Goal: Transaction & Acquisition: Purchase product/service

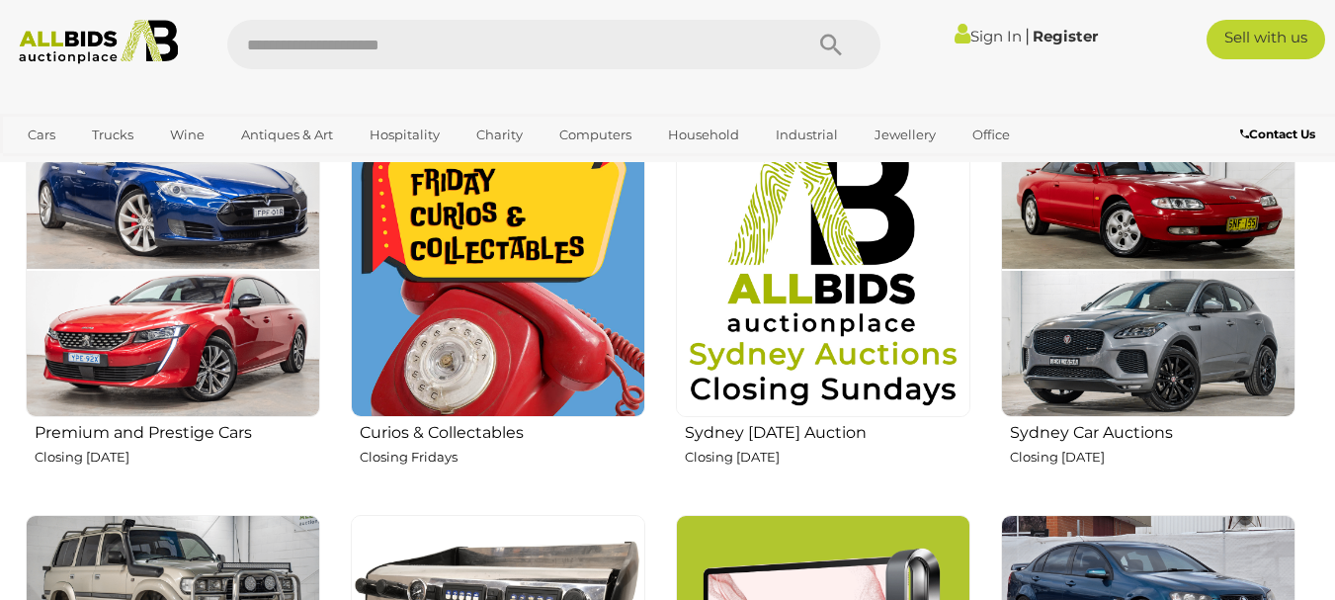
scroll to position [803, 0]
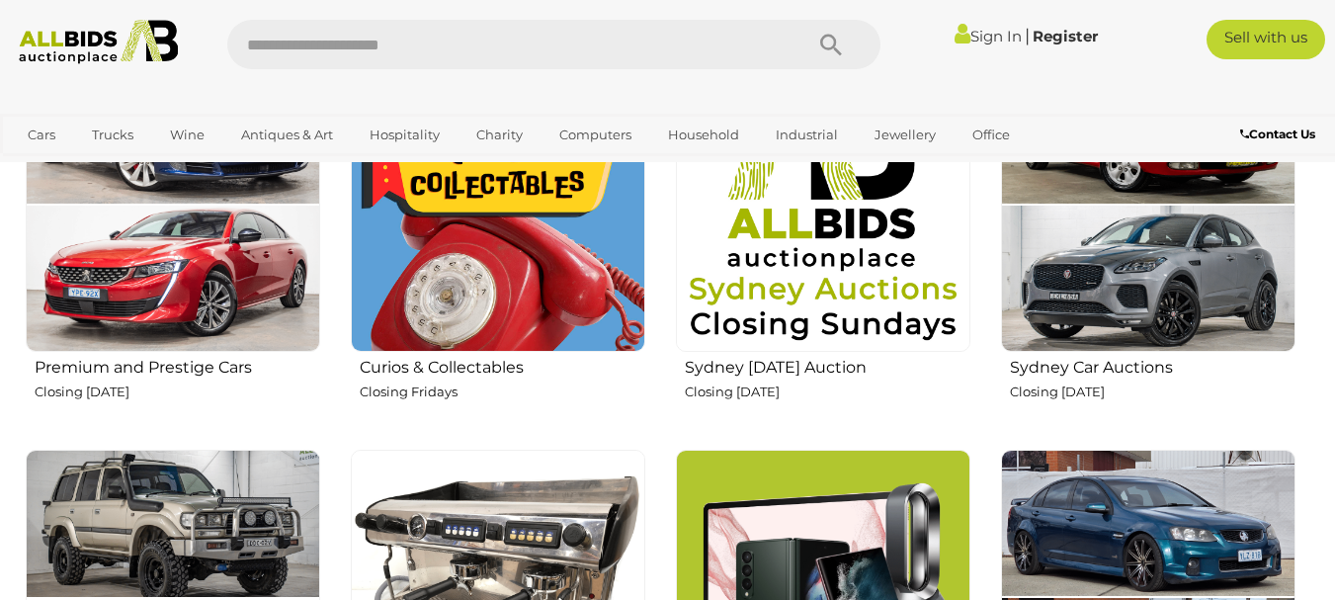
click at [491, 239] on img at bounding box center [498, 204] width 294 height 294
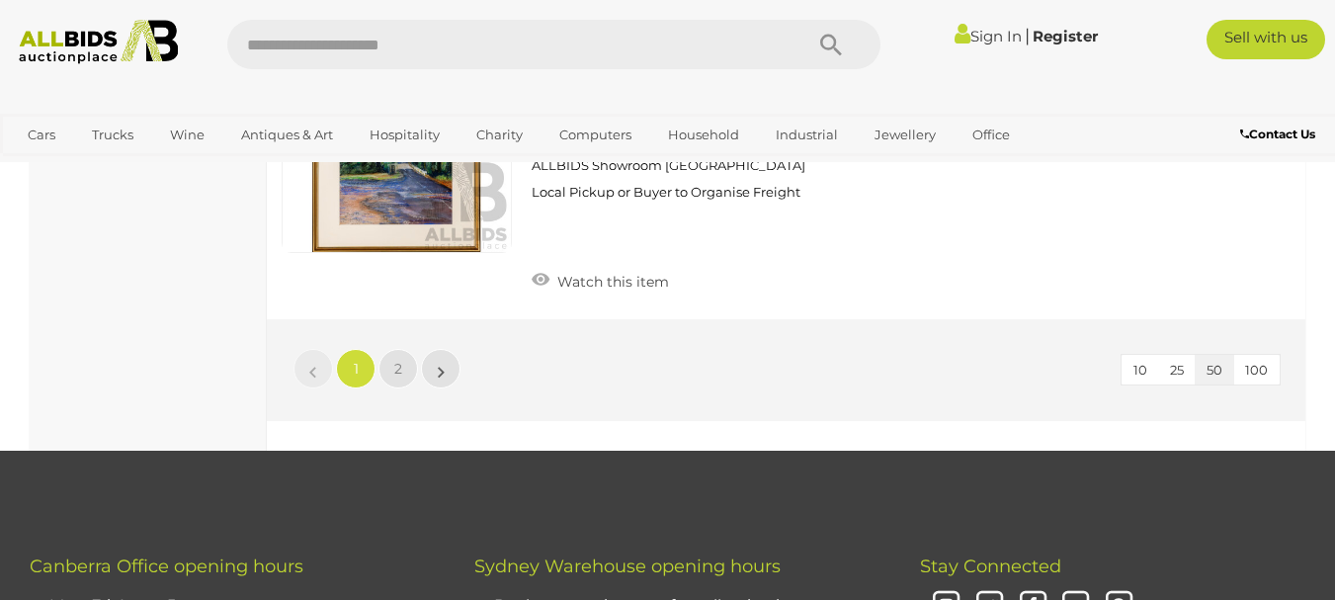
scroll to position [15948, 0]
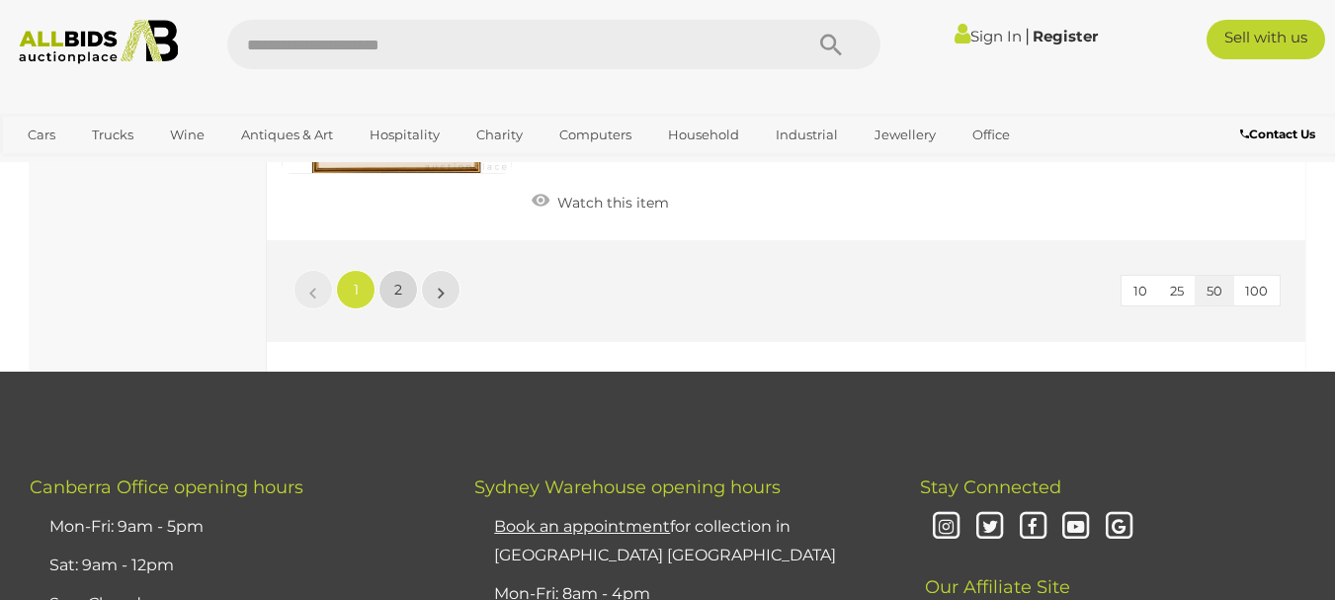
click at [397, 281] on span "2" at bounding box center [398, 290] width 8 height 18
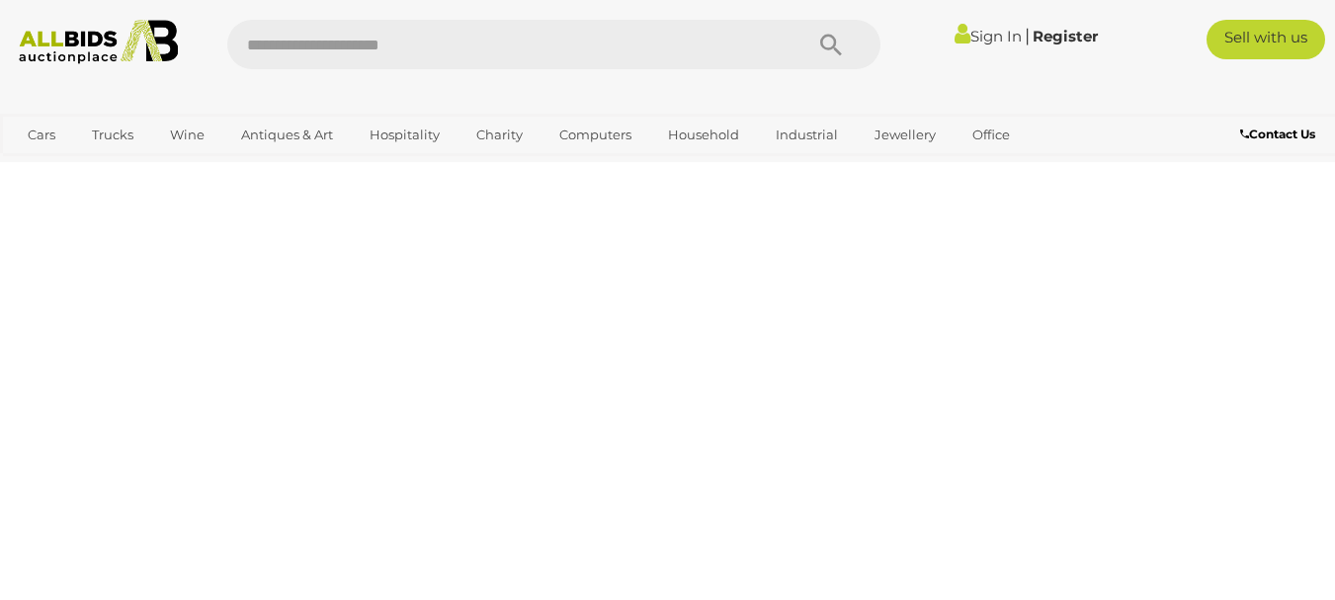
scroll to position [101, 0]
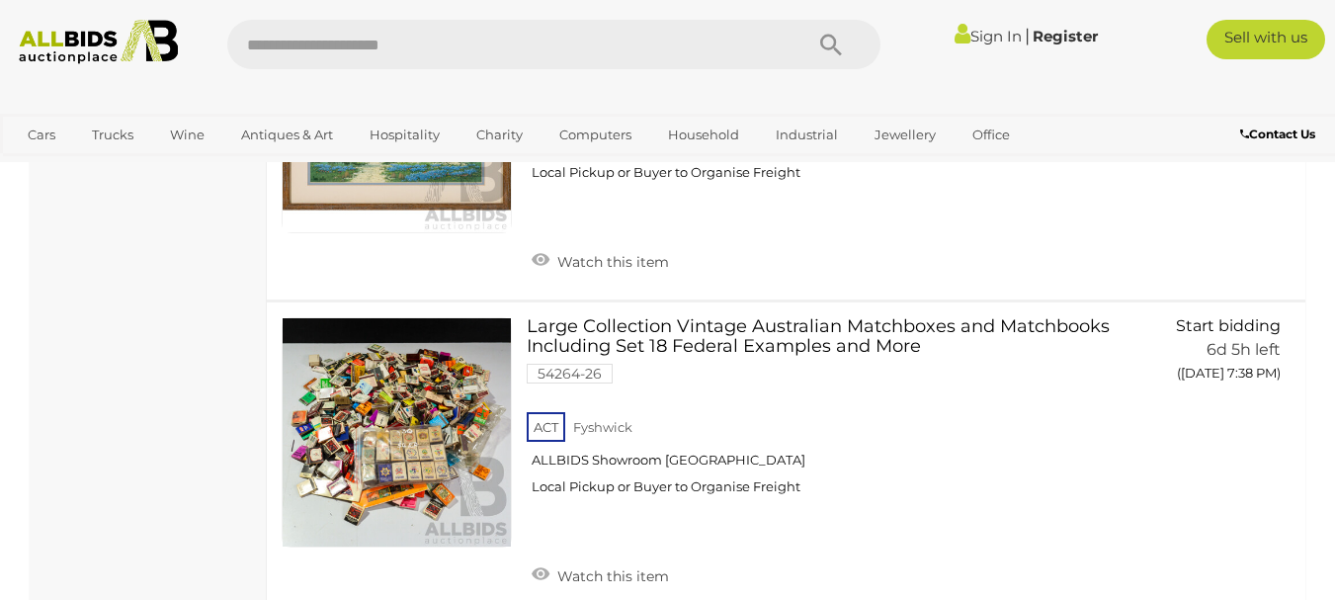
scroll to position [5342, 0]
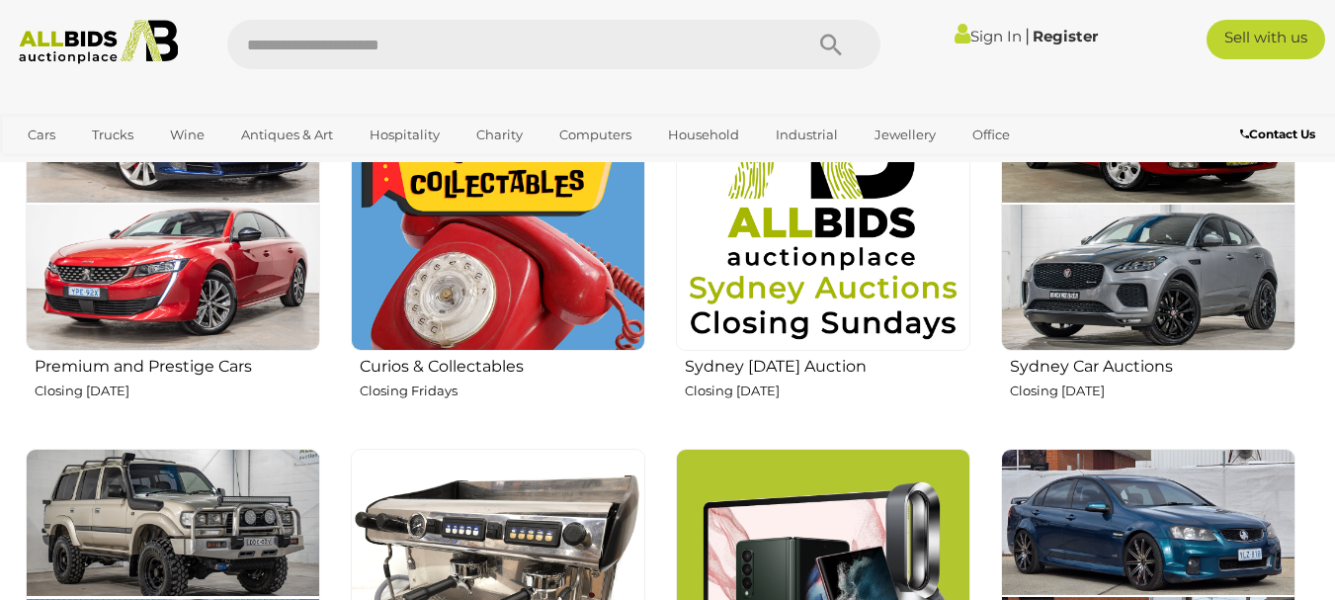
scroll to position [803, 0]
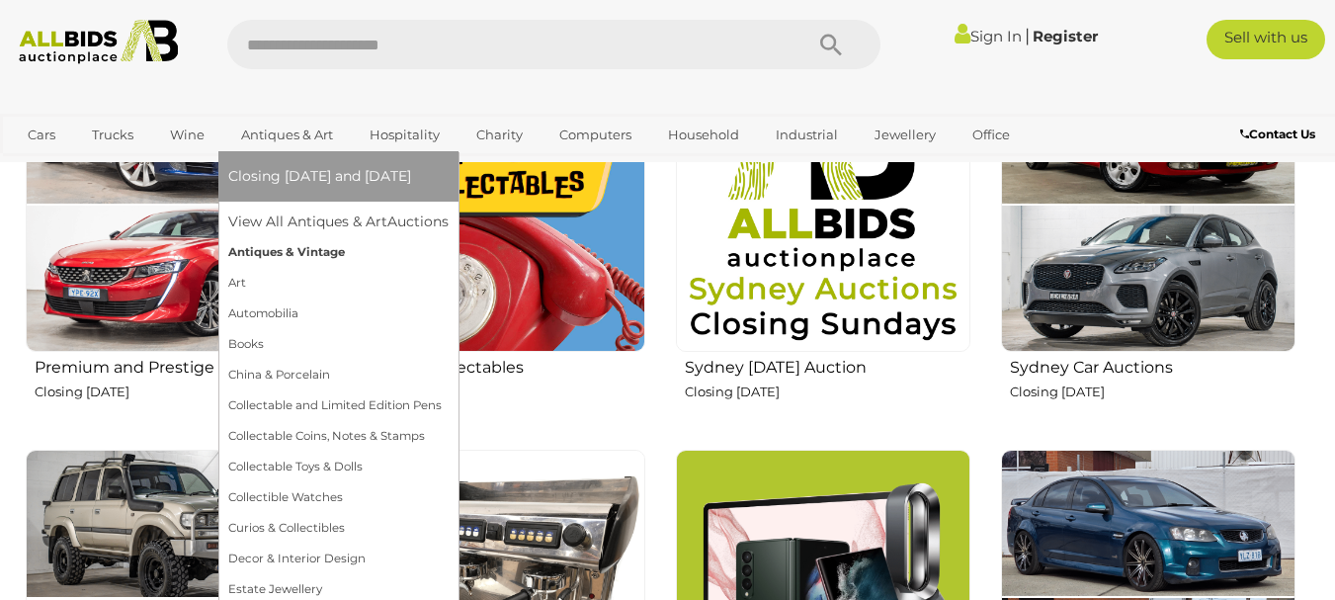
click at [310, 254] on link "Antiques & Vintage" at bounding box center [338, 252] width 220 height 31
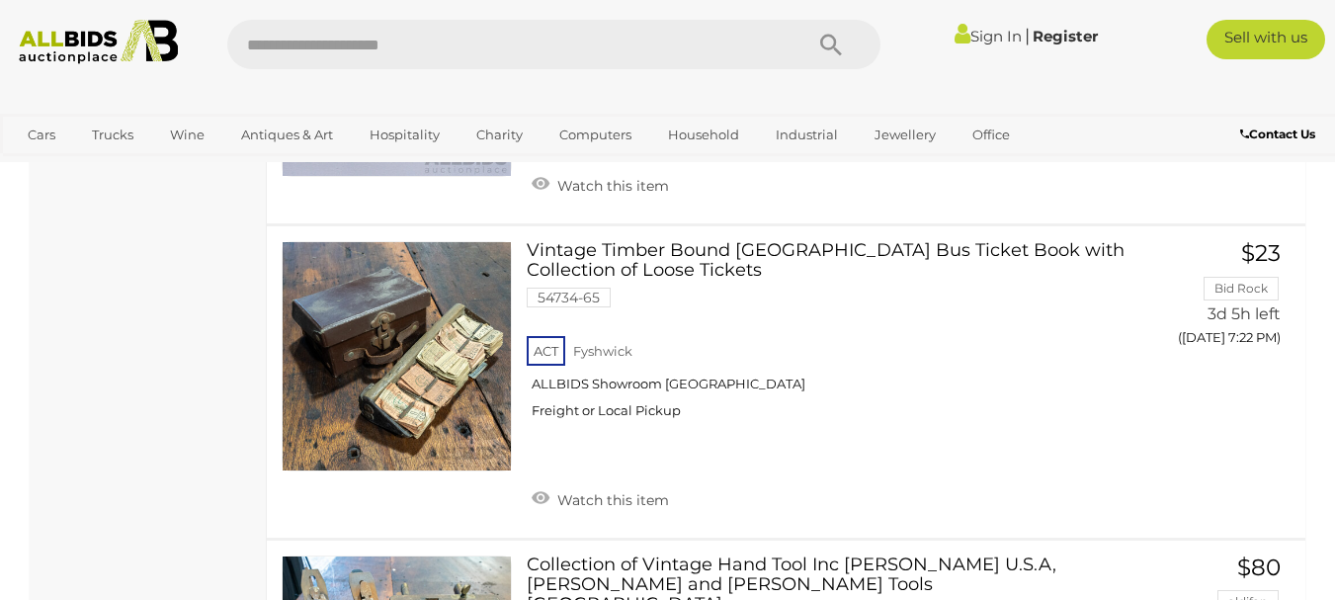
scroll to position [8442, 0]
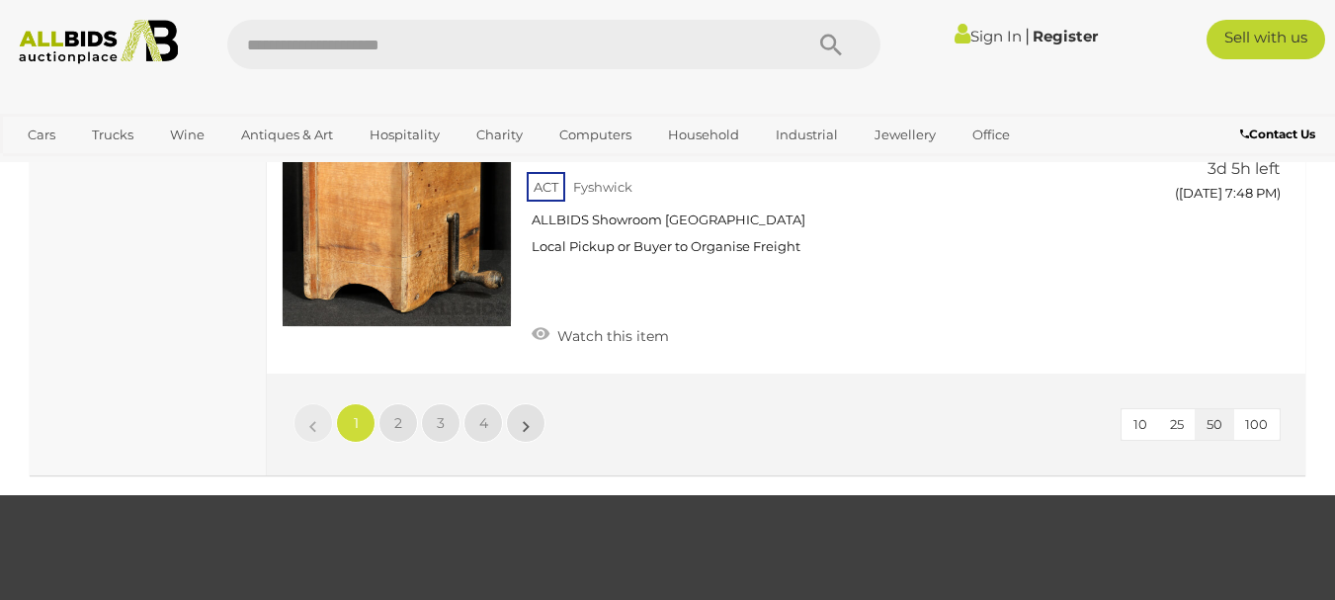
scroll to position [15237, 0]
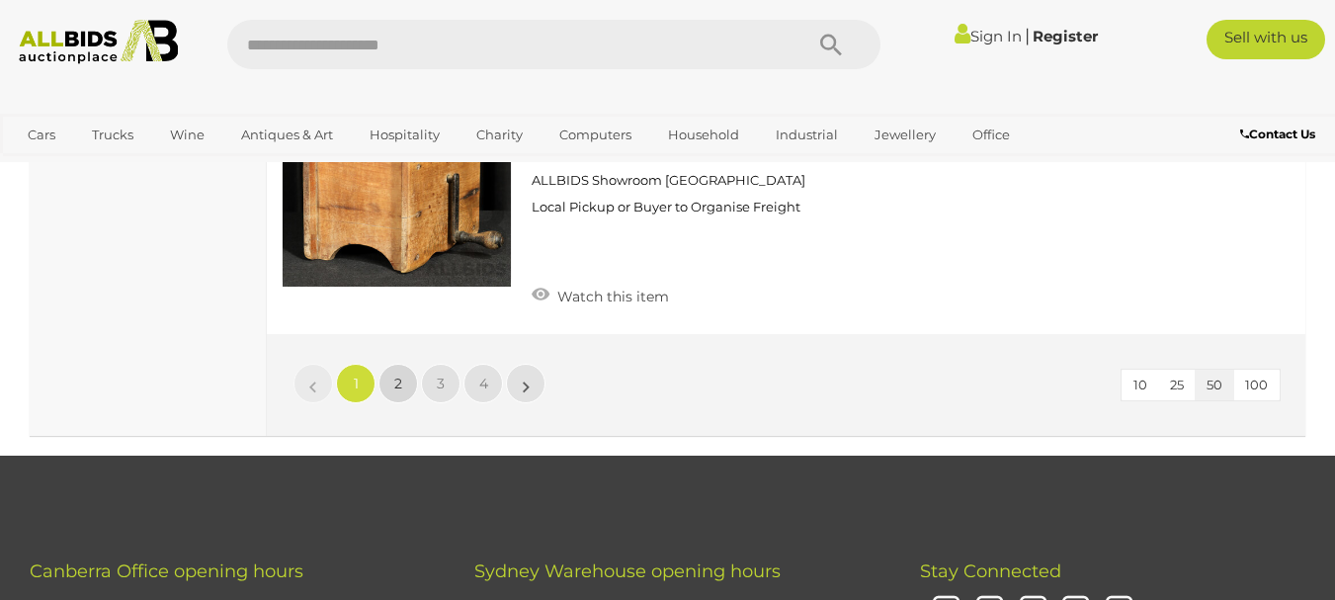
click at [390, 364] on link "2" at bounding box center [398, 384] width 40 height 40
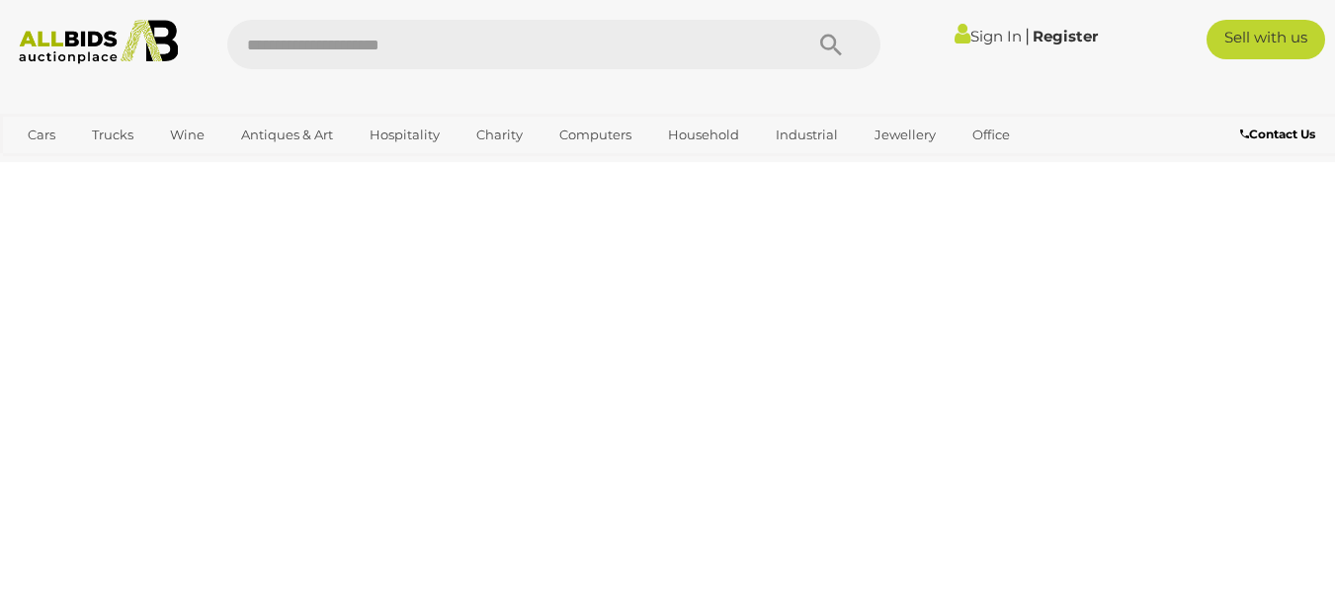
scroll to position [266, 0]
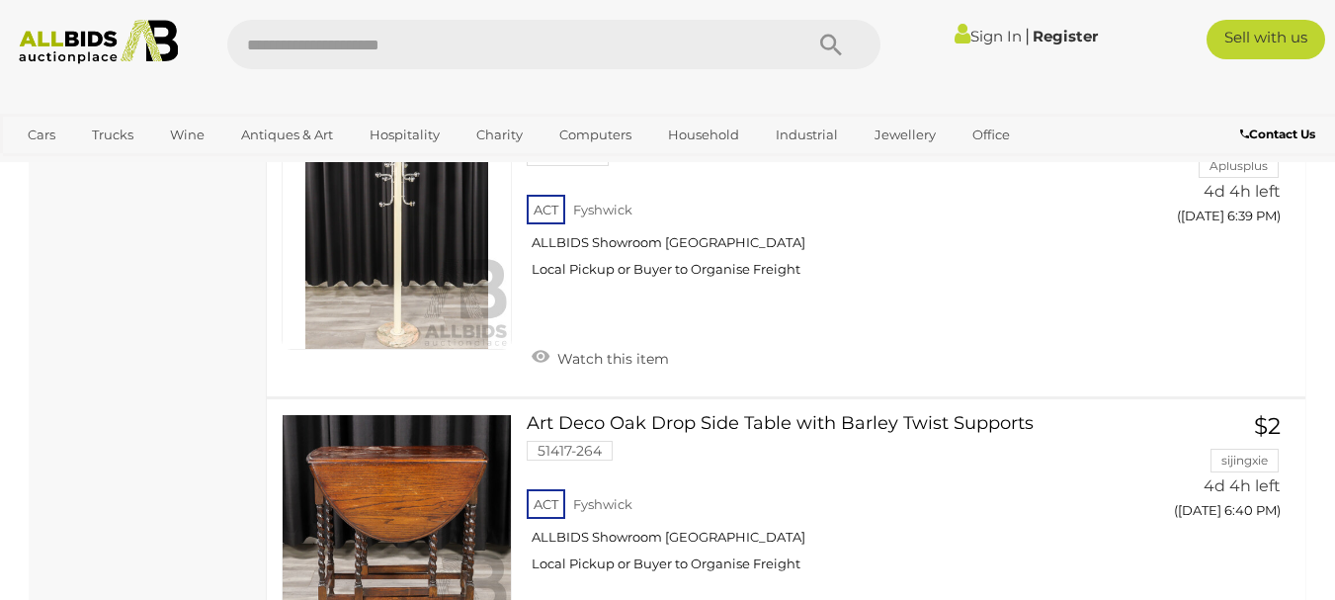
scroll to position [8864, 0]
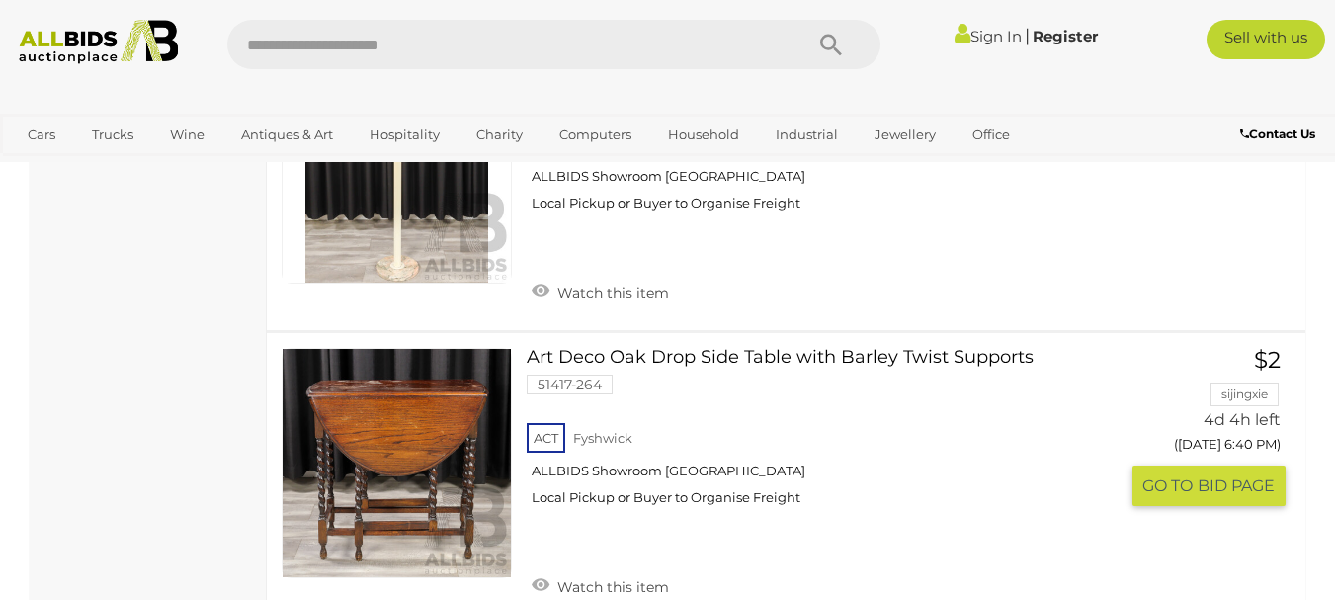
click at [769, 348] on link "Art Deco Oak Drop Side Table with Barley Twist Supports 51417-264 ACT Fyshwick" at bounding box center [829, 434] width 576 height 173
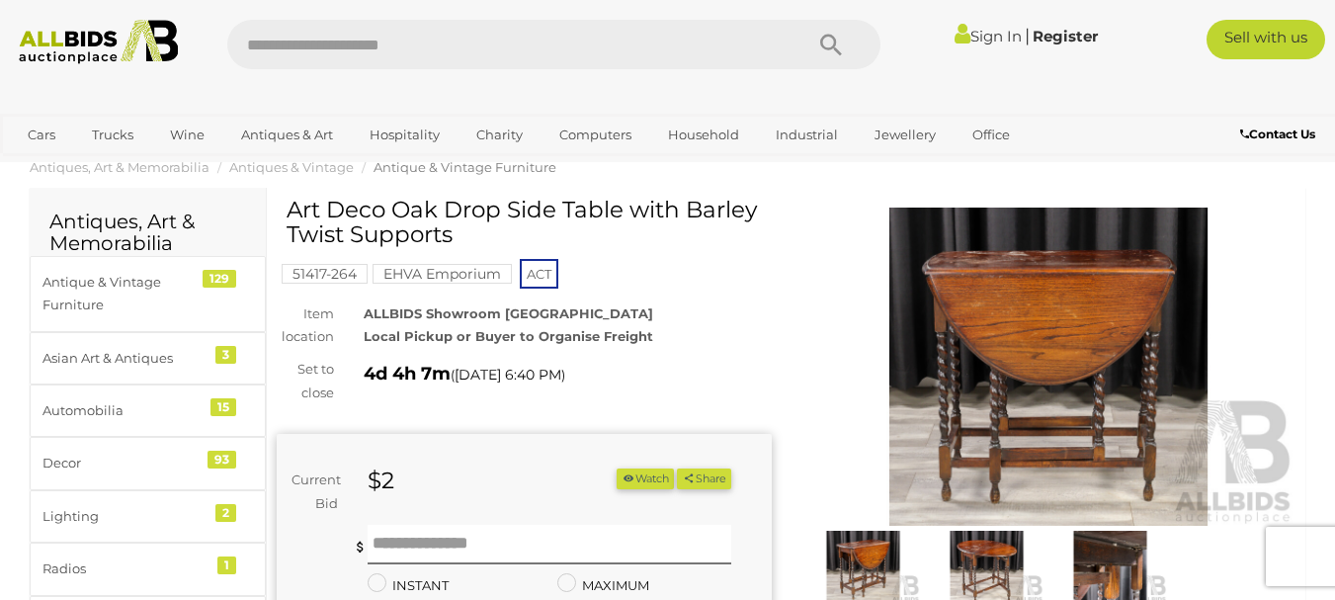
scroll to position [131, 0]
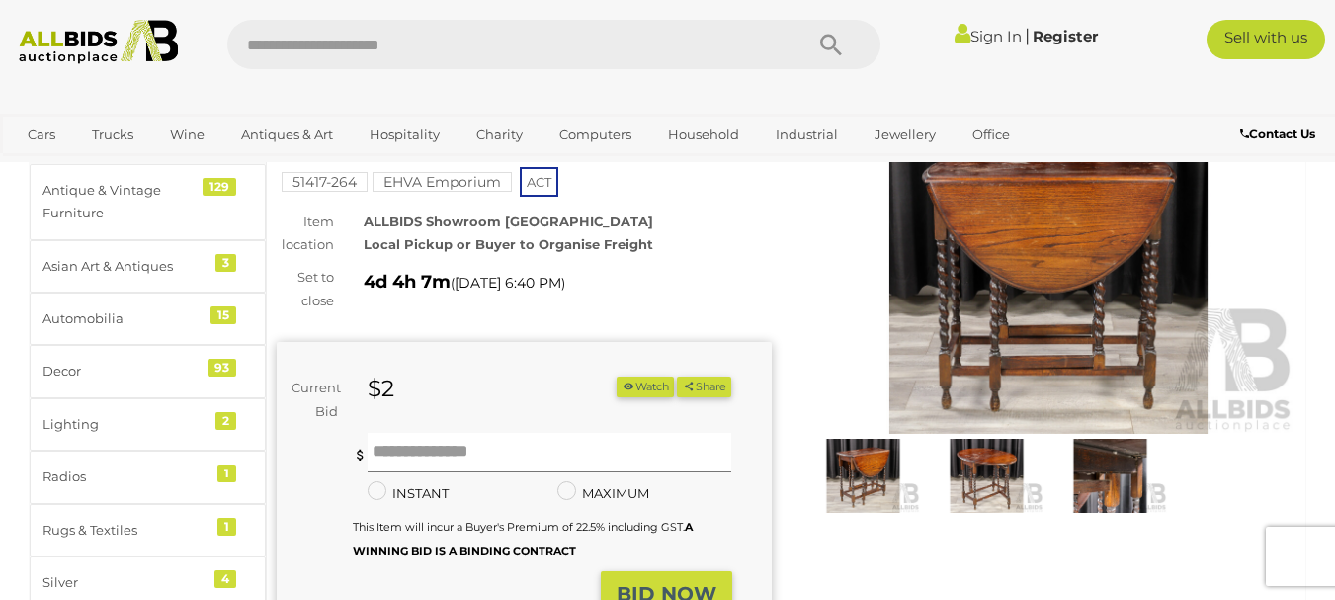
click at [999, 464] on img at bounding box center [987, 475] width 114 height 73
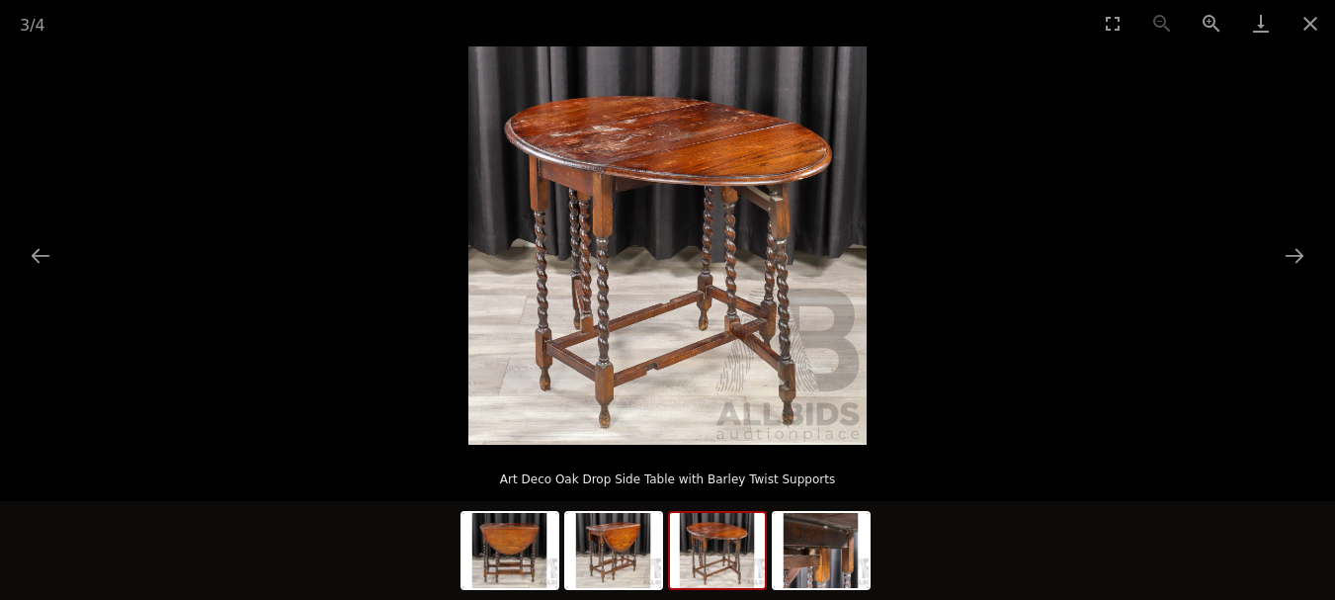
click at [622, 147] on img at bounding box center [667, 245] width 398 height 398
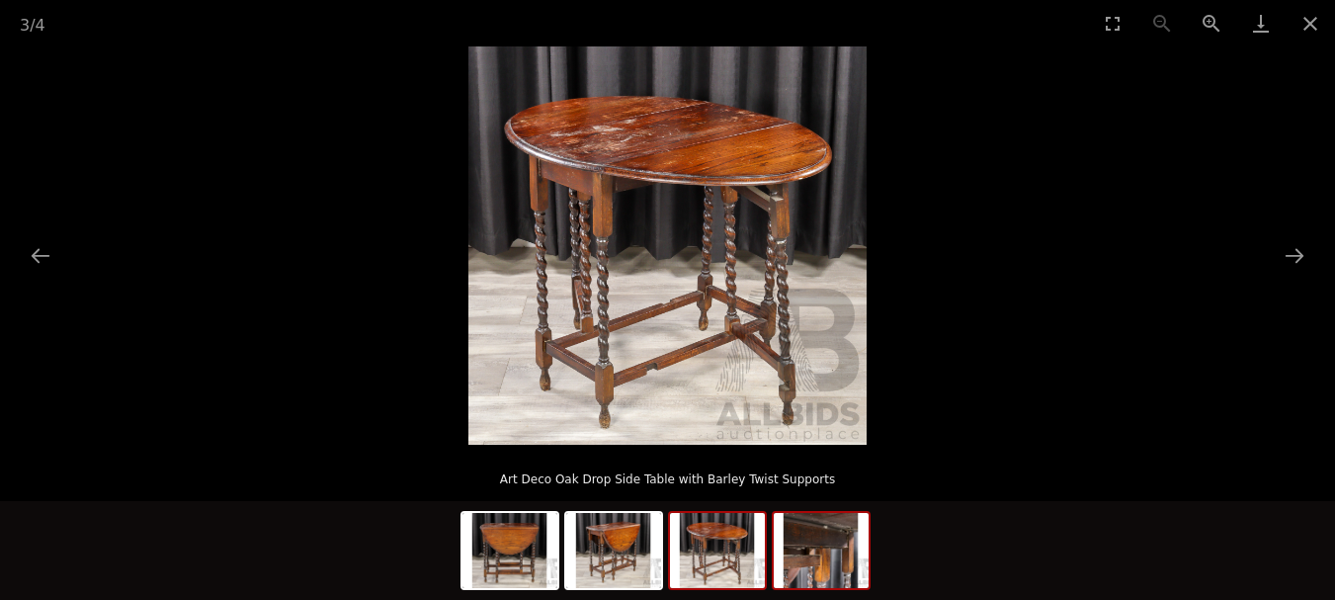
click at [812, 555] on img at bounding box center [820, 550] width 95 height 75
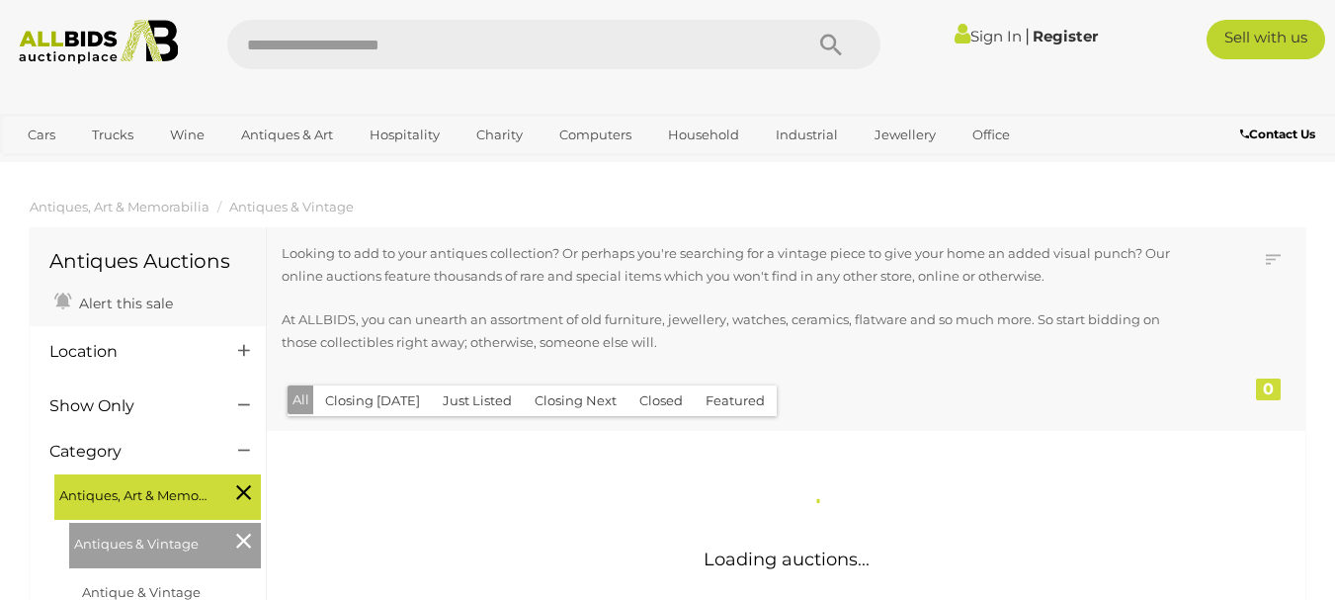
scroll to position [2110, 0]
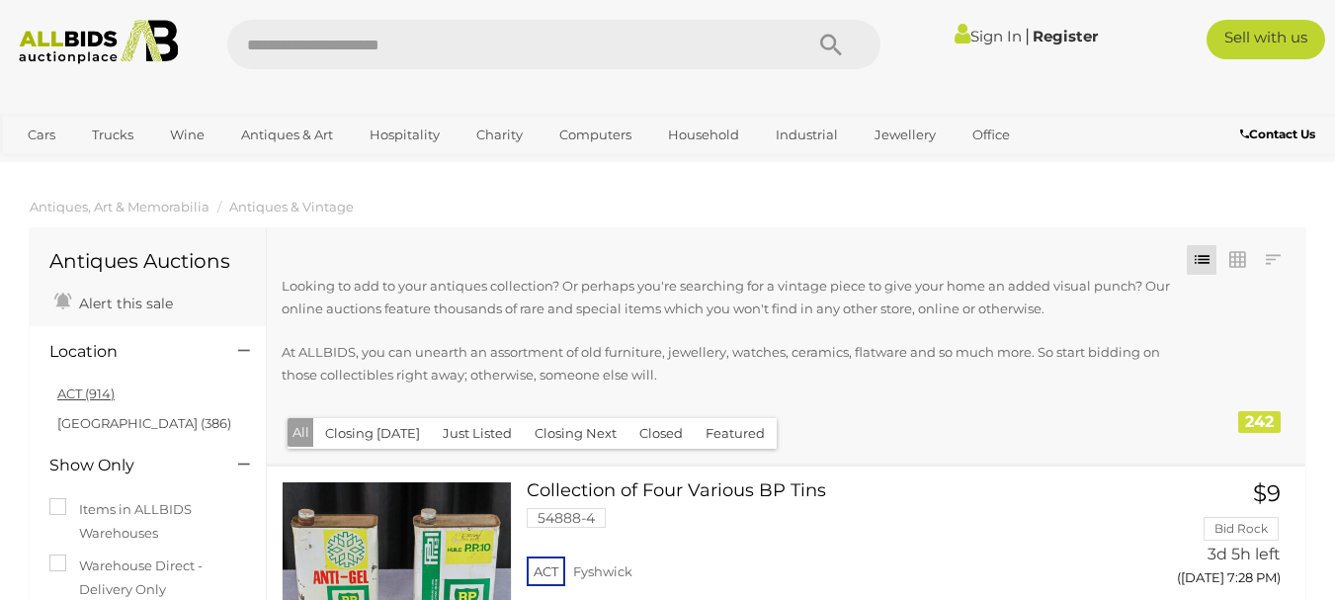
click at [88, 398] on link "ACT (914)" at bounding box center [85, 393] width 57 height 16
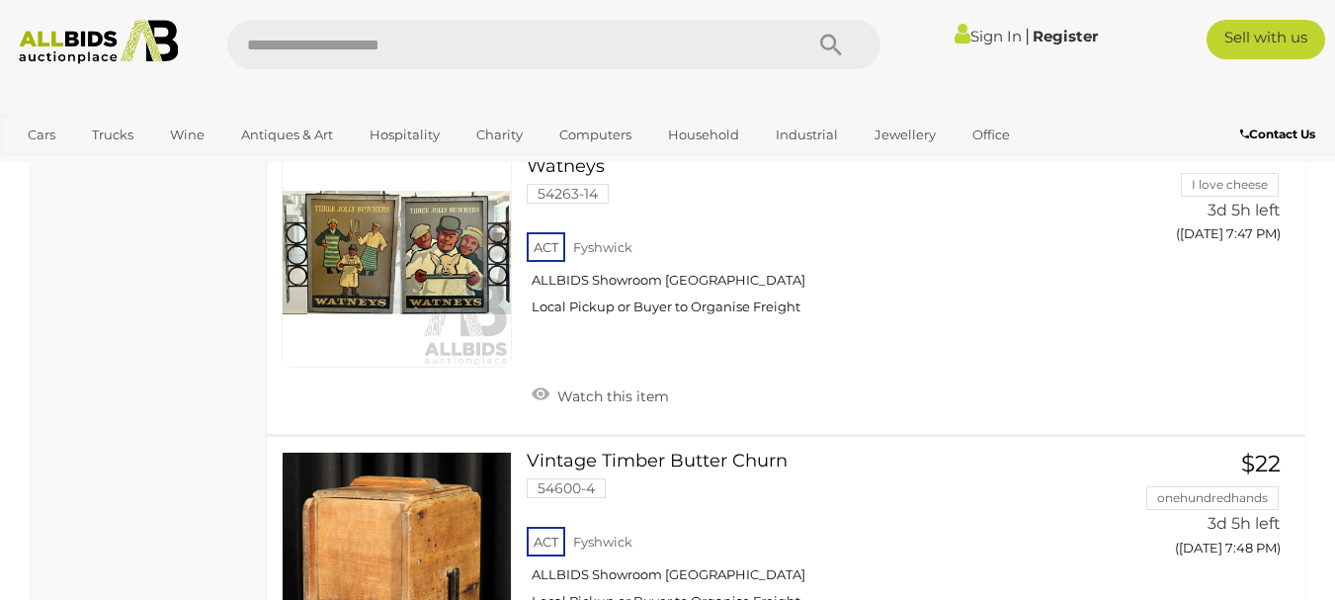
scroll to position [14829, 0]
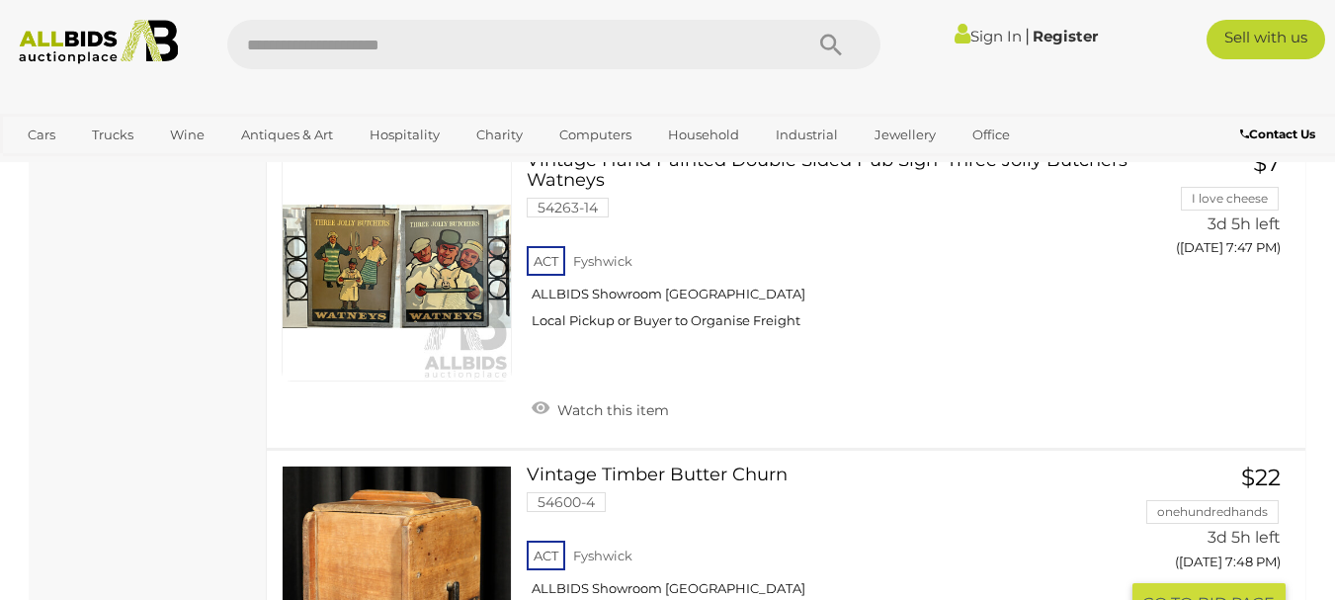
click at [632, 465] on link "Vintage Timber Butter Churn 54600-4 ACT Fyshwick ALLBIDS Showroom Fyshwick" at bounding box center [829, 551] width 576 height 173
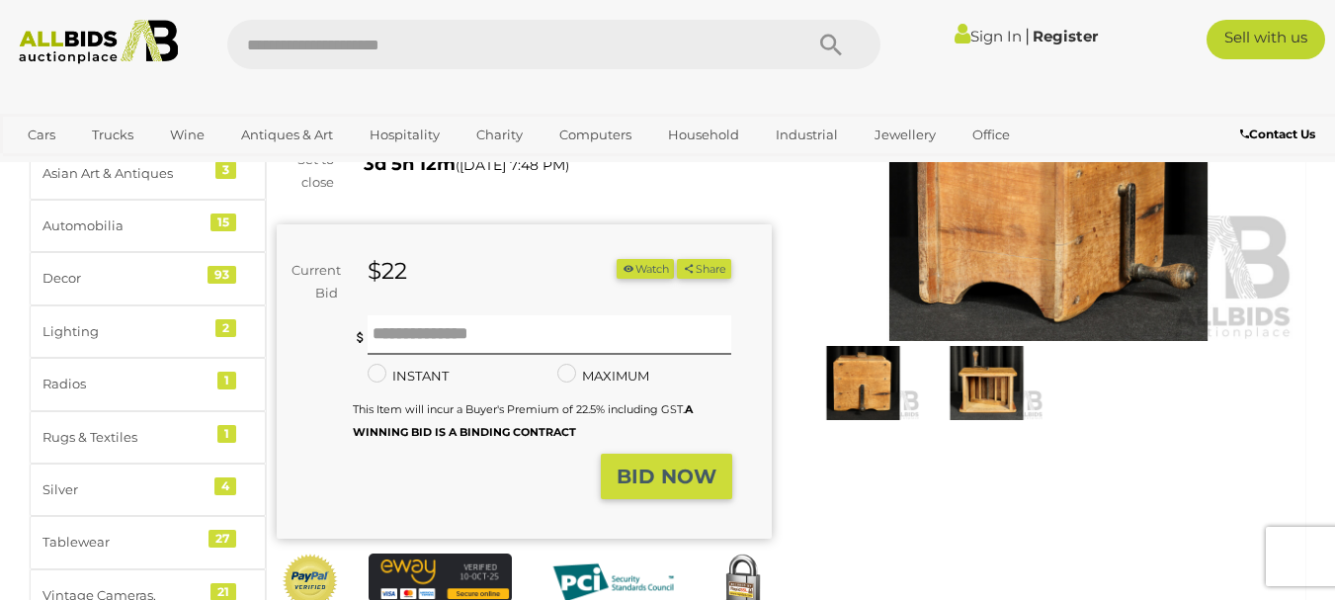
scroll to position [250, 0]
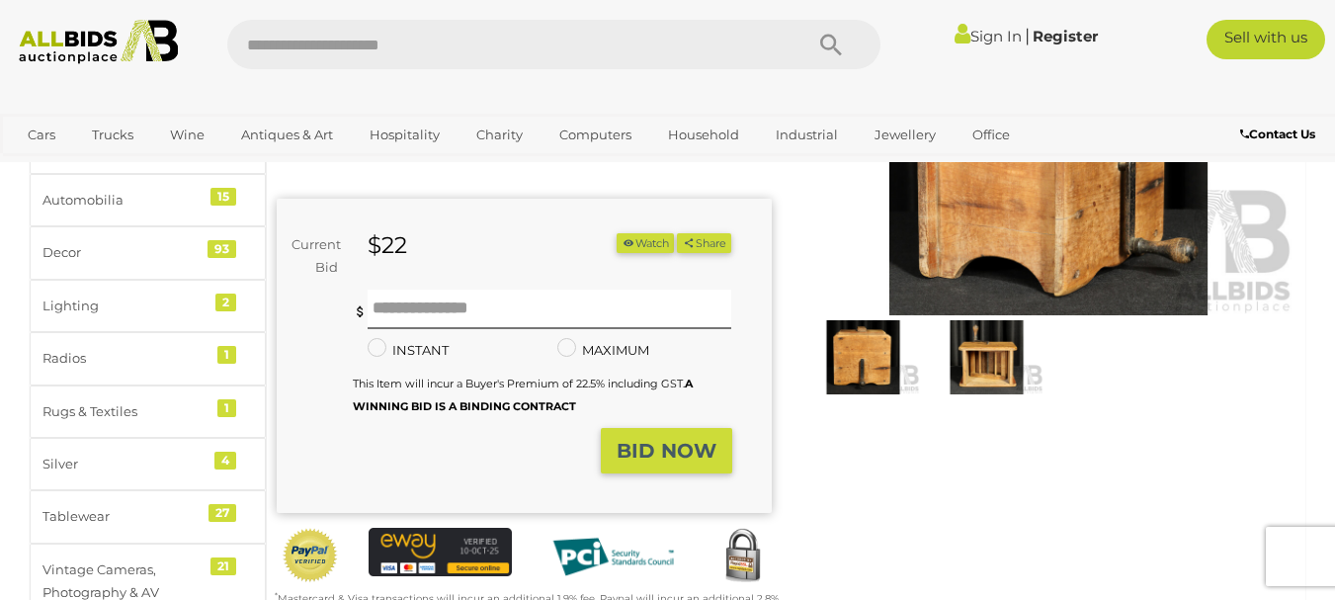
click at [983, 371] on img at bounding box center [987, 356] width 114 height 73
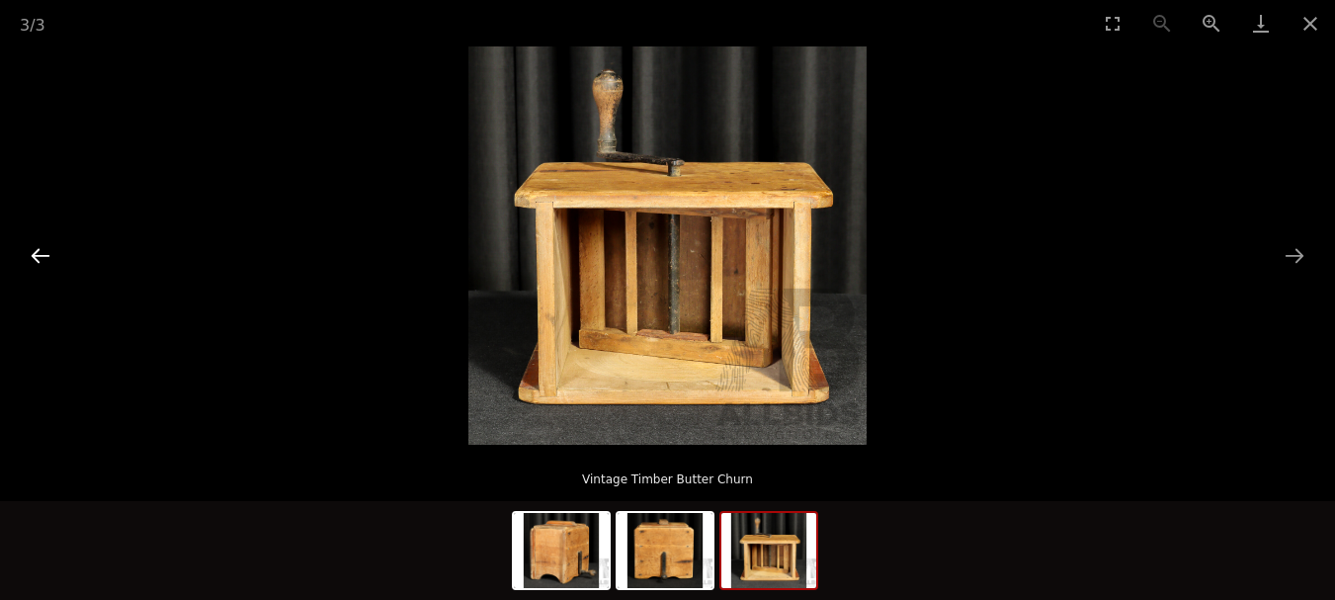
click at [41, 259] on button "Previous slide" at bounding box center [40, 255] width 41 height 39
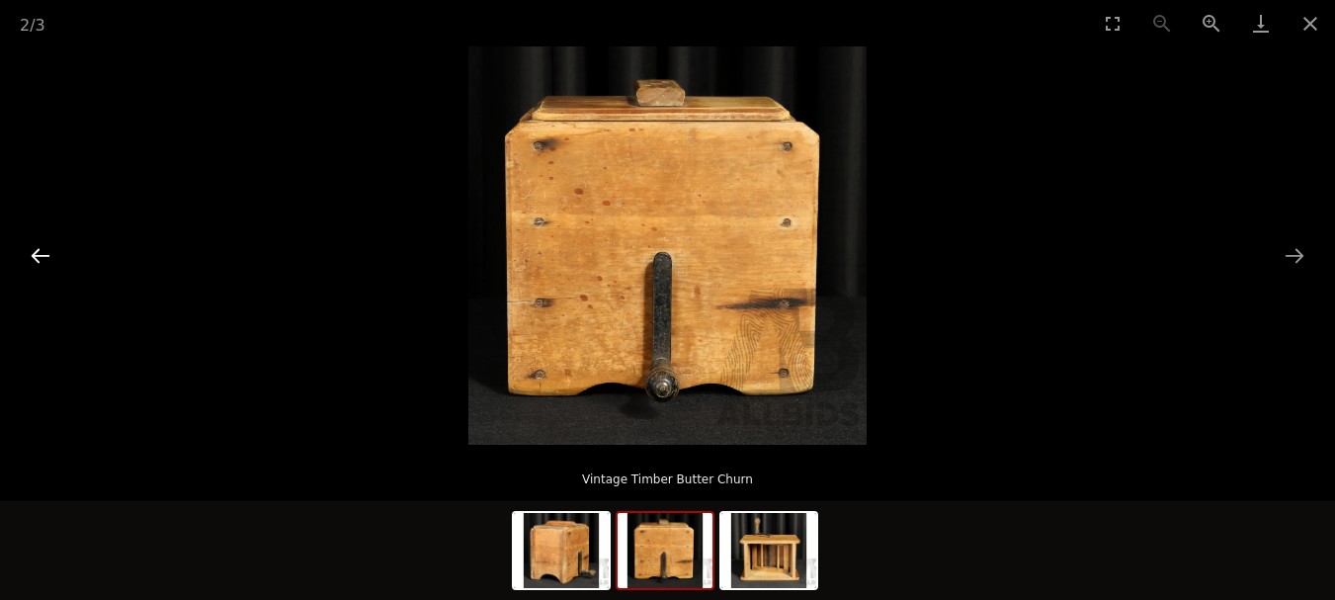
click at [40, 258] on button "Previous slide" at bounding box center [40, 255] width 41 height 39
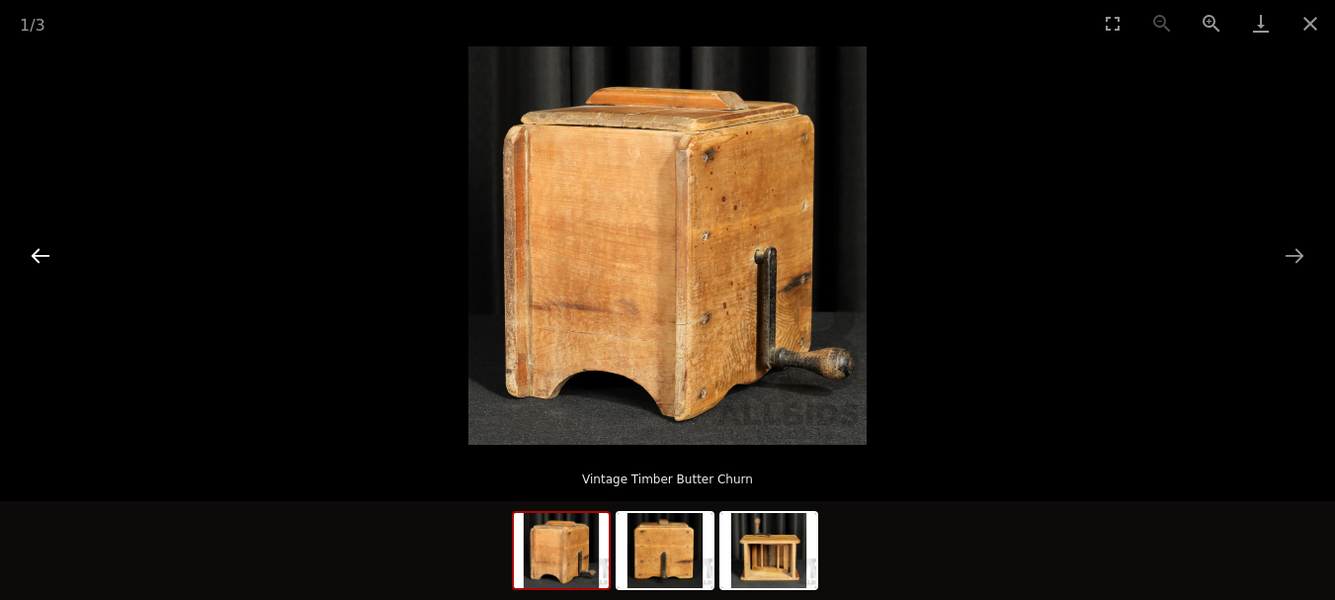
click at [40, 257] on button "Previous slide" at bounding box center [40, 255] width 41 height 39
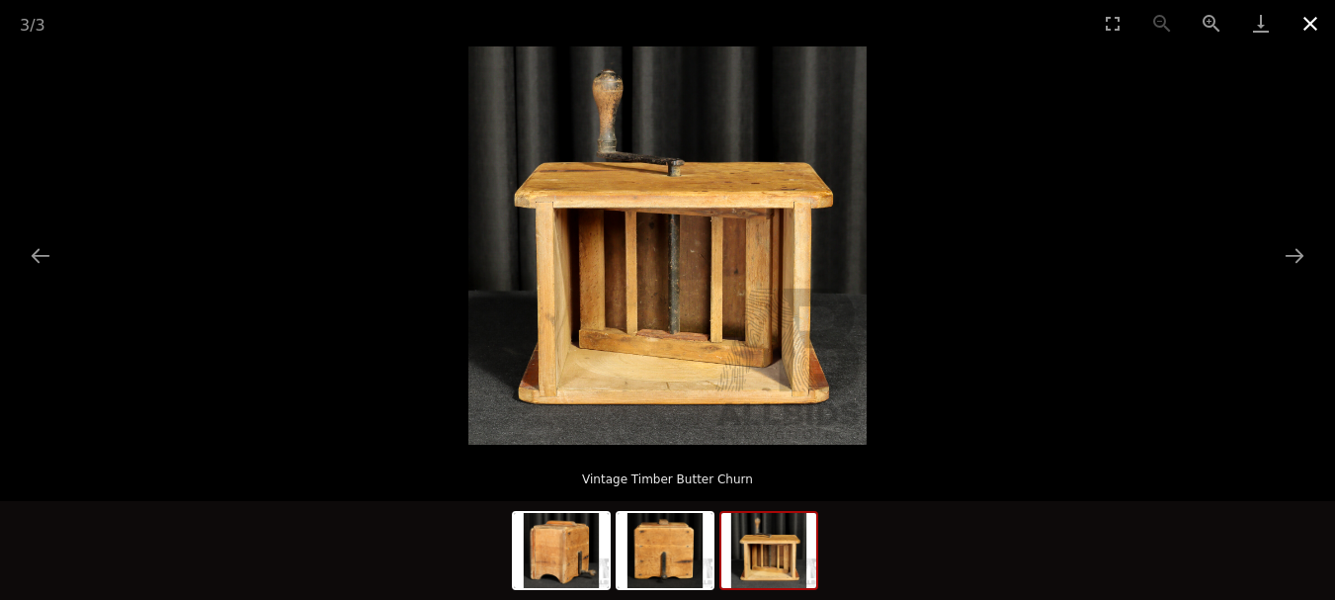
click at [1307, 25] on button "Close gallery" at bounding box center [1309, 23] width 49 height 46
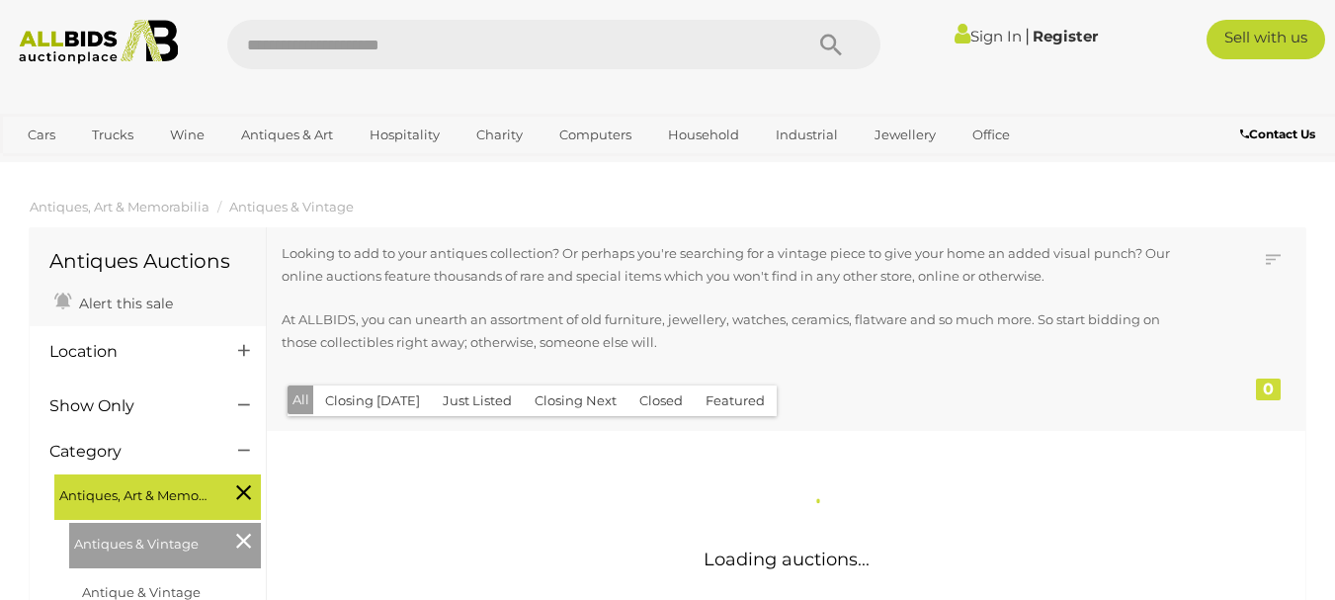
scroll to position [2110, 0]
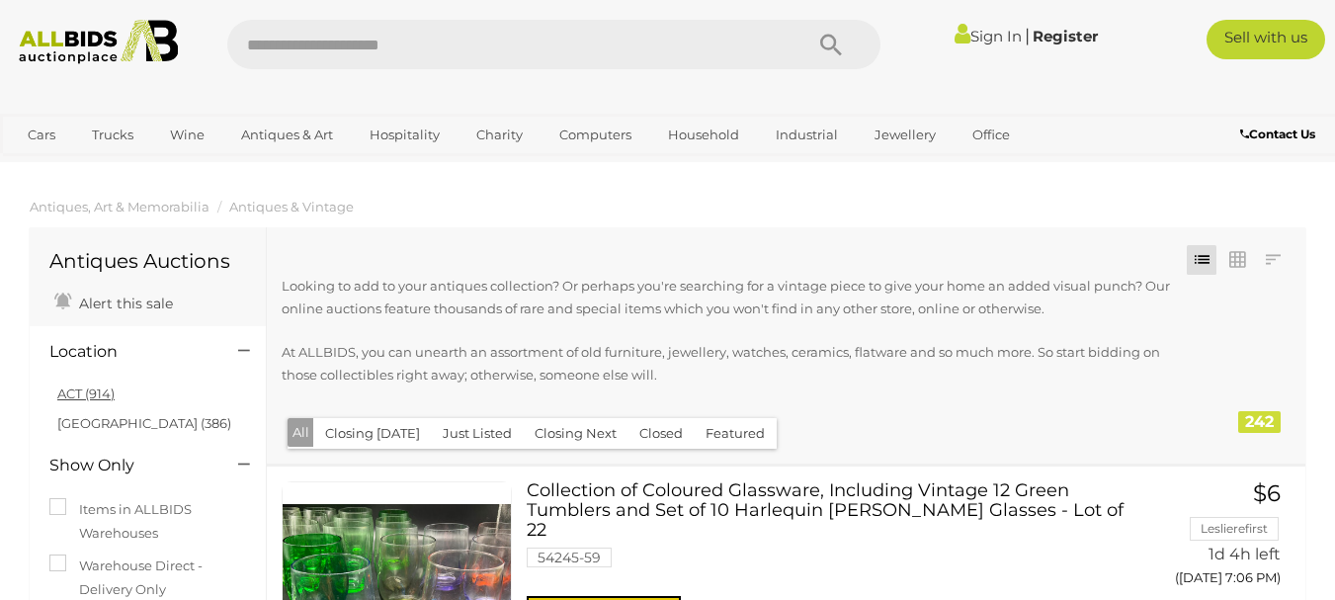
click at [103, 391] on link "ACT (914)" at bounding box center [85, 393] width 57 height 16
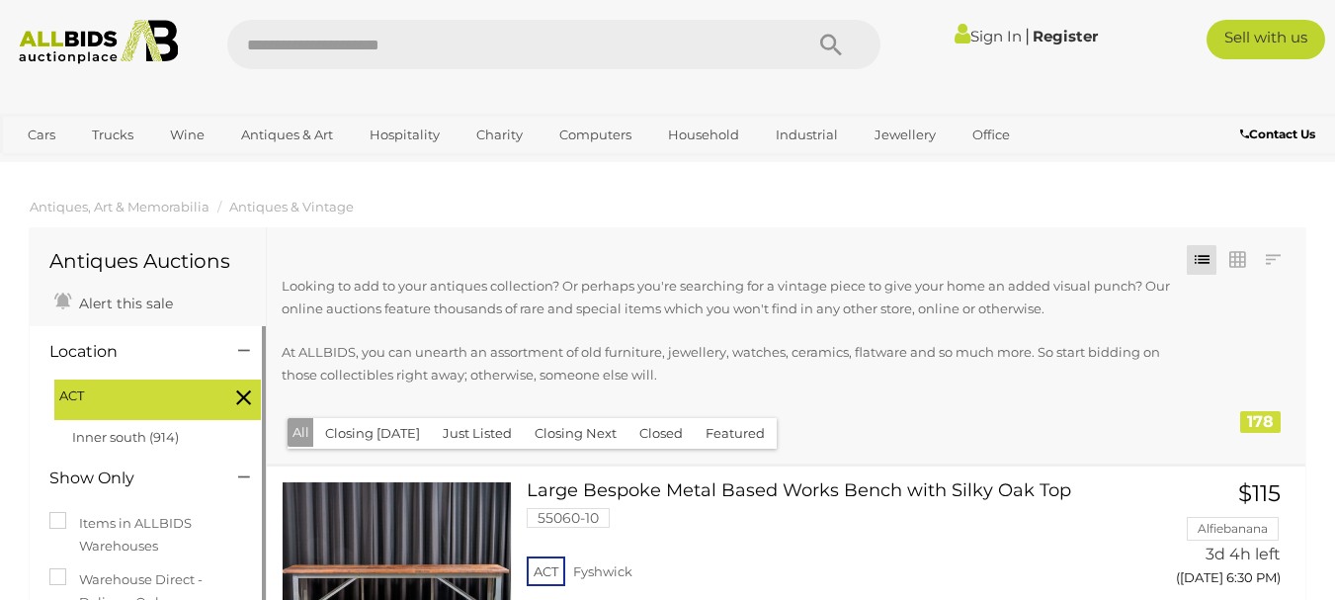
scroll to position [15058, 0]
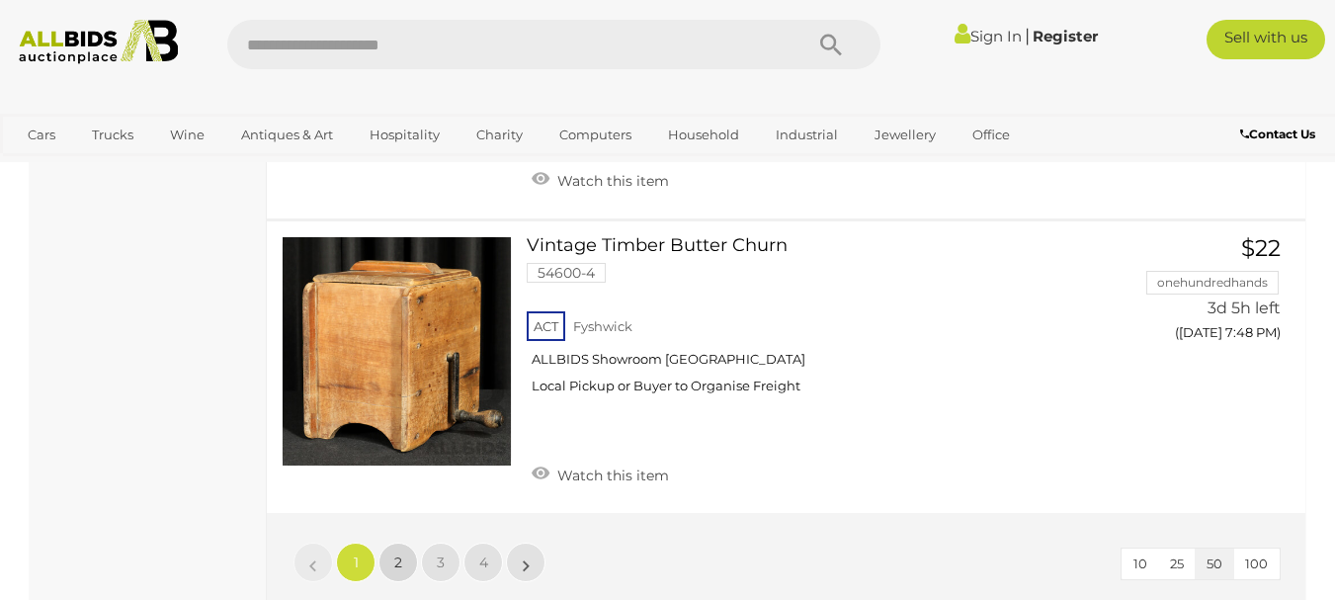
click at [392, 542] on link "2" at bounding box center [398, 562] width 40 height 40
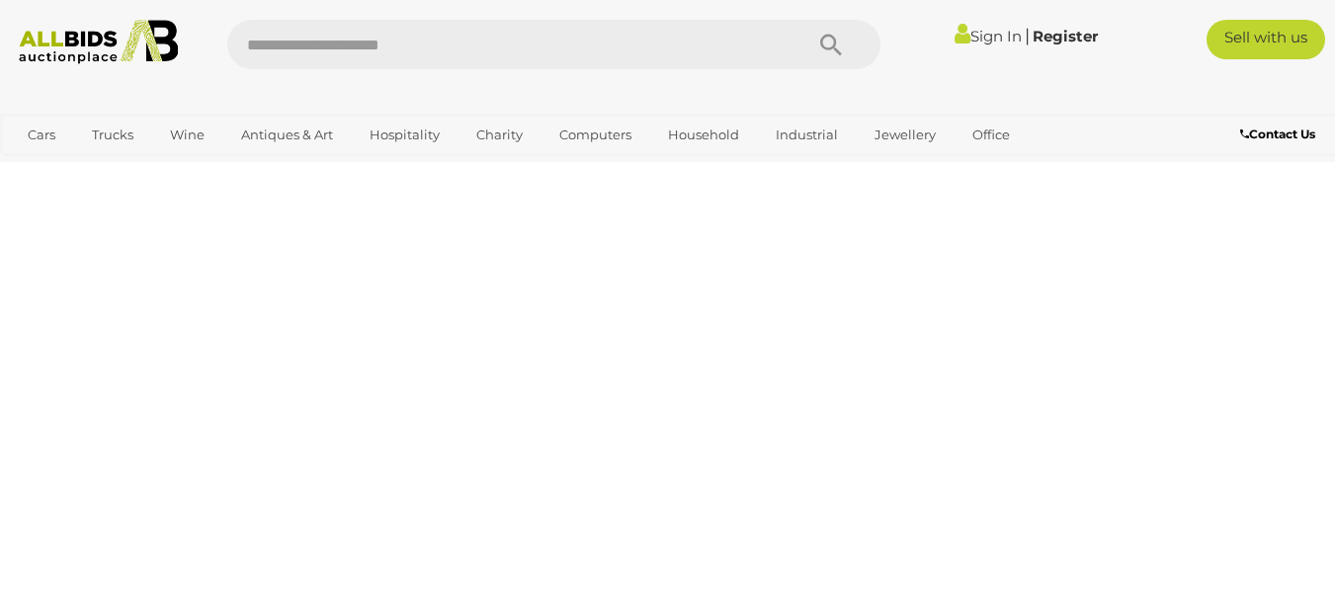
scroll to position [266, 0]
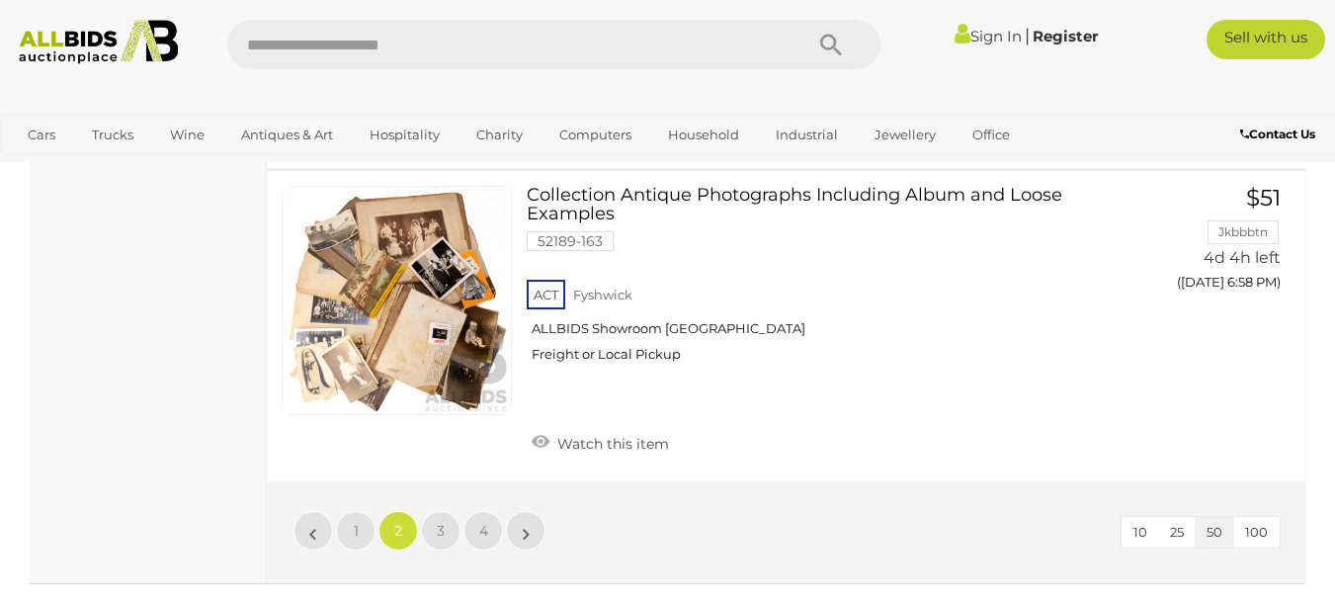
scroll to position [15213, 0]
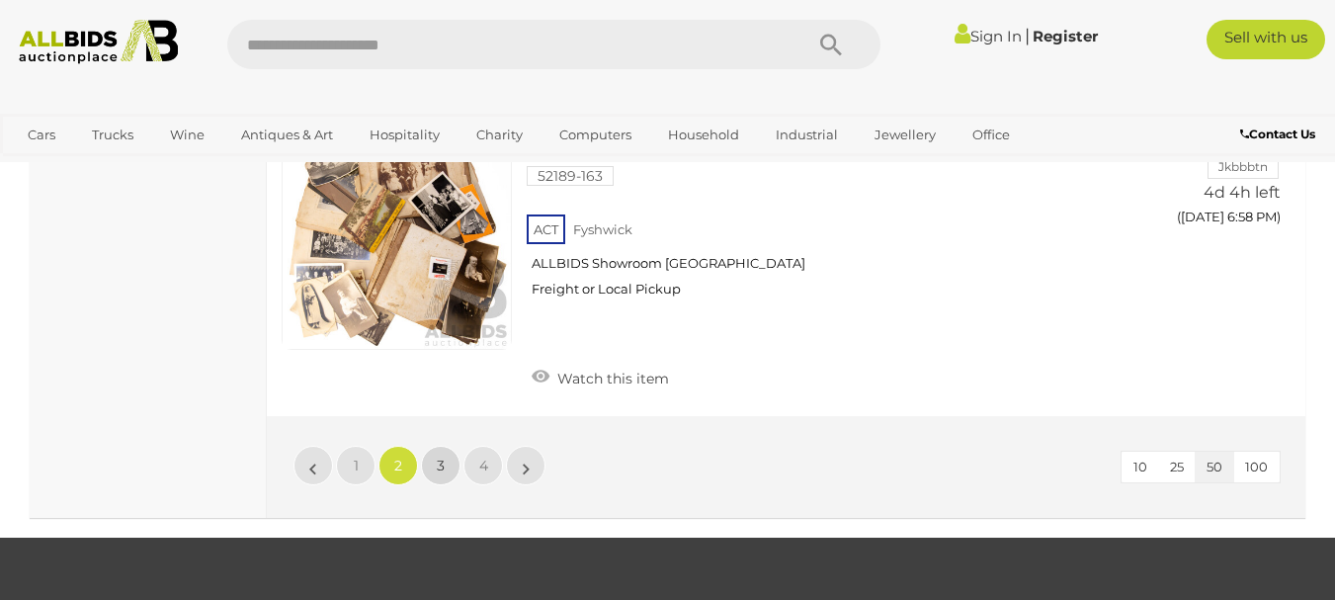
click at [439, 456] on span "3" at bounding box center [441, 465] width 8 height 18
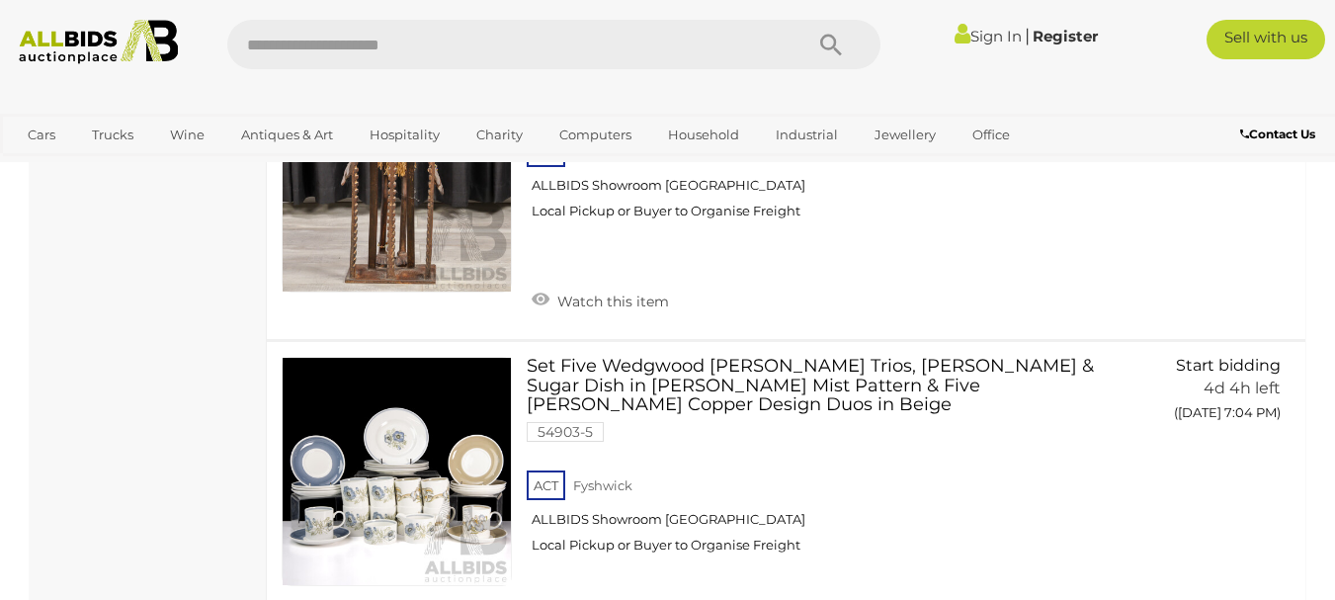
scroll to position [1688, 0]
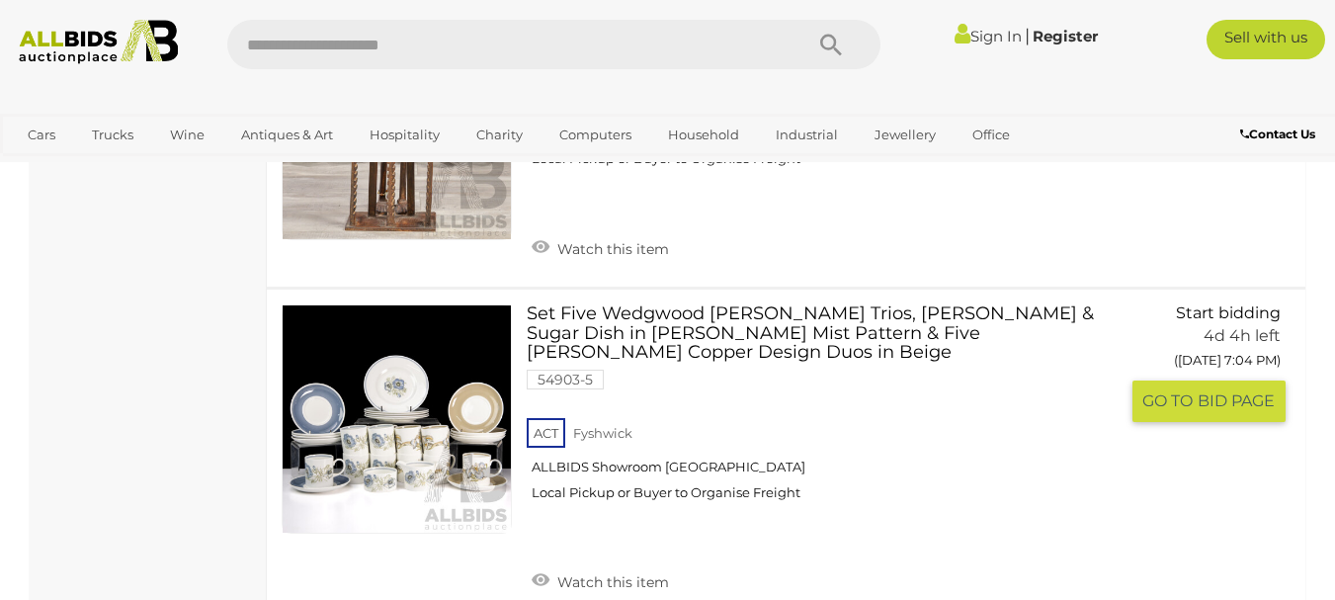
click at [397, 428] on link at bounding box center [397, 419] width 230 height 230
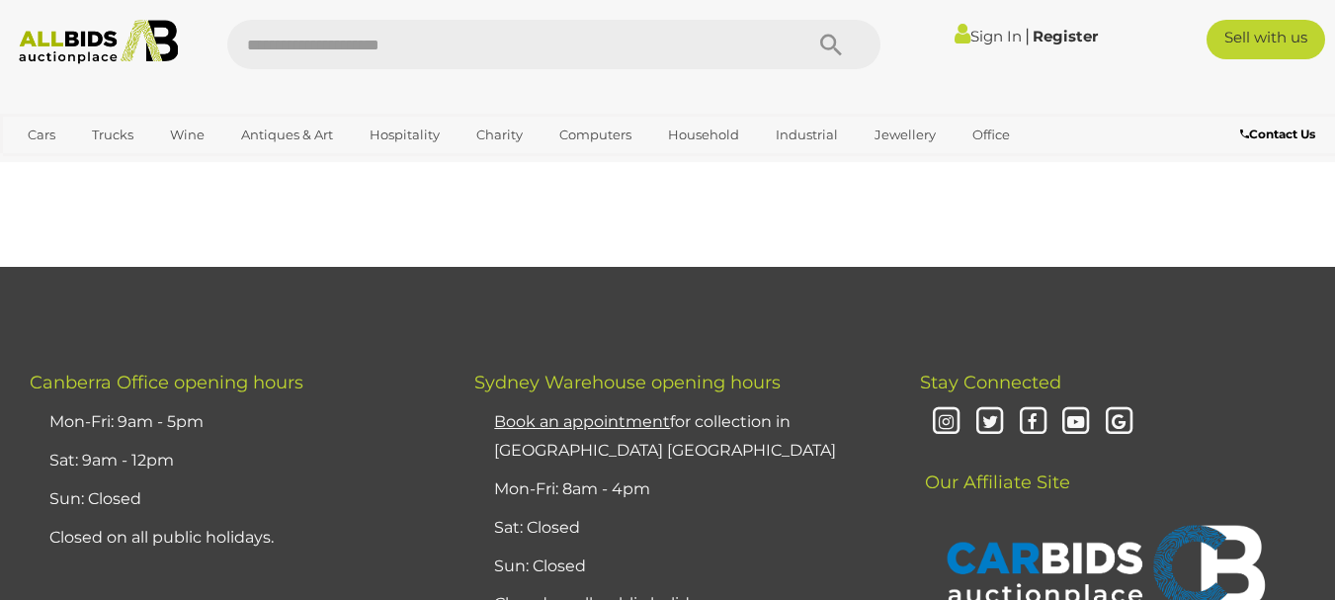
scroll to position [1457, 0]
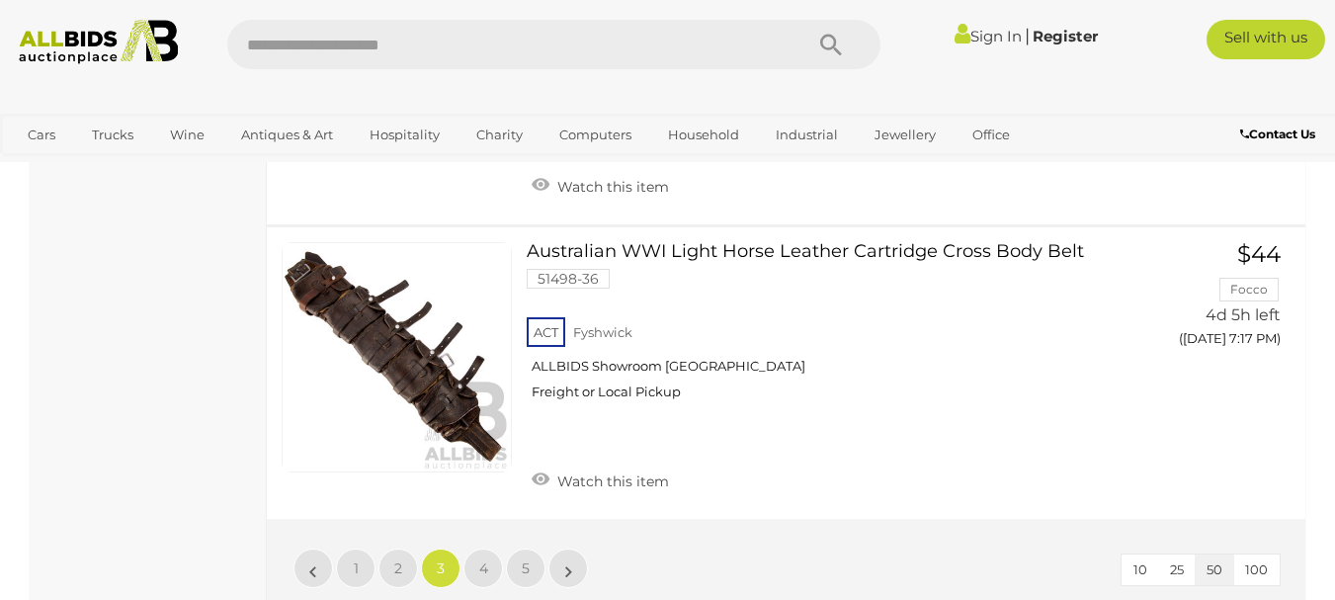
scroll to position [15451, 0]
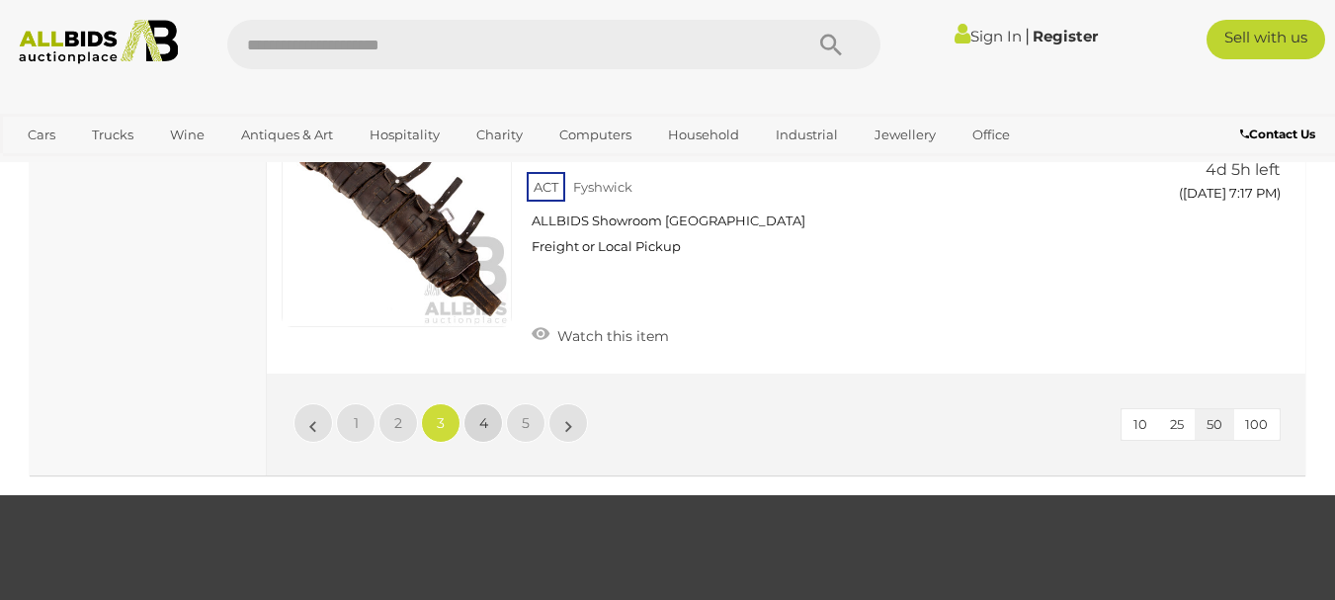
click at [485, 414] on span "4" at bounding box center [483, 423] width 9 height 18
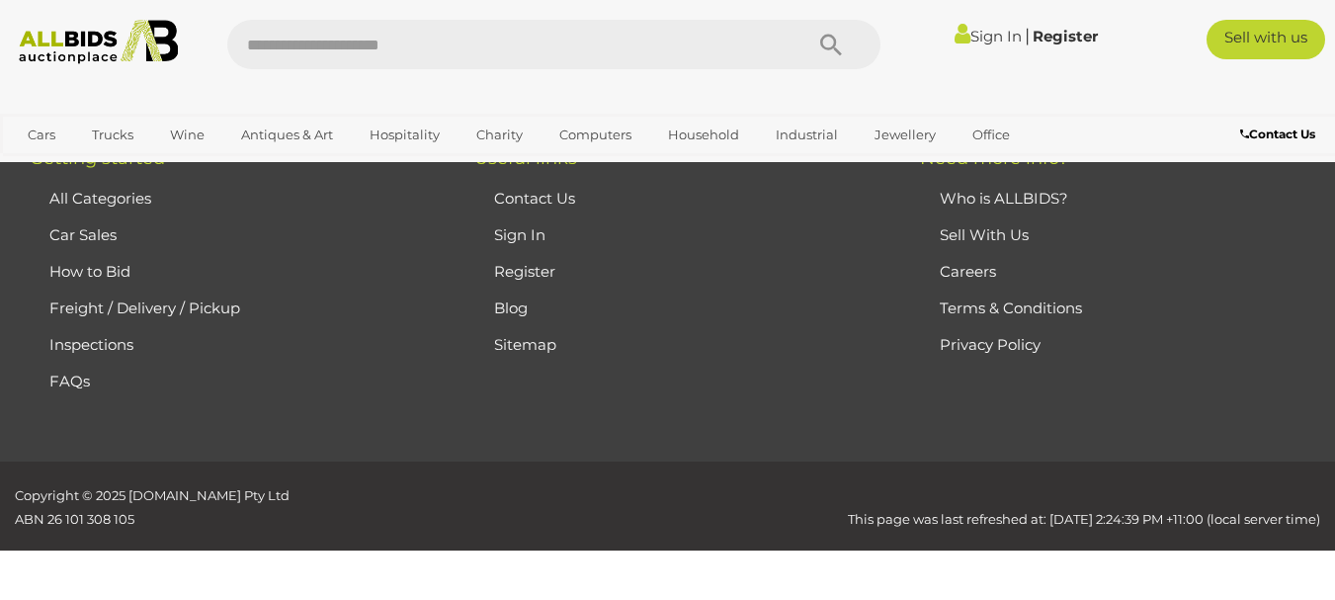
scroll to position [266, 0]
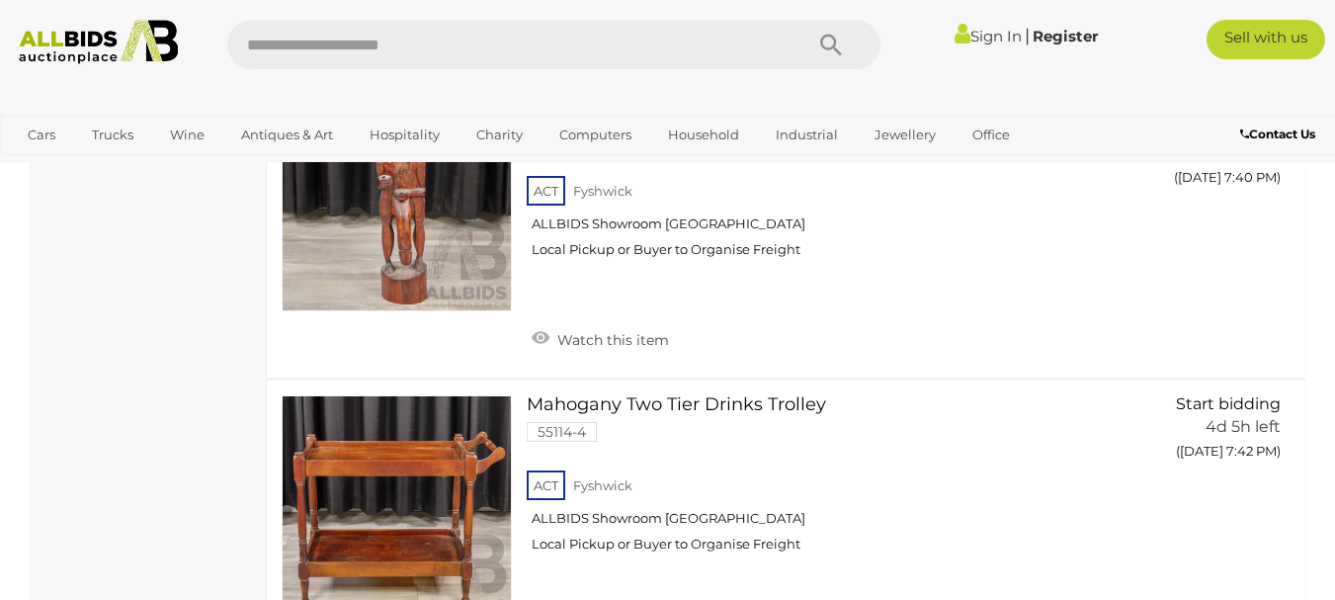
scroll to position [6587, 0]
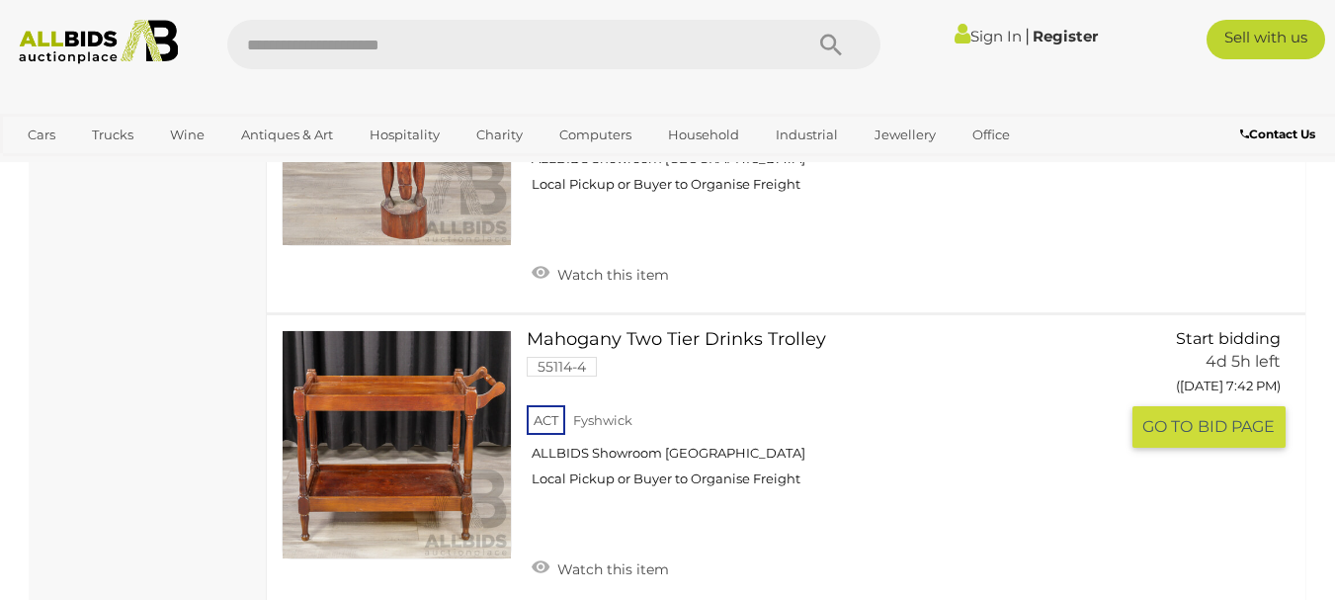
click at [571, 330] on link "Mahogany Two Tier Drinks Trolley 55114-4 ACT Fyshwick ALLBIDS Showroom Fyshwick" at bounding box center [829, 416] width 576 height 173
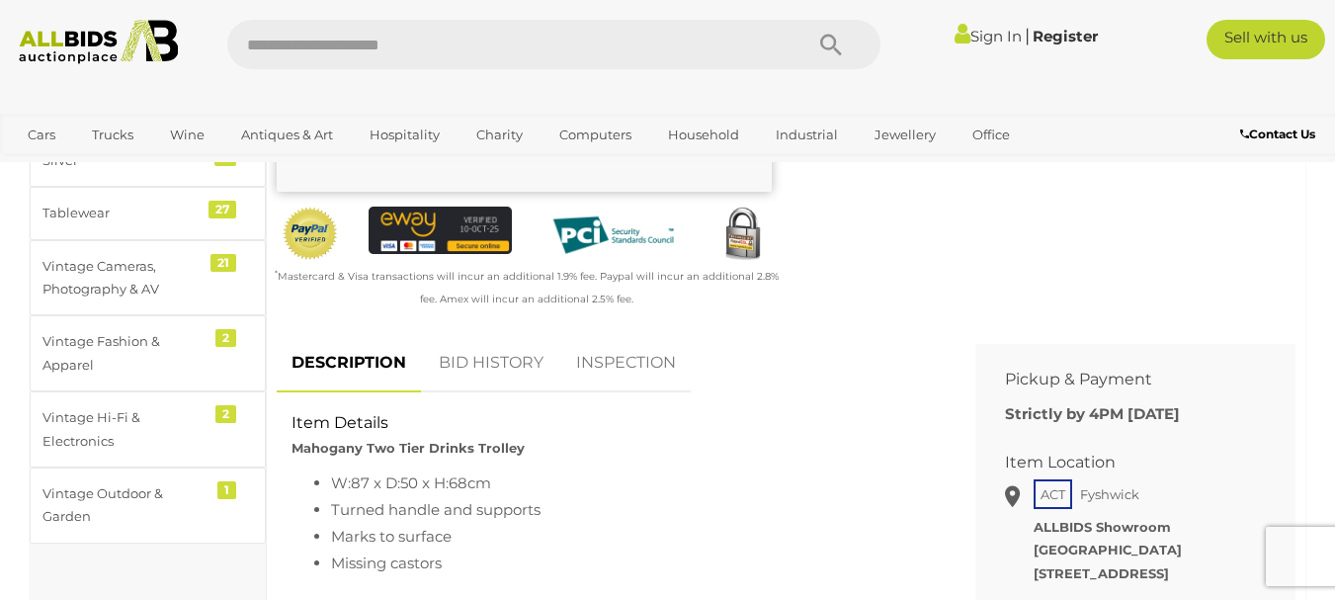
scroll to position [632, 0]
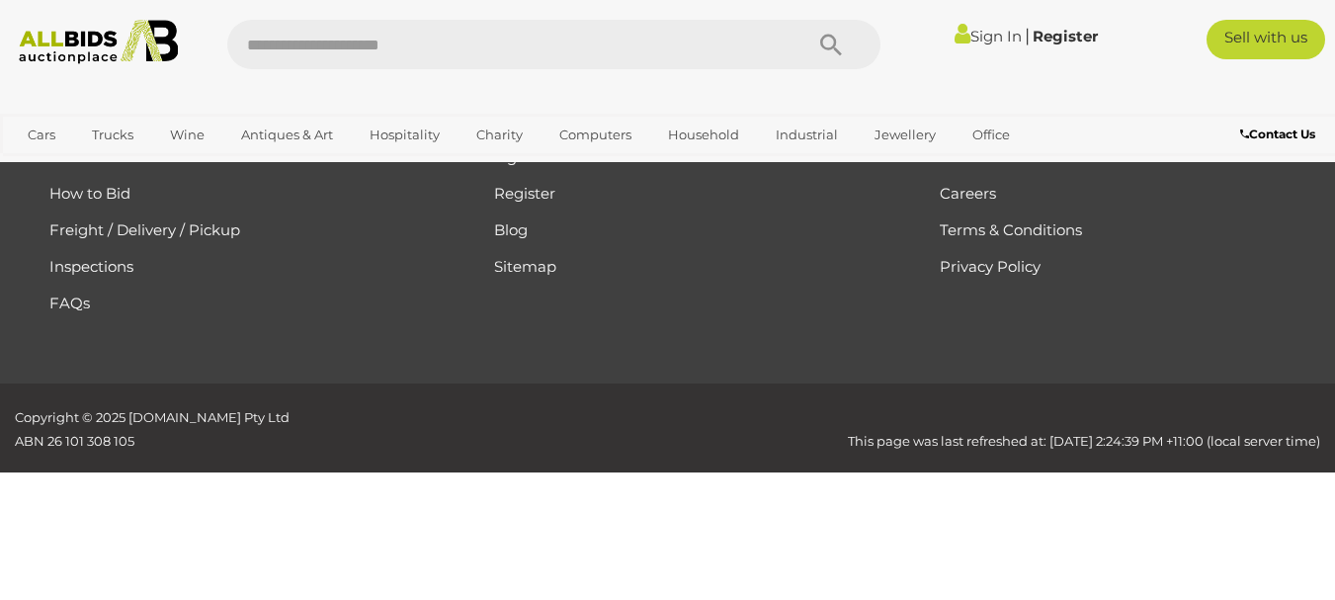
scroll to position [2110, 0]
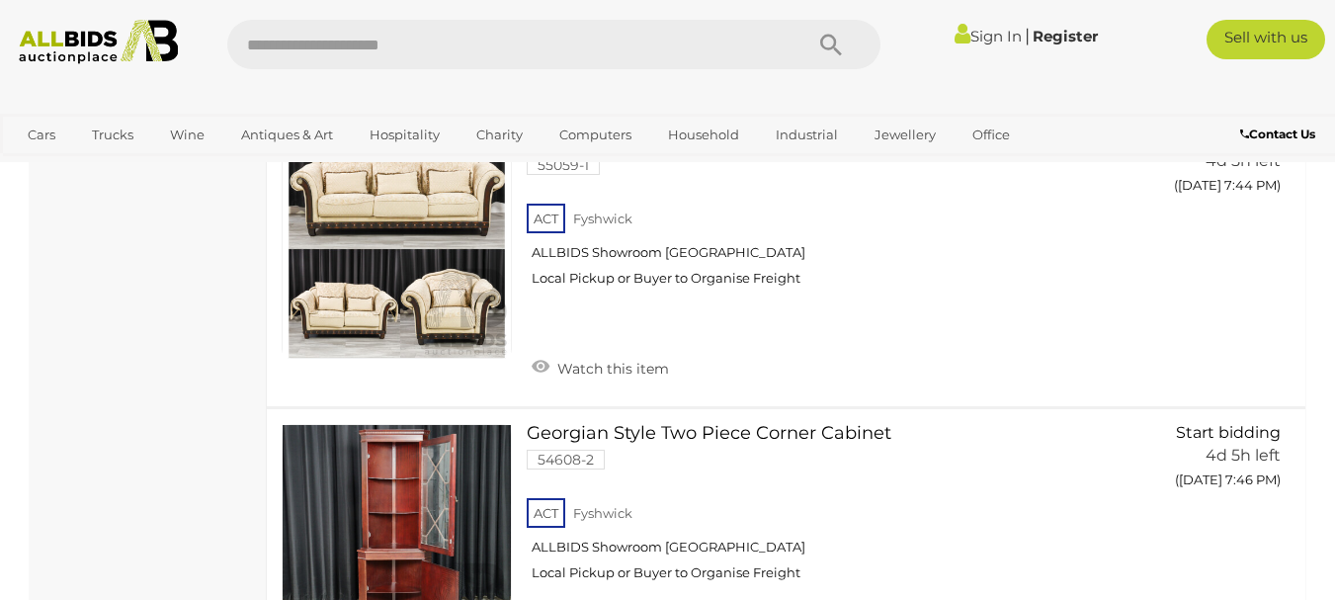
scroll to position [7213, 0]
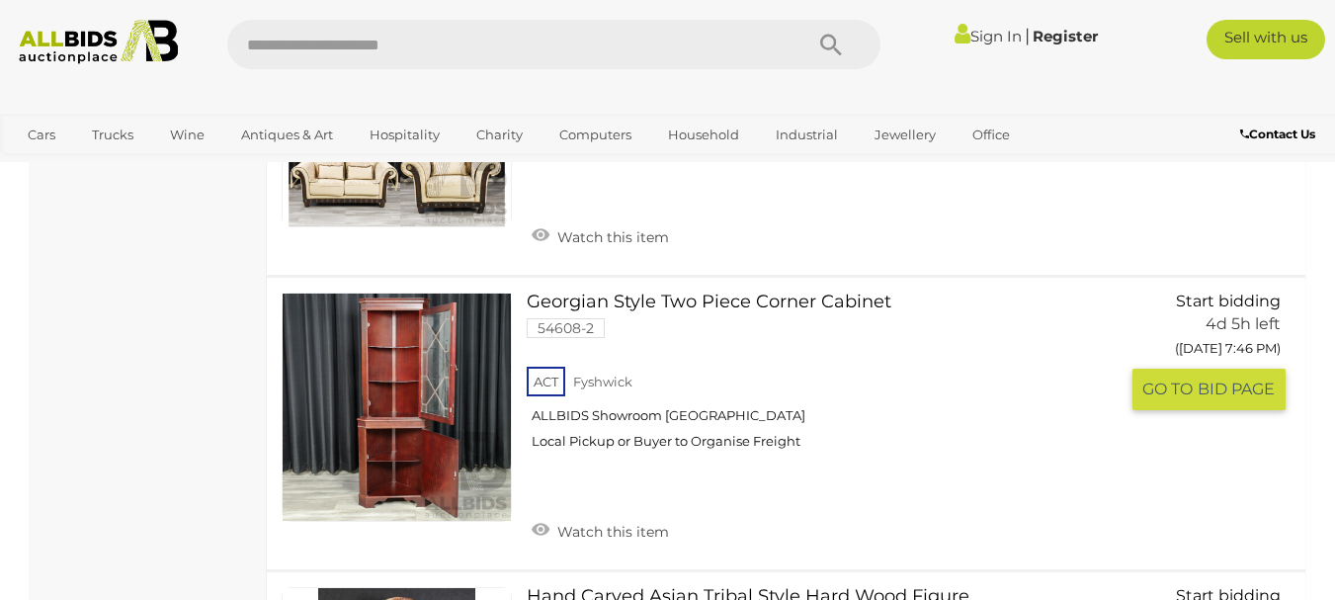
click at [622, 292] on link "Georgian Style Two Piece Corner Cabinet 54608-2 ACT Fyshwick ALLBIDS Showroom […" at bounding box center [829, 378] width 576 height 173
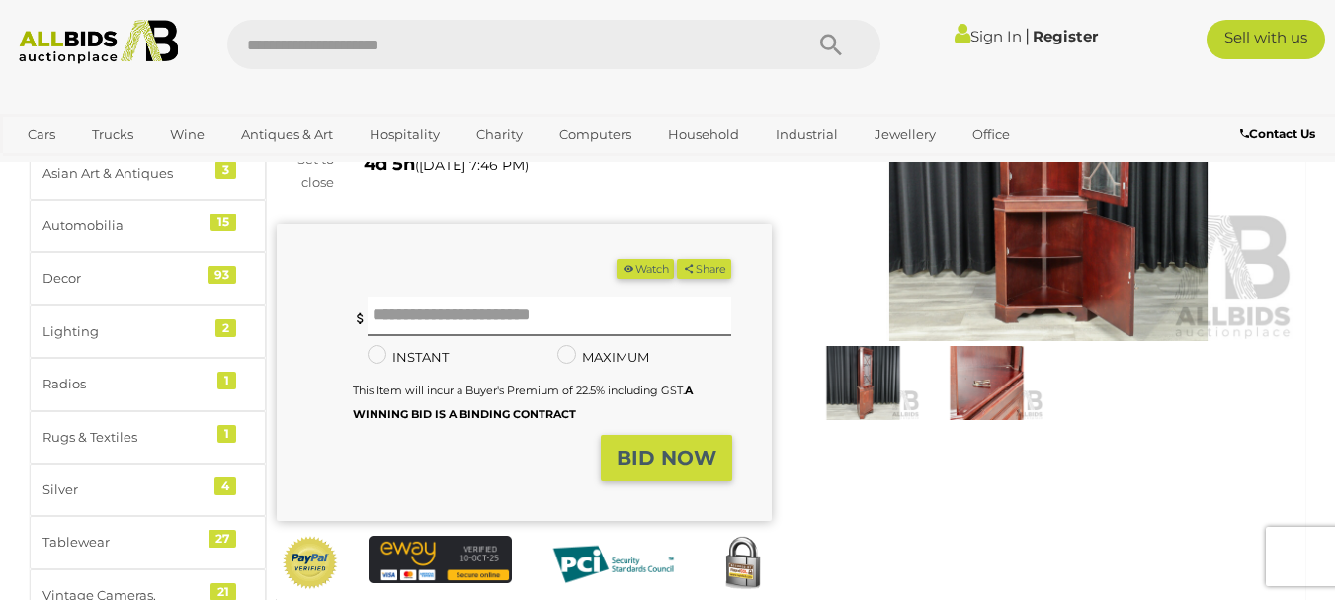
scroll to position [250, 0]
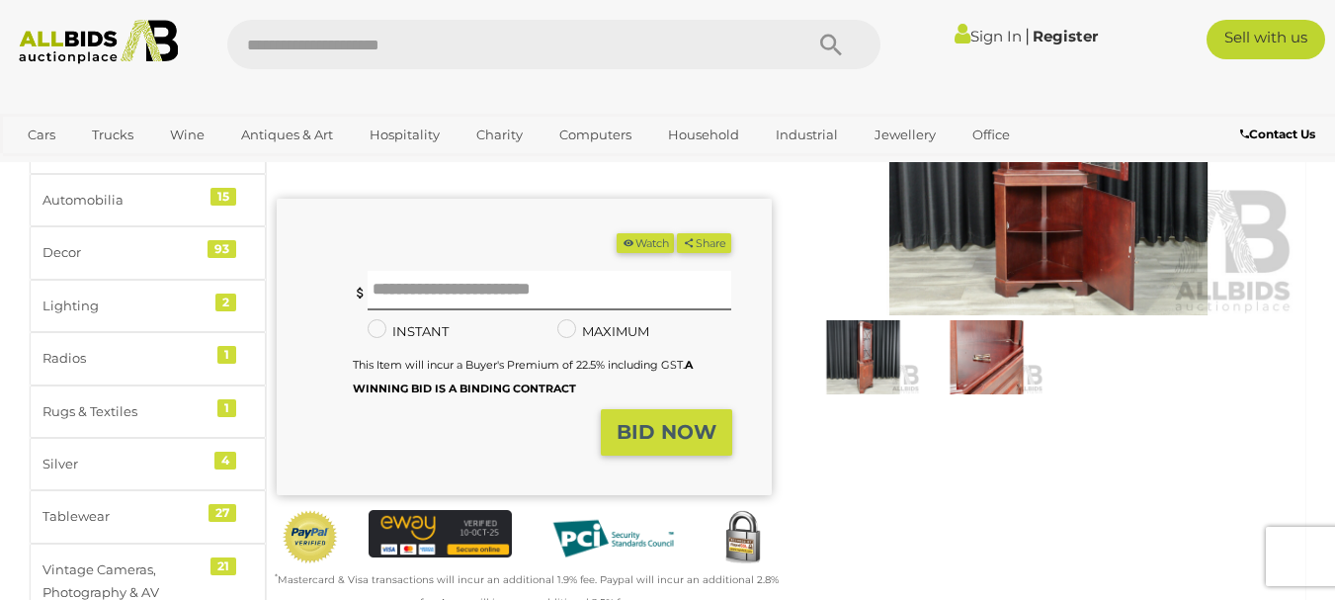
click at [844, 349] on img at bounding box center [863, 356] width 114 height 73
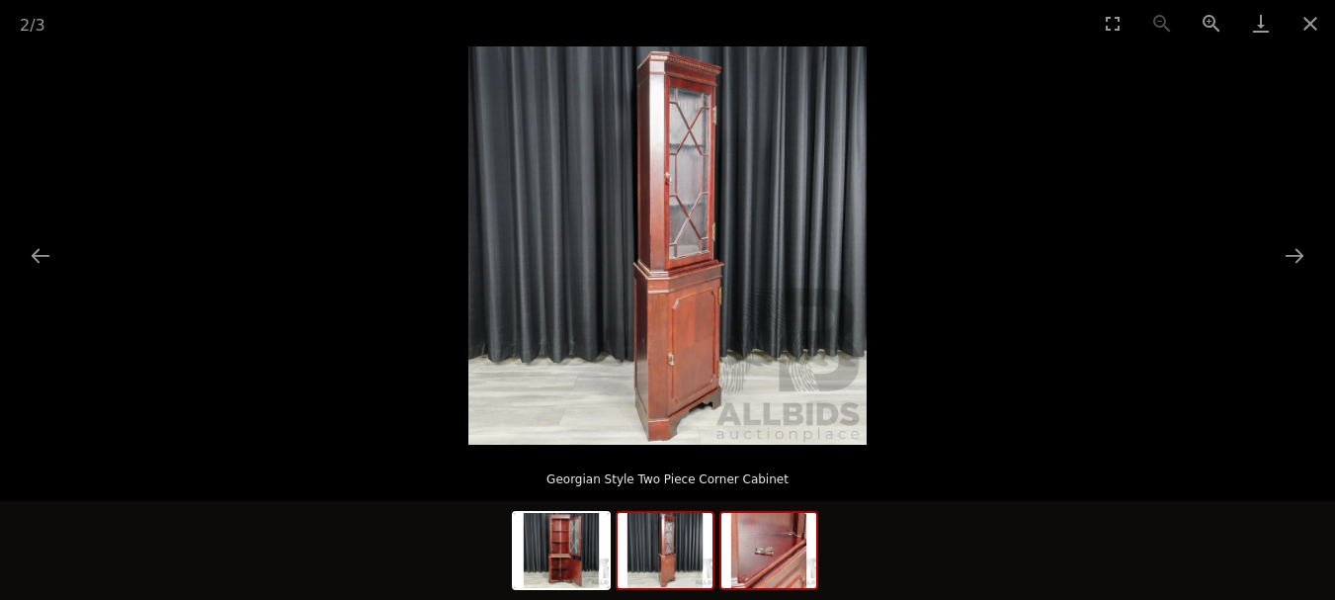
click at [778, 559] on img at bounding box center [768, 550] width 95 height 75
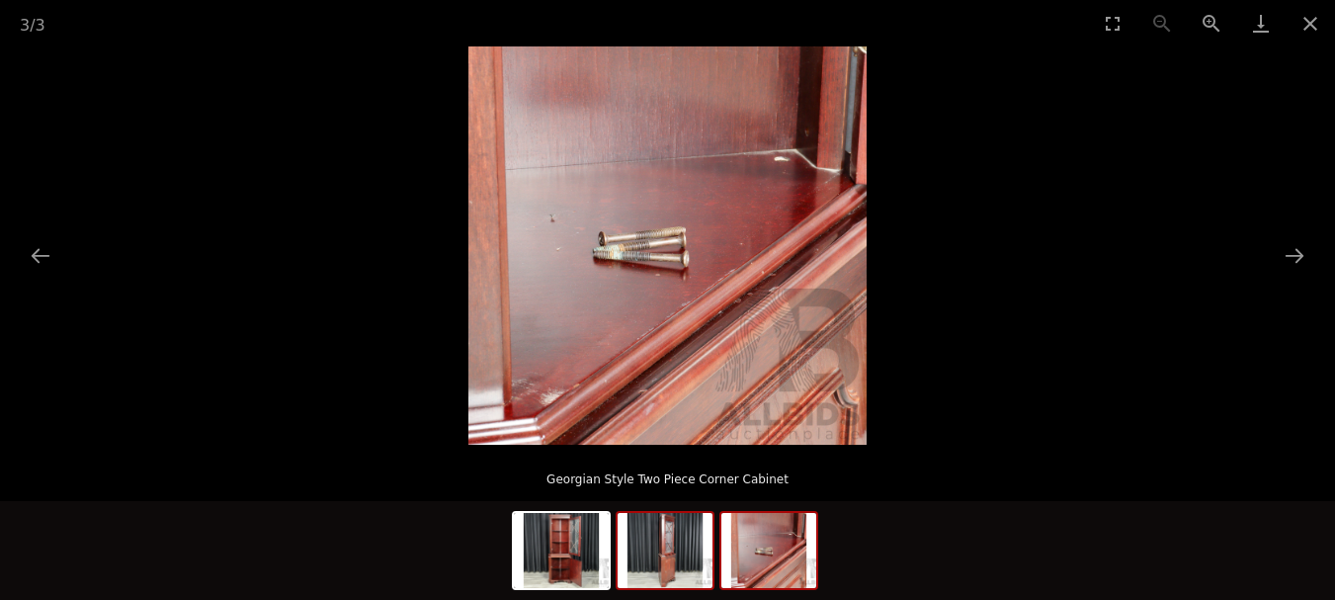
click at [649, 546] on img at bounding box center [664, 550] width 95 height 75
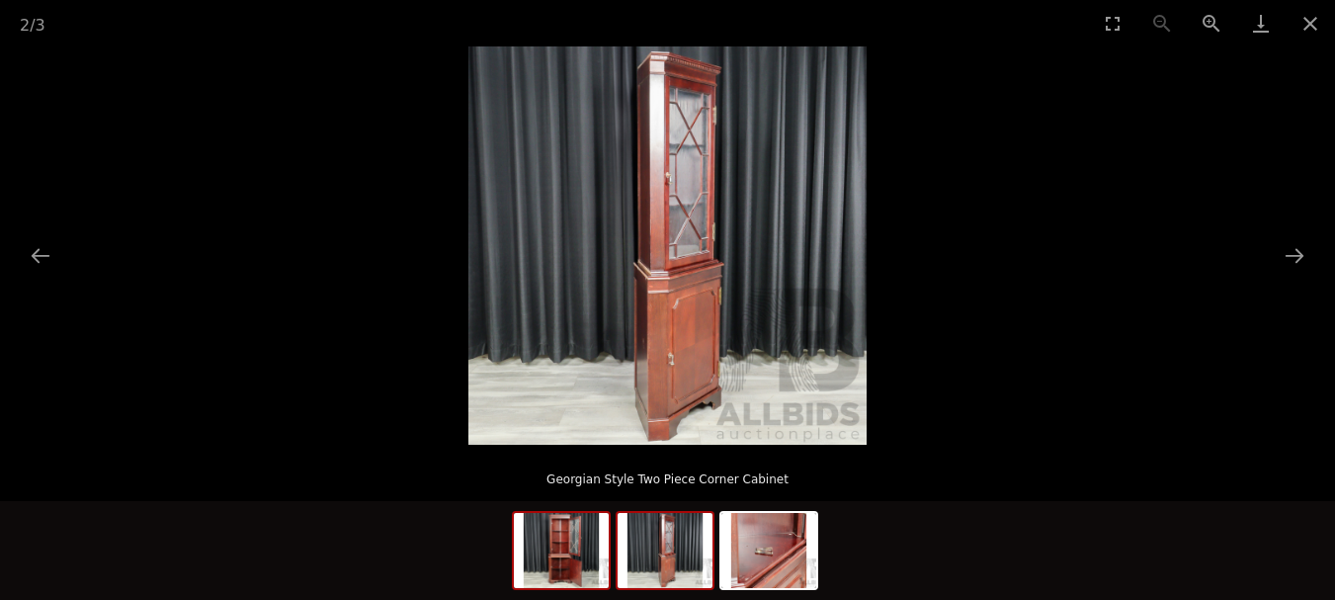
click at [609, 551] on div at bounding box center [561, 550] width 99 height 79
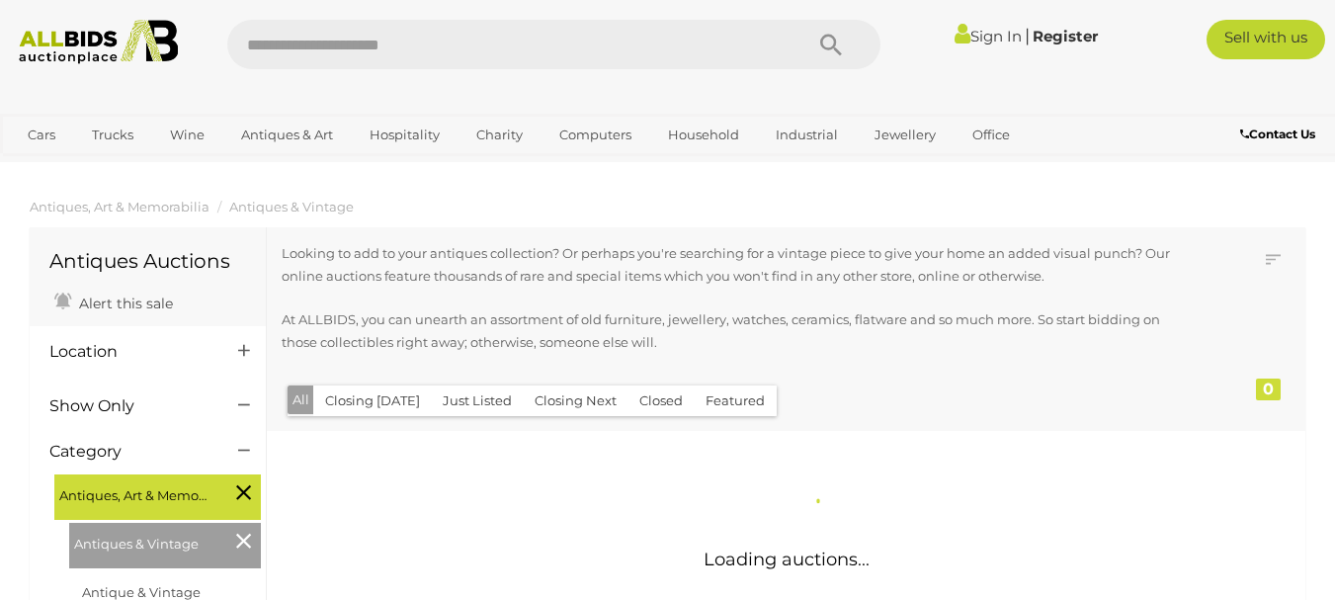
scroll to position [2110, 0]
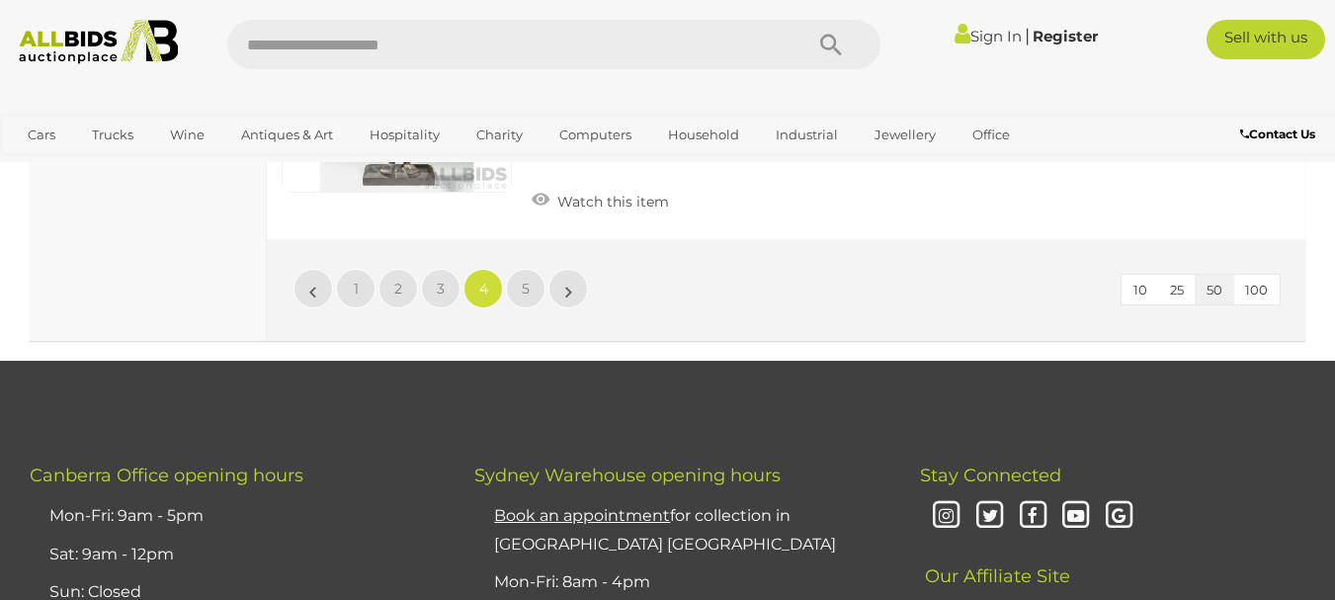
scroll to position [15626, 0]
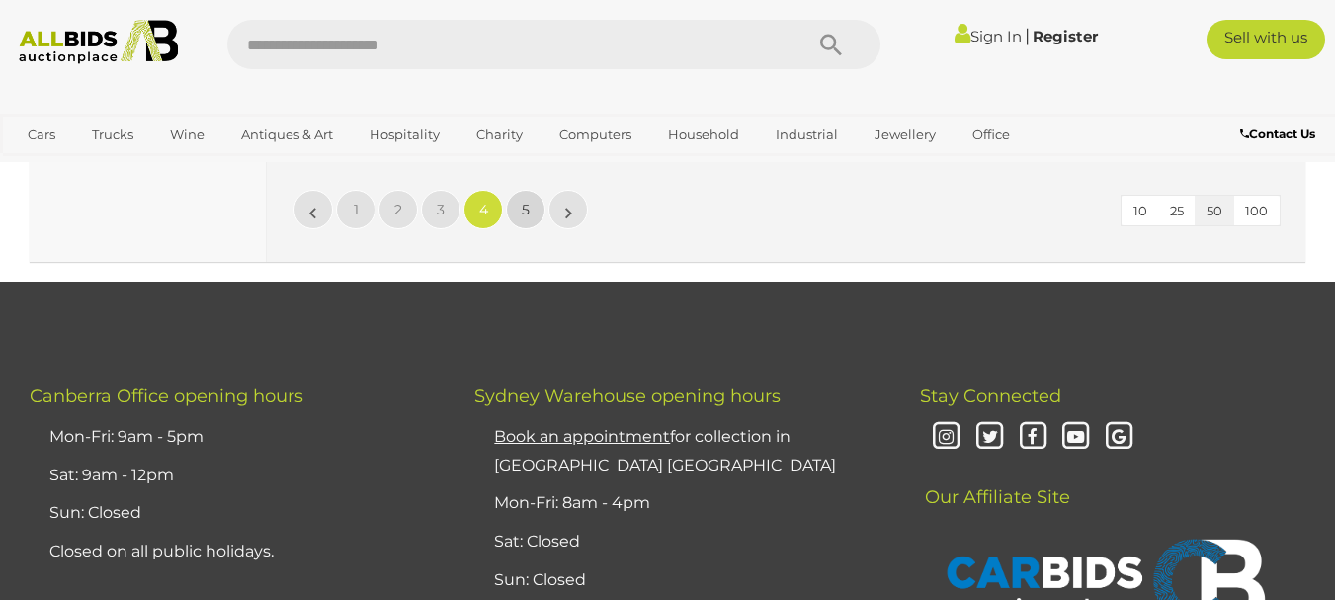
click at [521, 190] on link "5" at bounding box center [526, 210] width 40 height 40
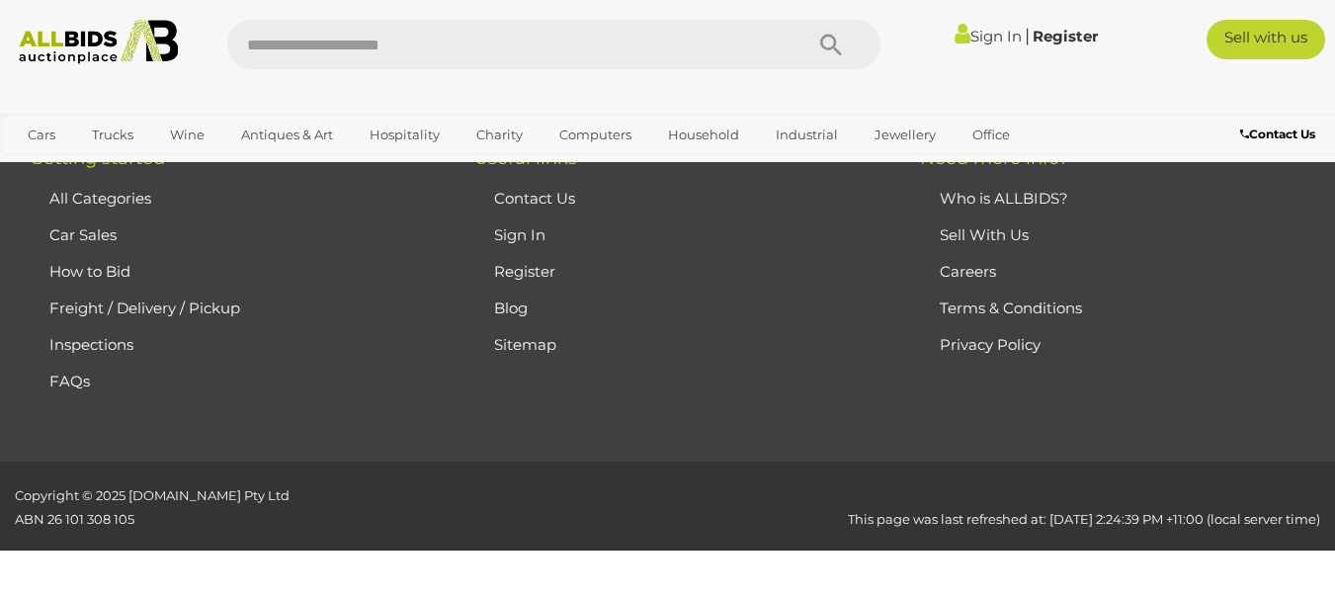
scroll to position [266, 0]
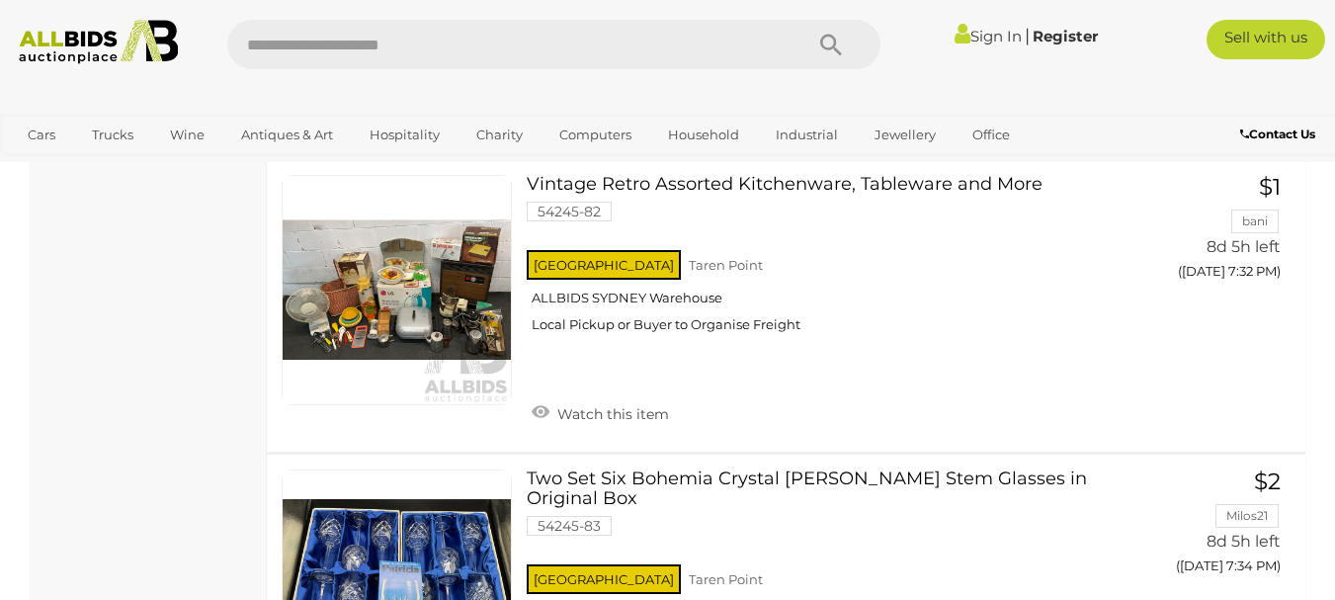
scroll to position [2477, 0]
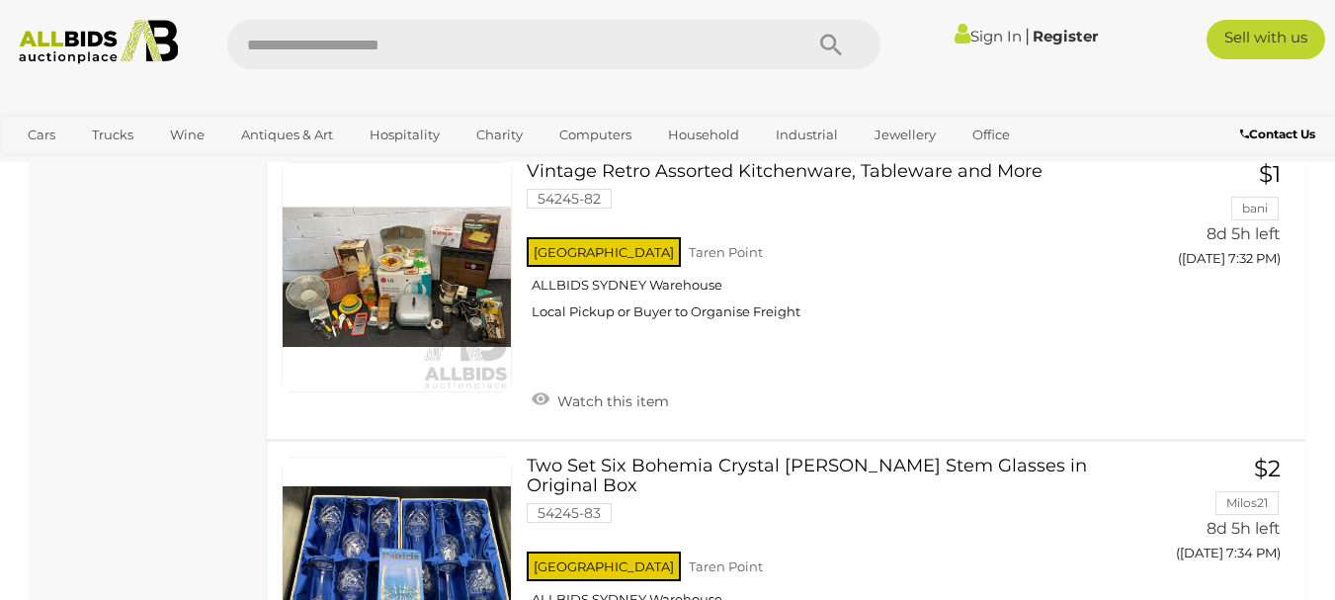
scroll to position [266, 0]
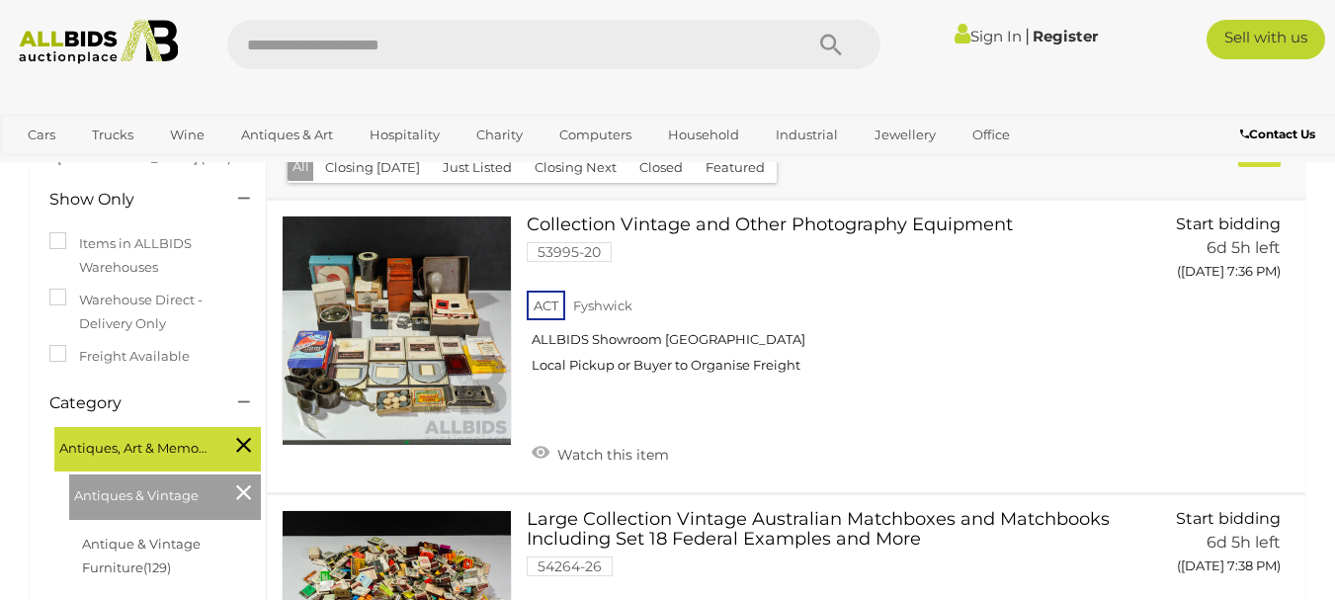
scroll to position [2110, 0]
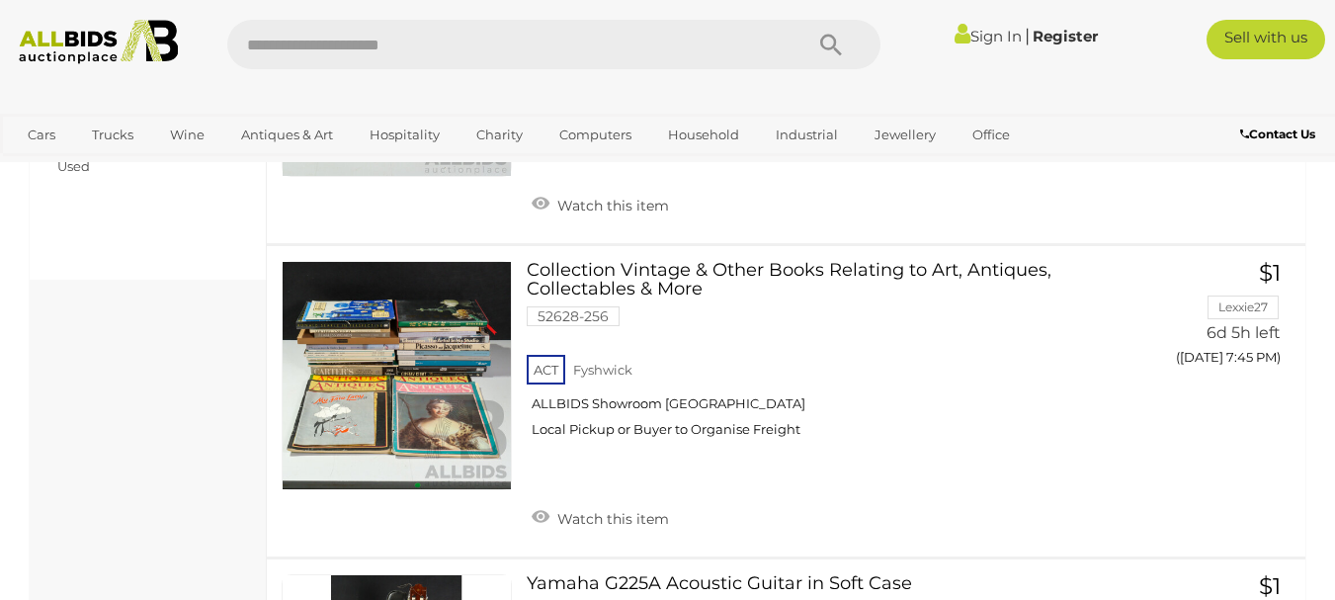
scroll to position [266, 0]
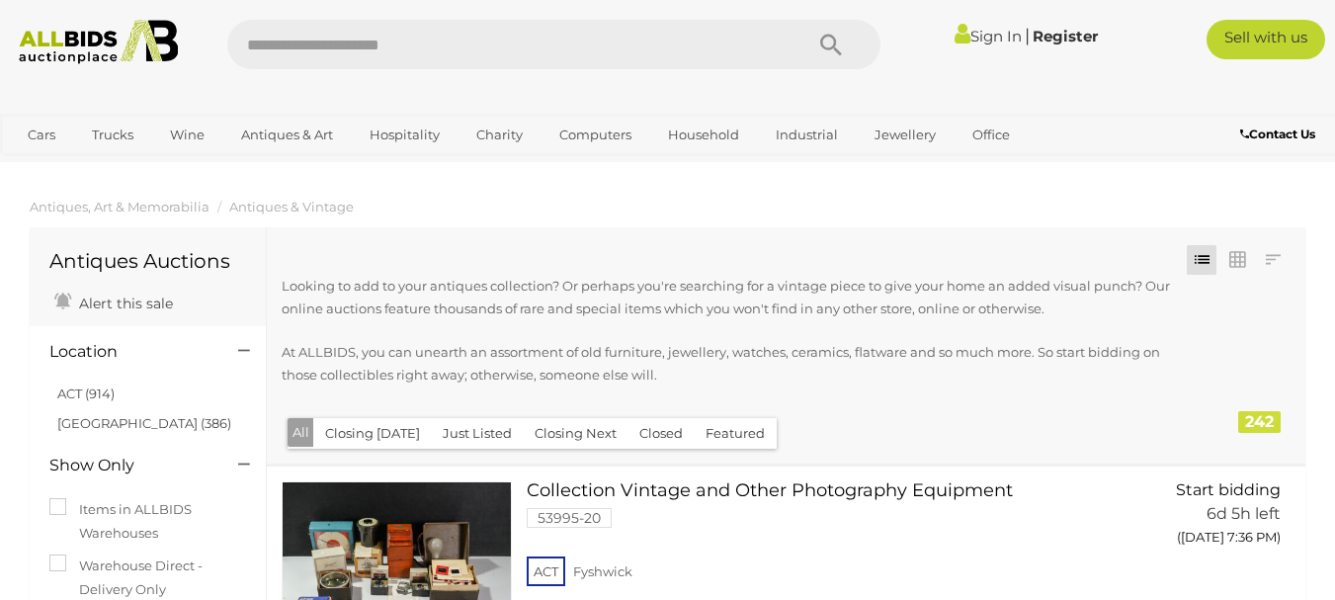
scroll to position [2110, 0]
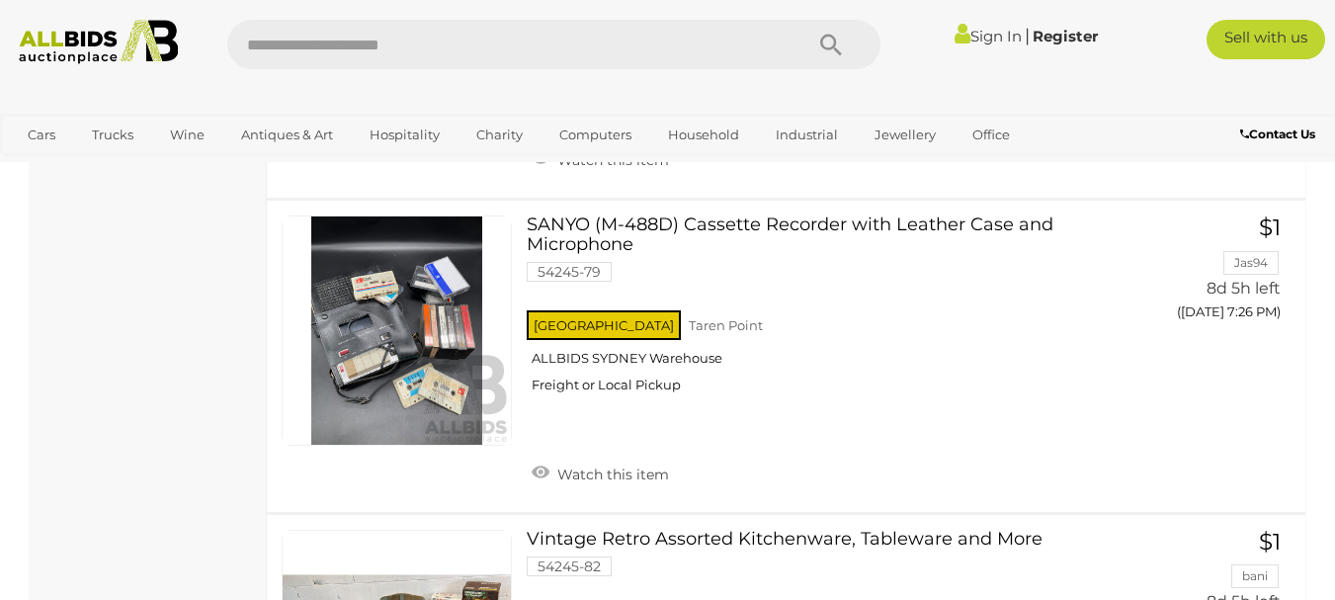
scroll to position [266, 0]
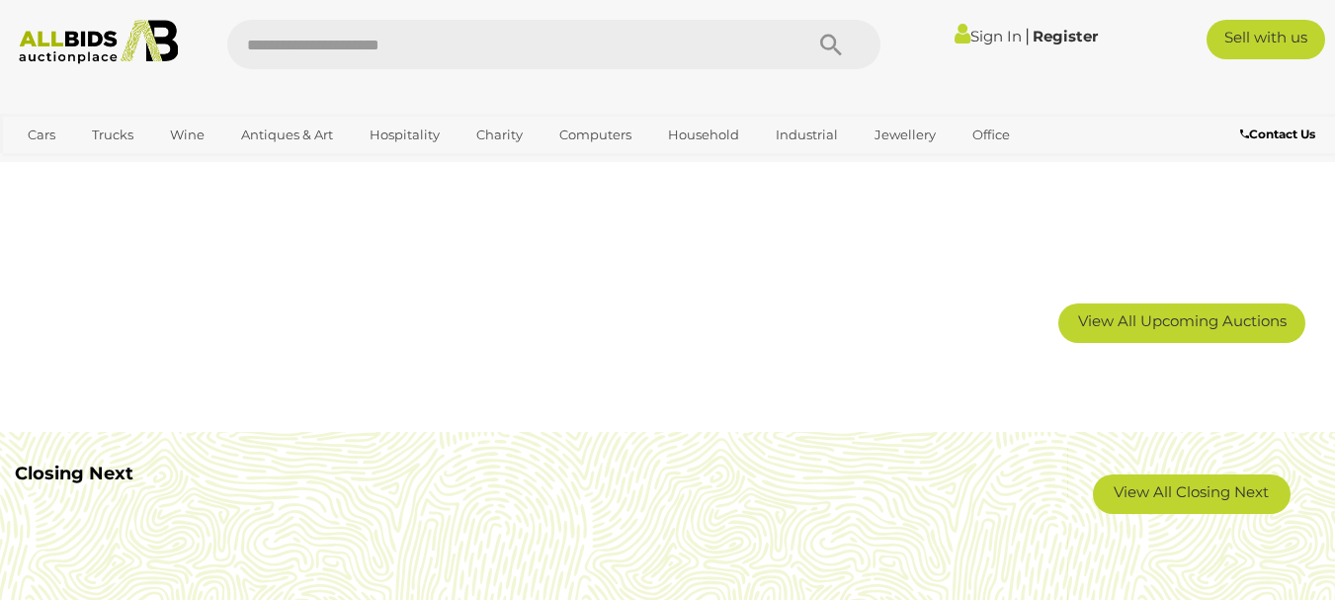
scroll to position [803, 0]
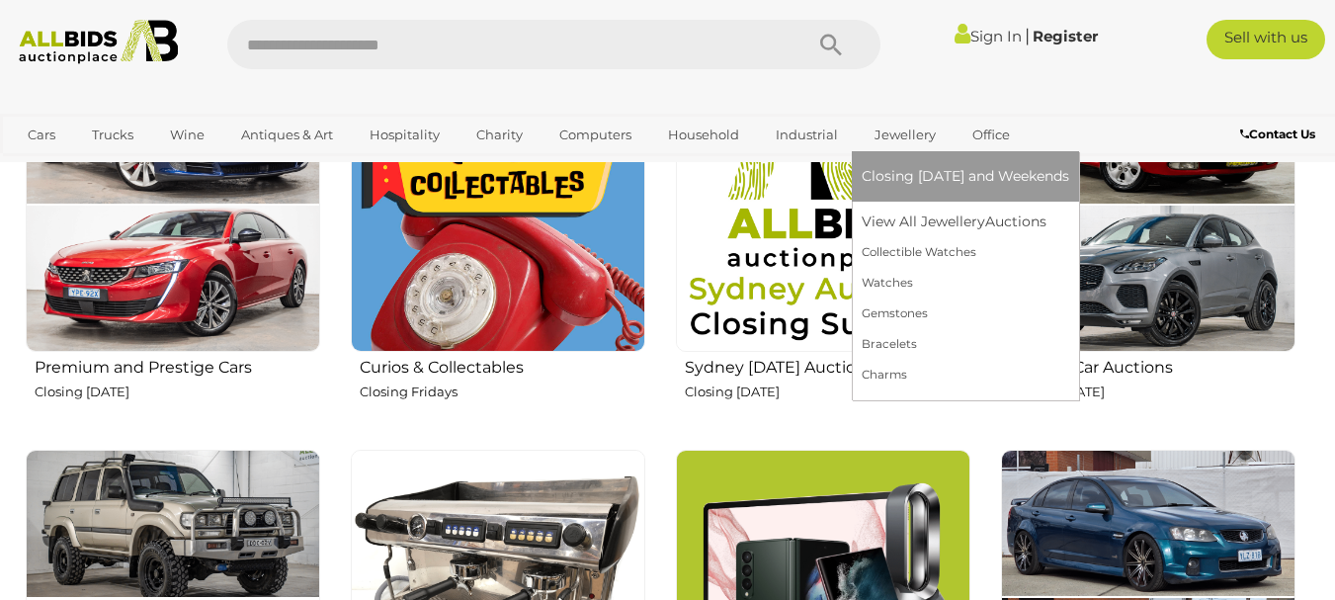
click at [931, 173] on span "Closing [DATE] and Weekends" at bounding box center [964, 176] width 207 height 18
click at [925, 213] on link "View All Jewellery Auctions" at bounding box center [964, 221] width 207 height 31
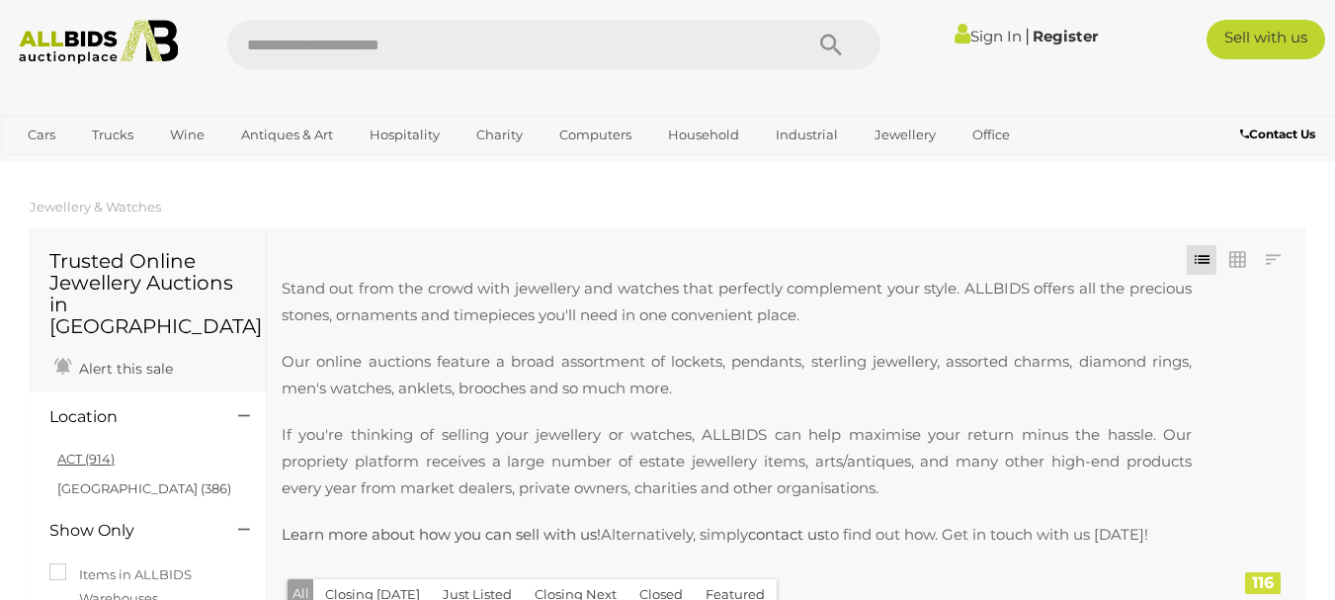
click at [71, 450] on link "ACT (914)" at bounding box center [85, 458] width 57 height 16
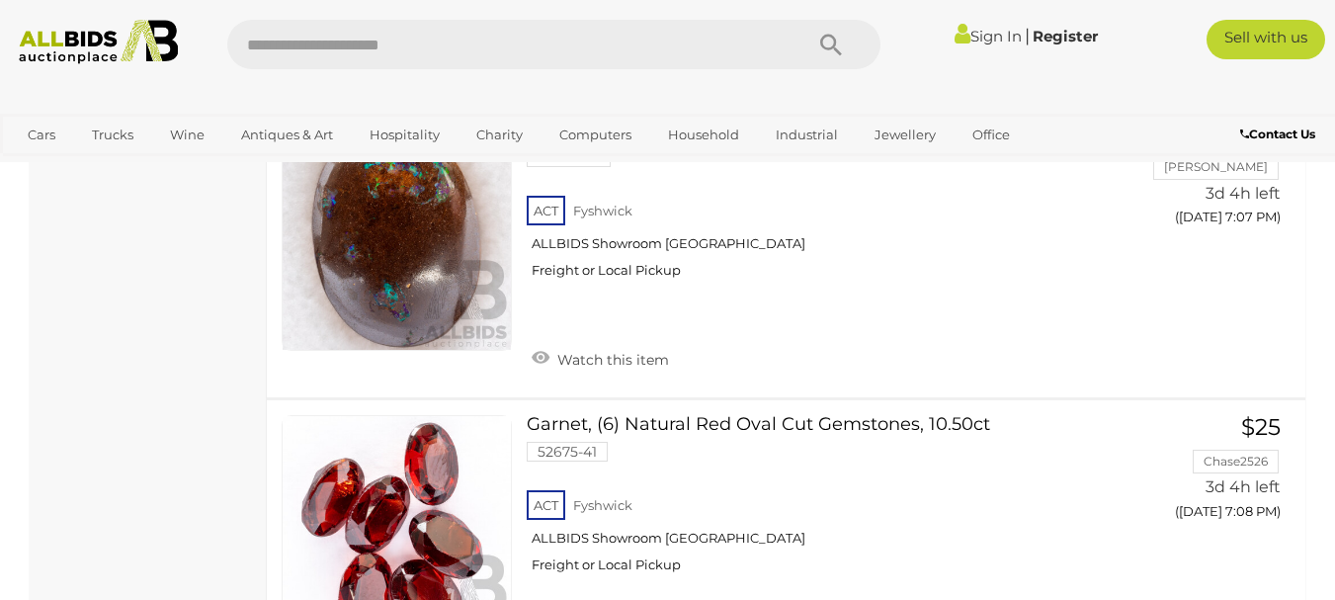
scroll to position [15224, 0]
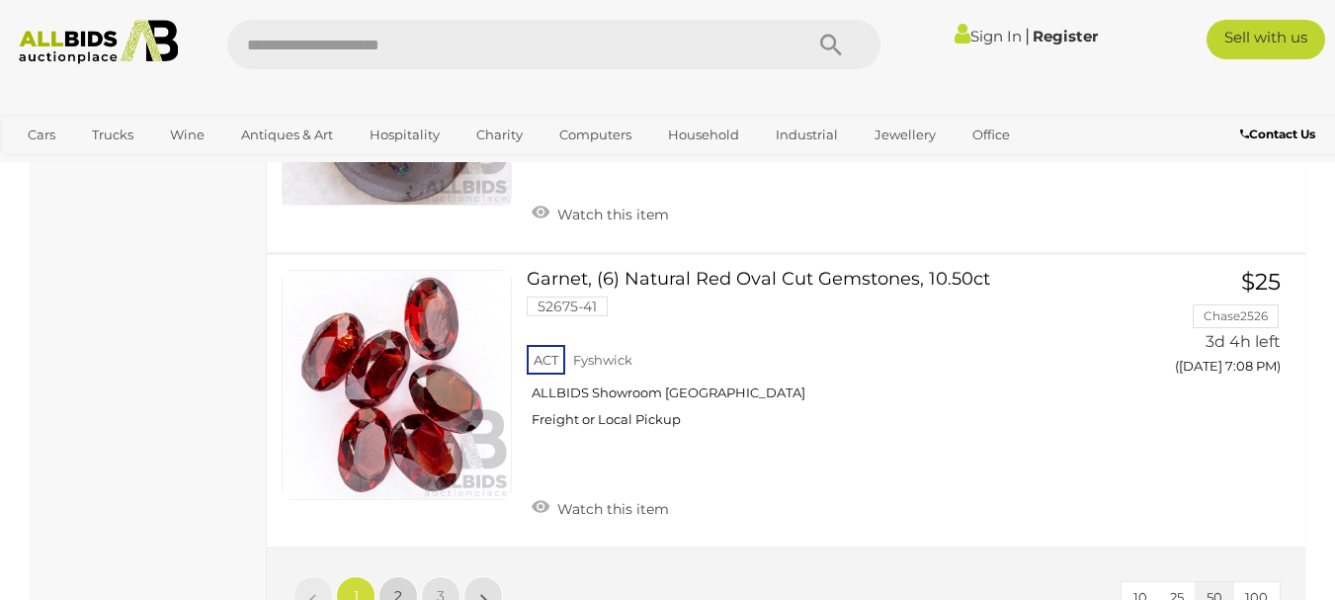
click at [394, 587] on span "2" at bounding box center [398, 596] width 8 height 18
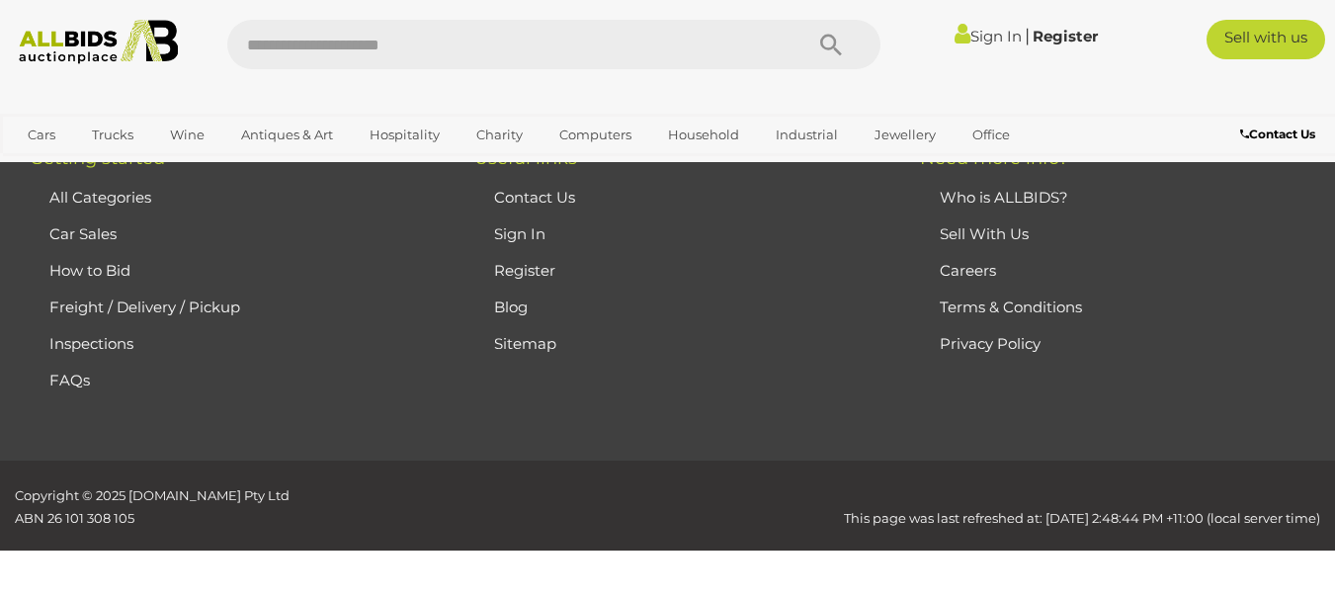
scroll to position [427, 0]
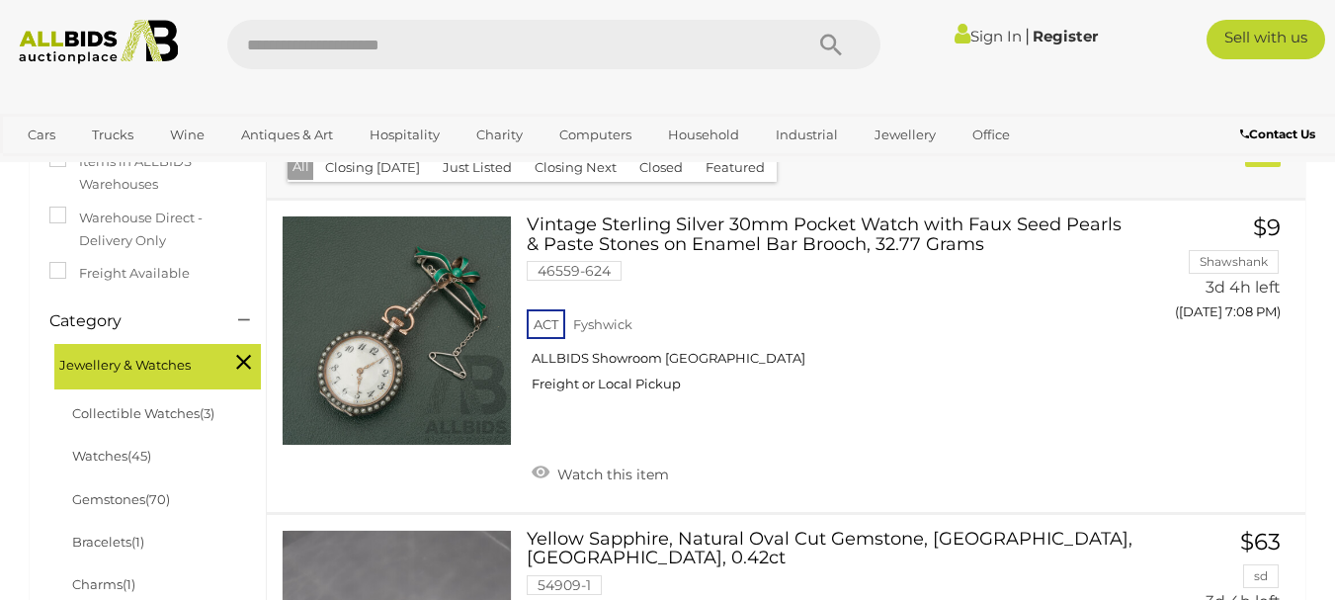
scroll to position [480, 0]
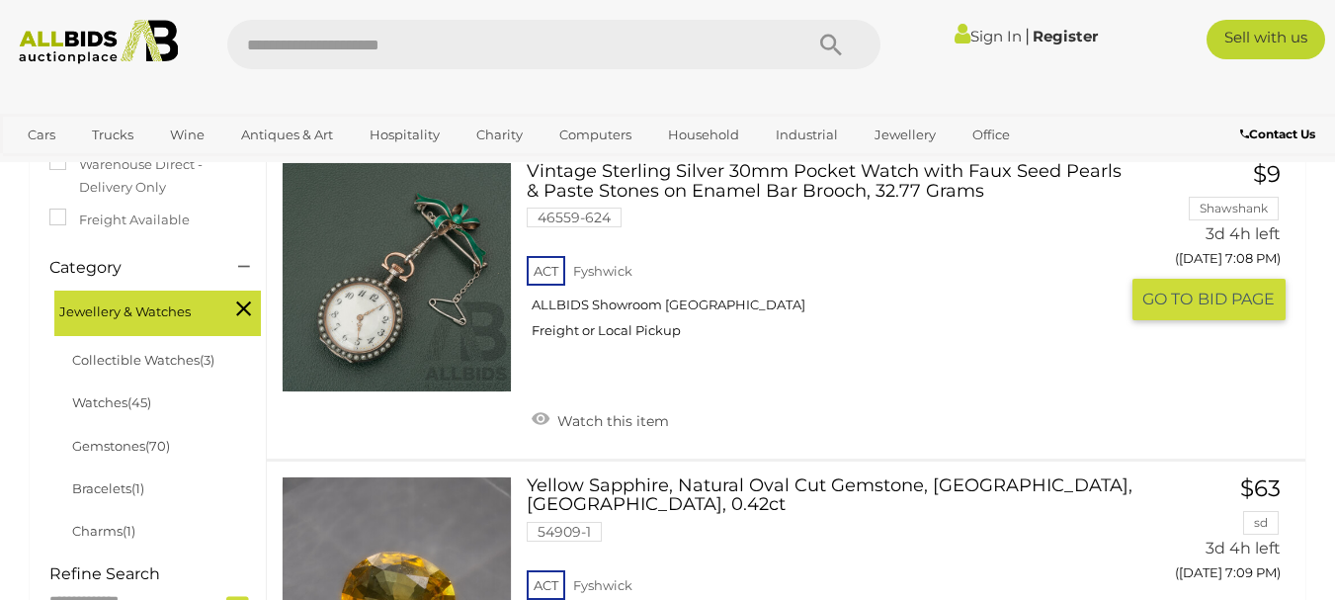
click at [643, 175] on link "Vintage Sterling Silver 30mm Pocket Watch with Faux Seed Pearls & Paste Stones …" at bounding box center [829, 258] width 576 height 193
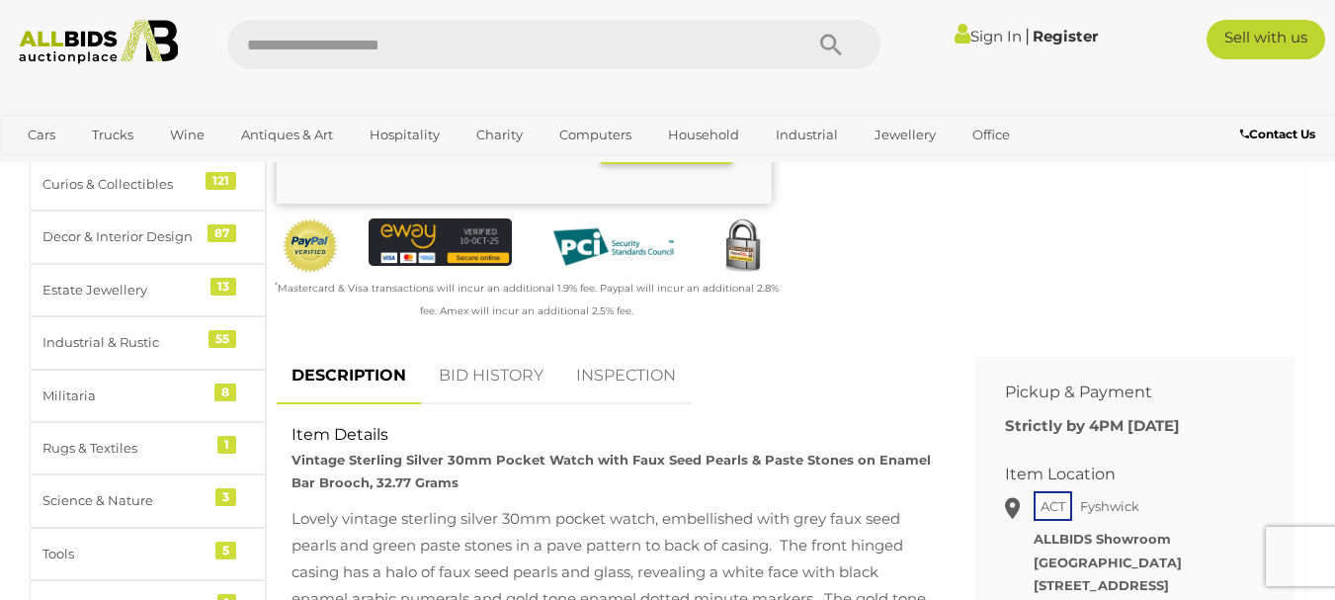
scroll to position [645, 0]
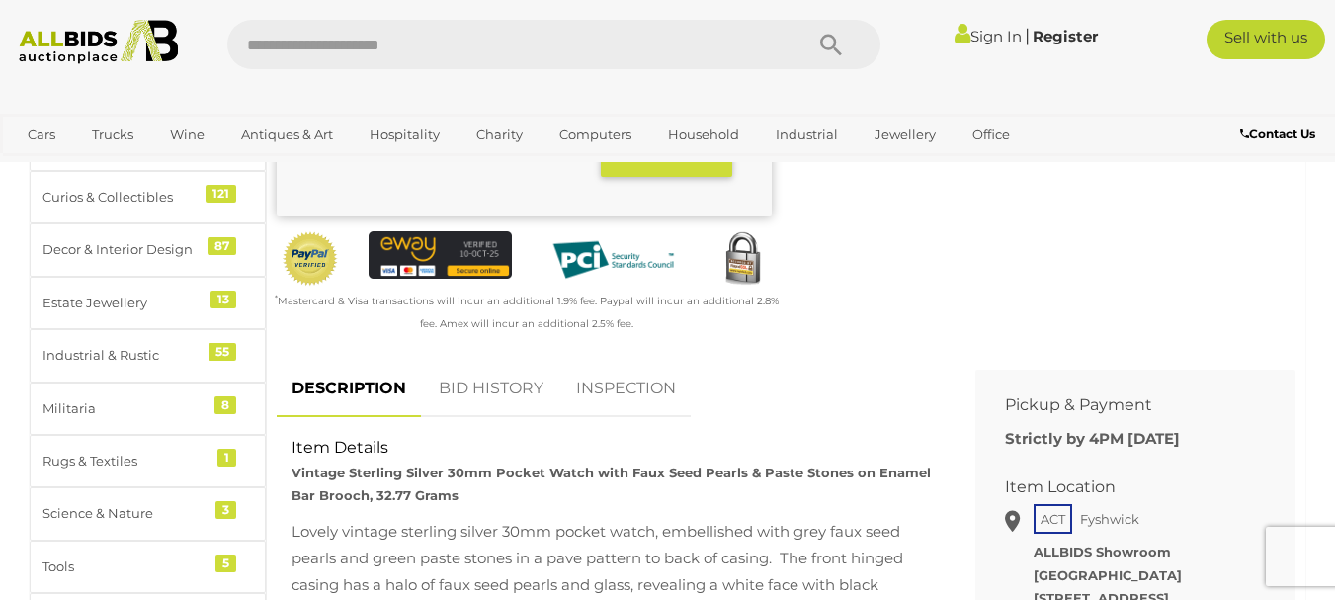
click at [475, 389] on link "BID HISTORY" at bounding box center [491, 389] width 134 height 58
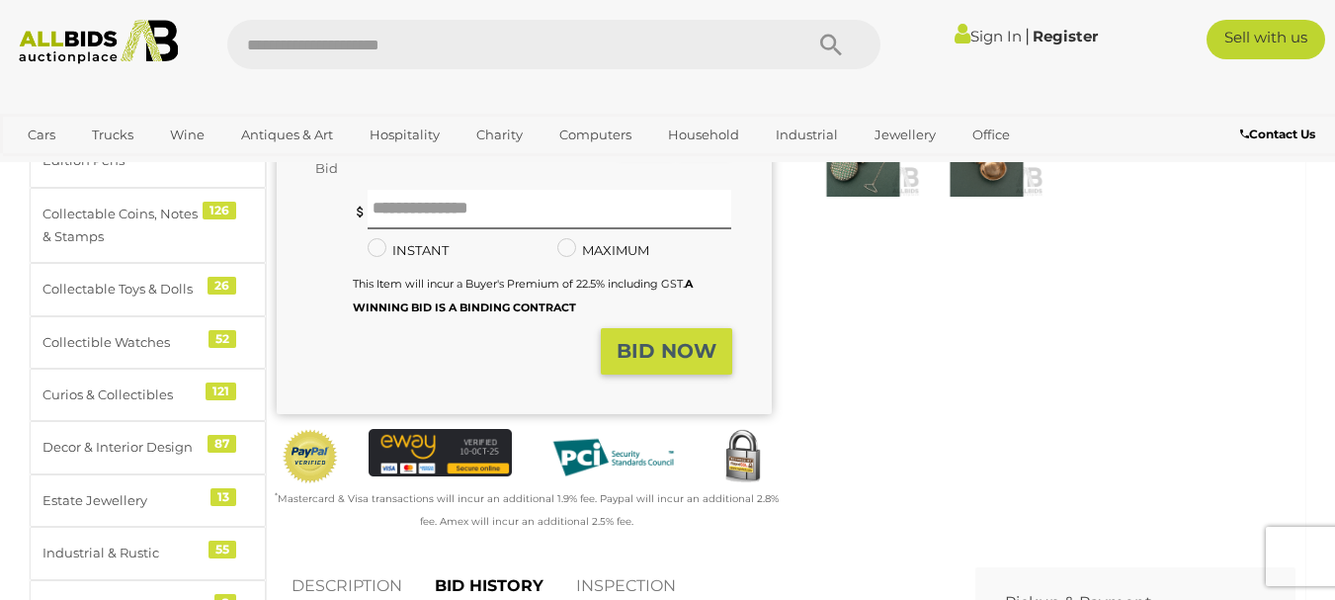
scroll to position [289, 0]
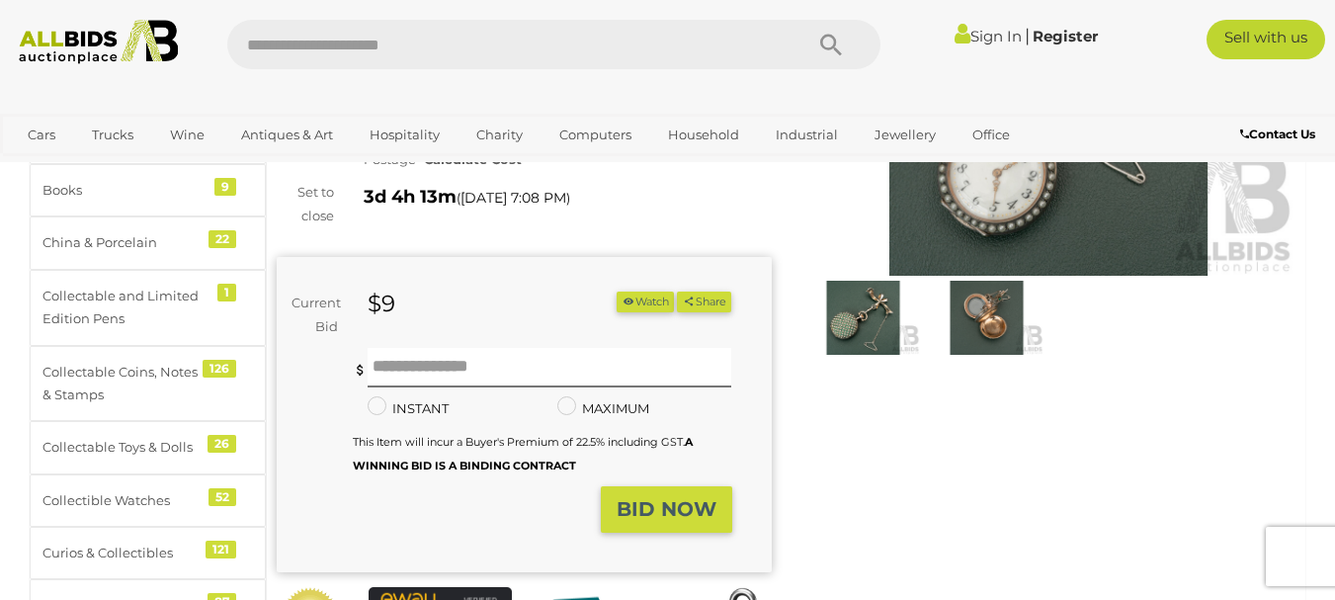
click at [1331, 9] on div "Sign In |" at bounding box center [667, 37] width 1335 height 74
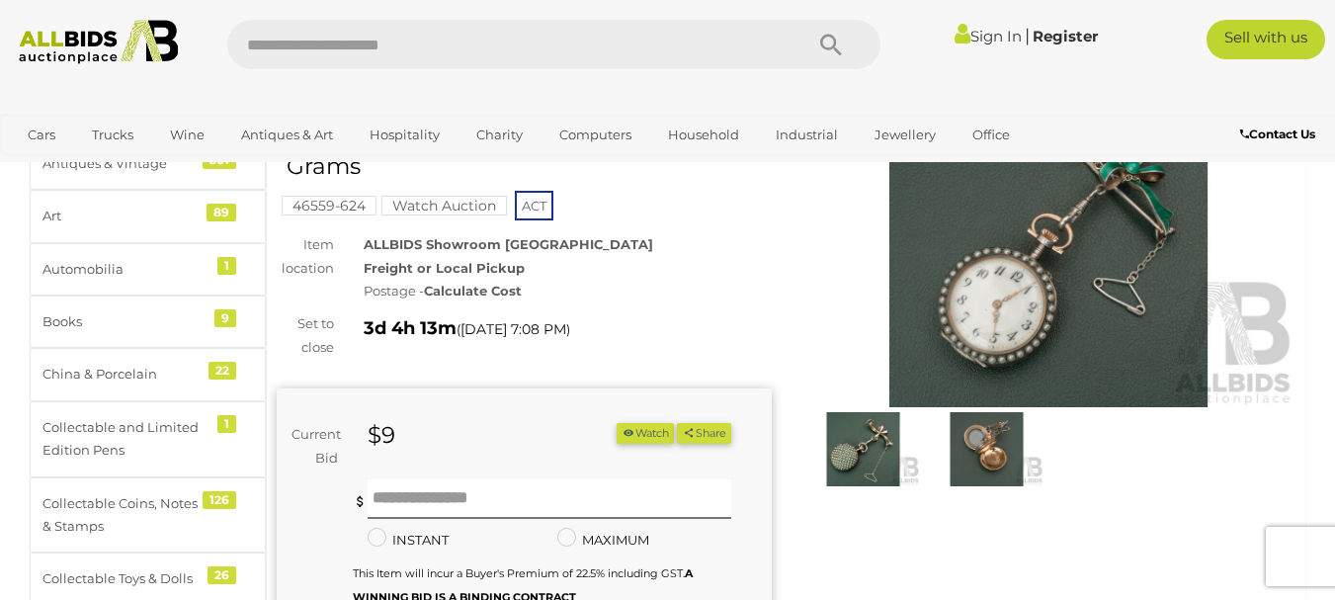
scroll to position [131, 0]
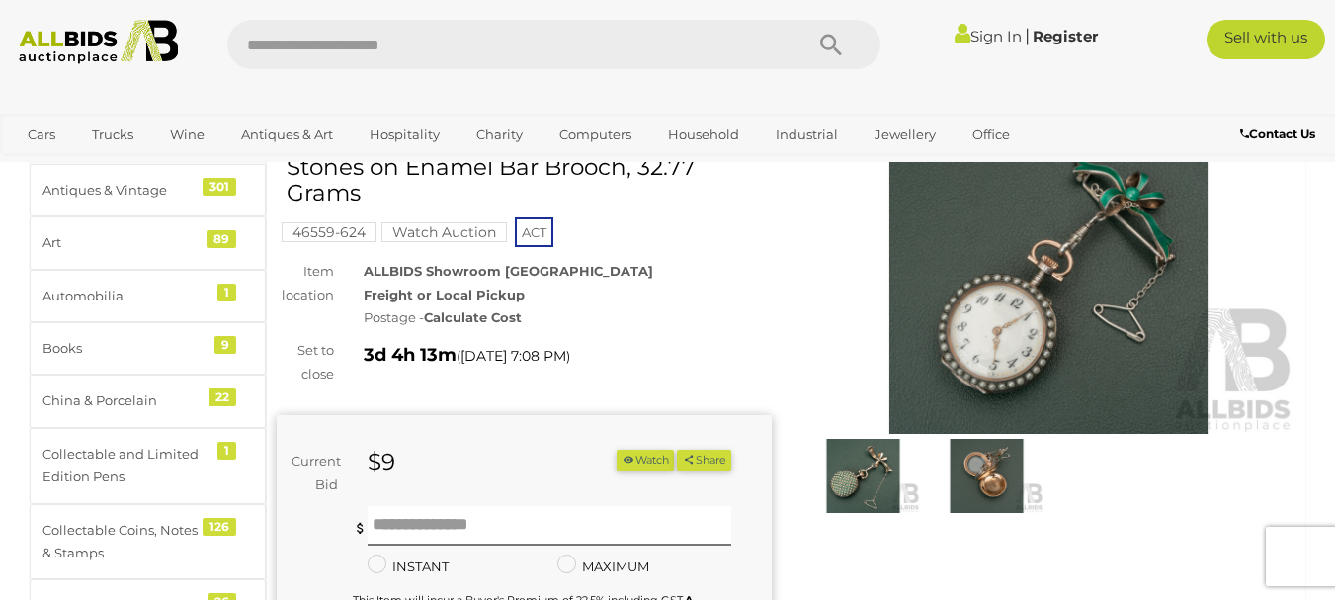
click at [857, 473] on img at bounding box center [863, 475] width 114 height 73
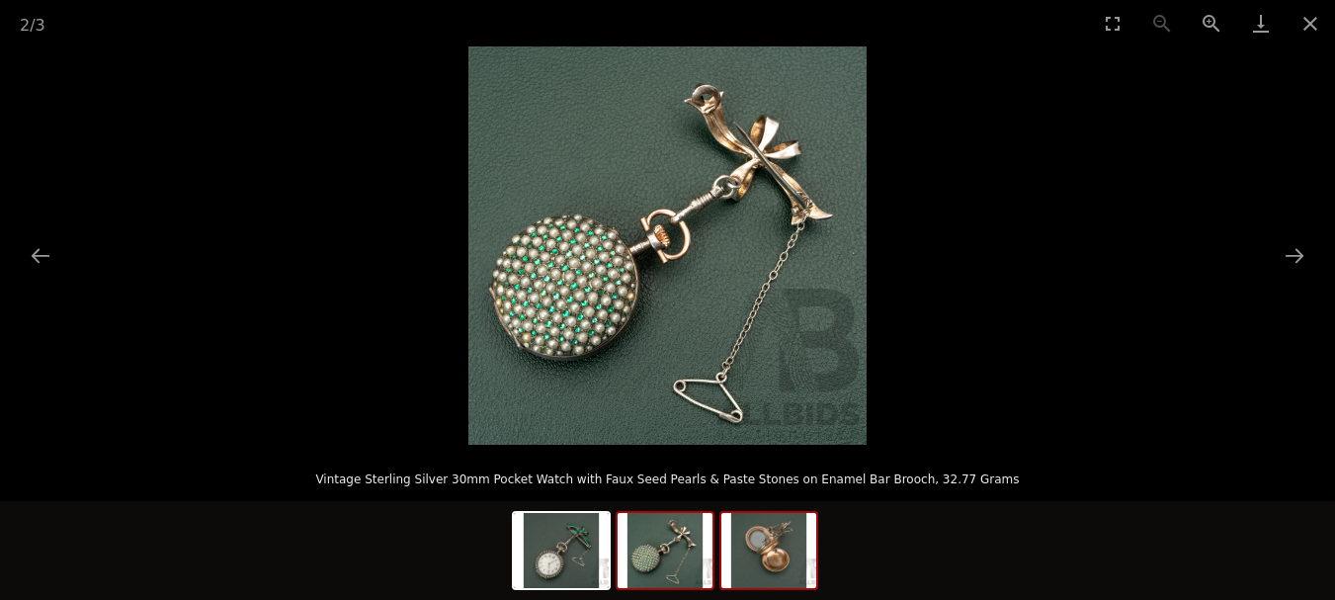
click at [769, 545] on img at bounding box center [768, 550] width 95 height 75
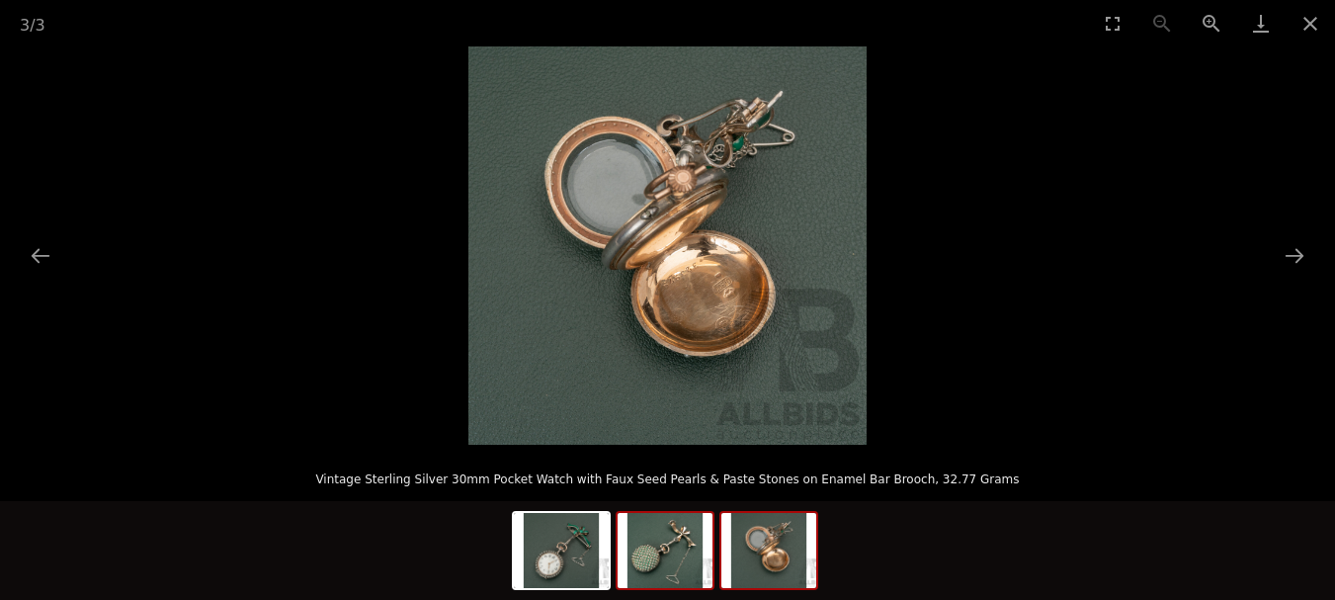
click at [643, 557] on img at bounding box center [664, 550] width 95 height 75
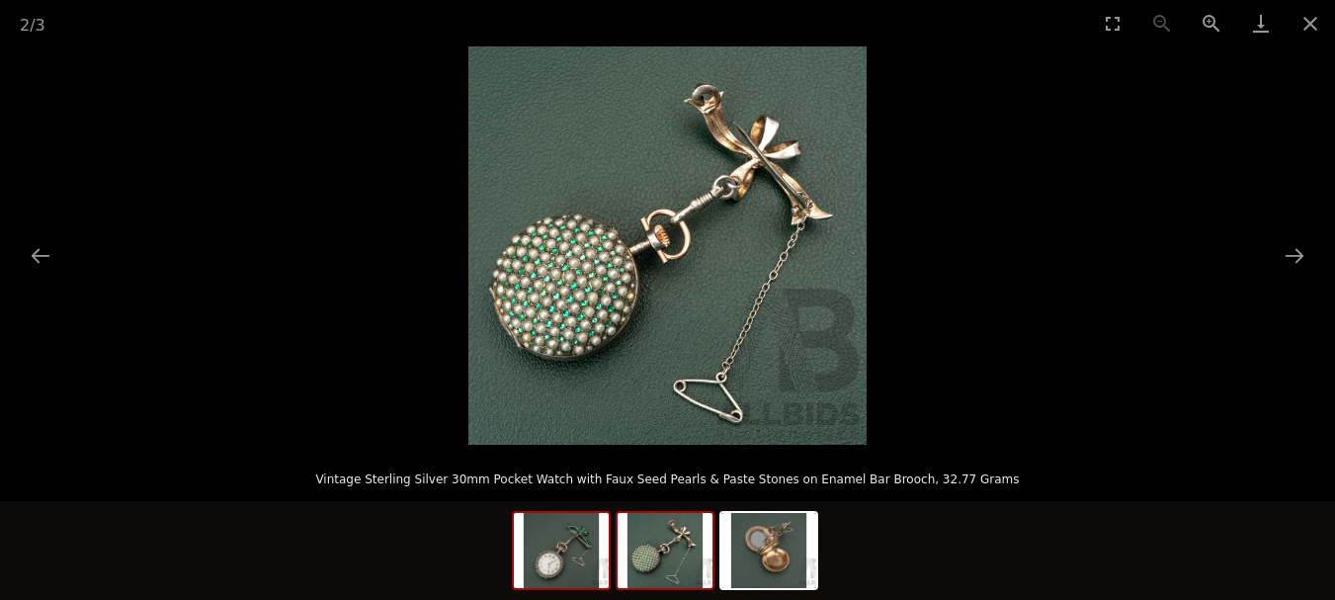
click at [551, 558] on img at bounding box center [561, 550] width 95 height 75
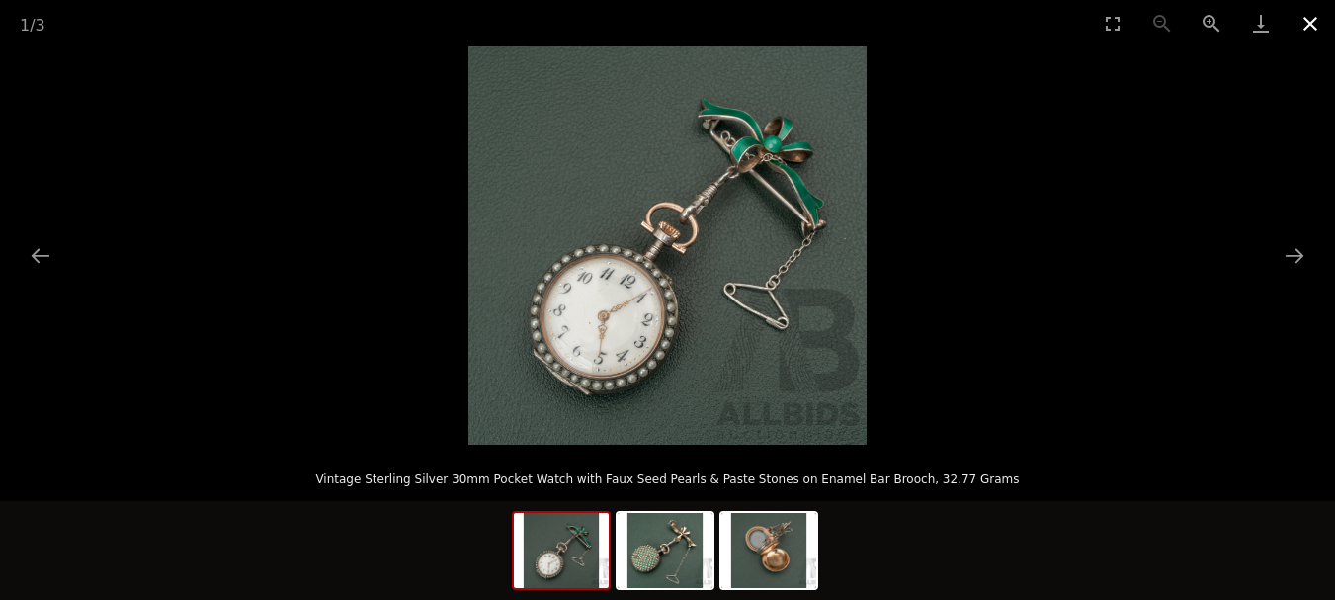
click at [1305, 19] on button "Close gallery" at bounding box center [1309, 23] width 49 height 46
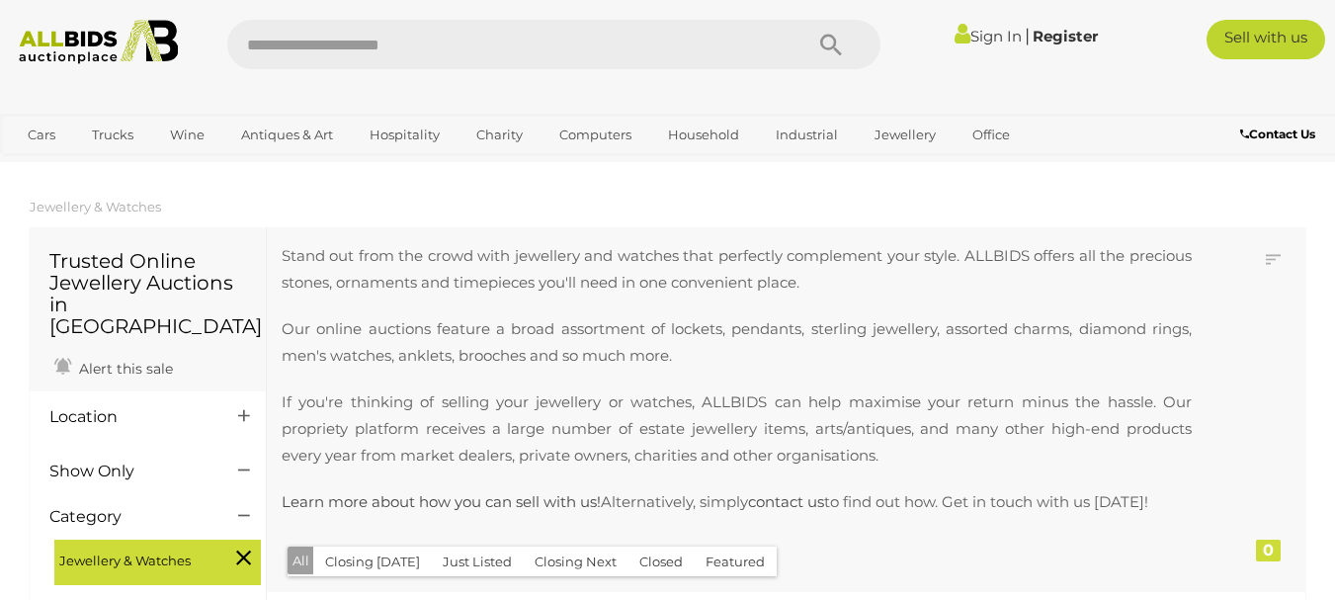
scroll to position [480, 0]
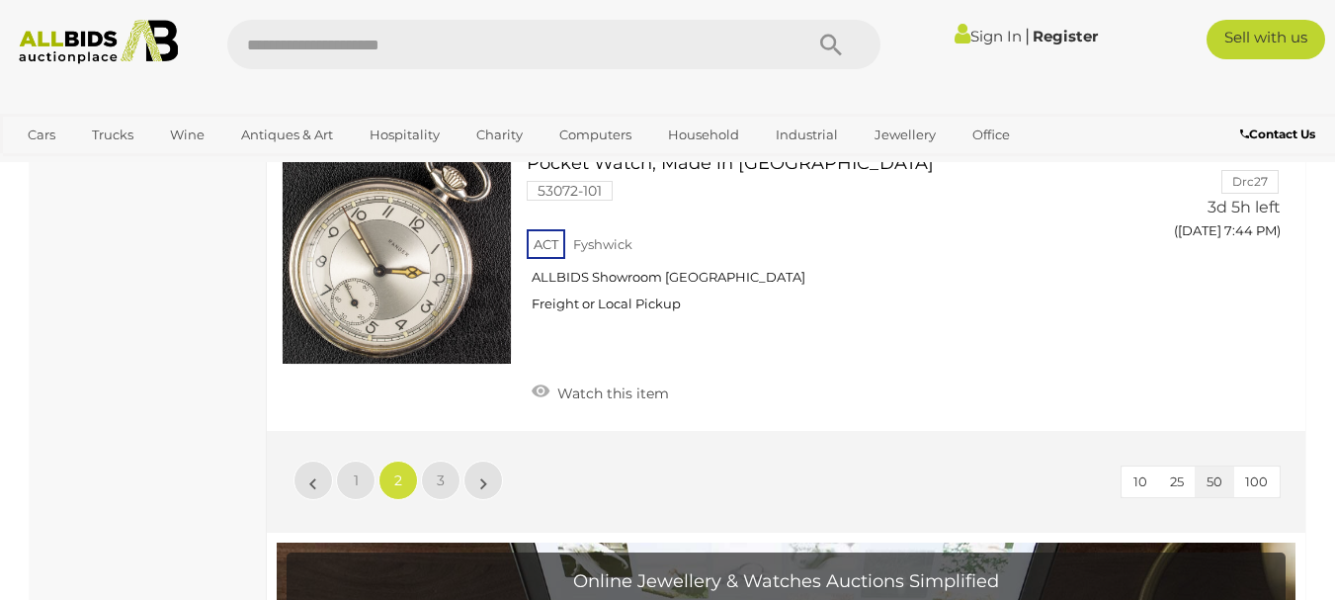
scroll to position [15379, 0]
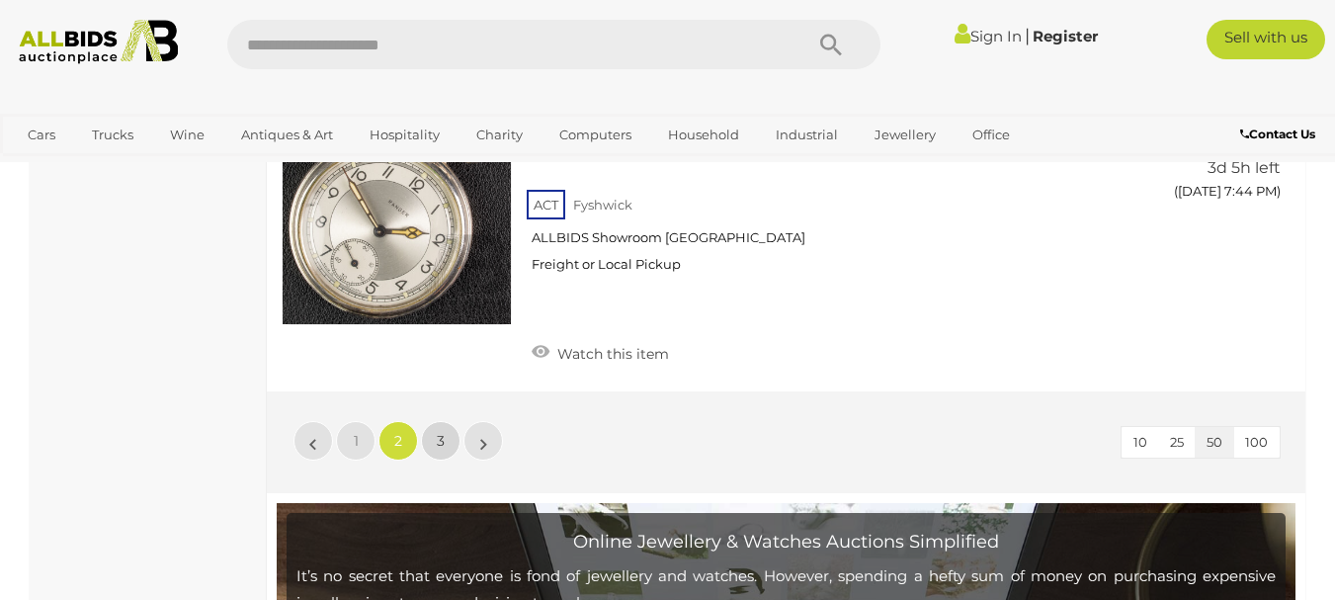
click at [440, 432] on span "3" at bounding box center [441, 441] width 8 height 18
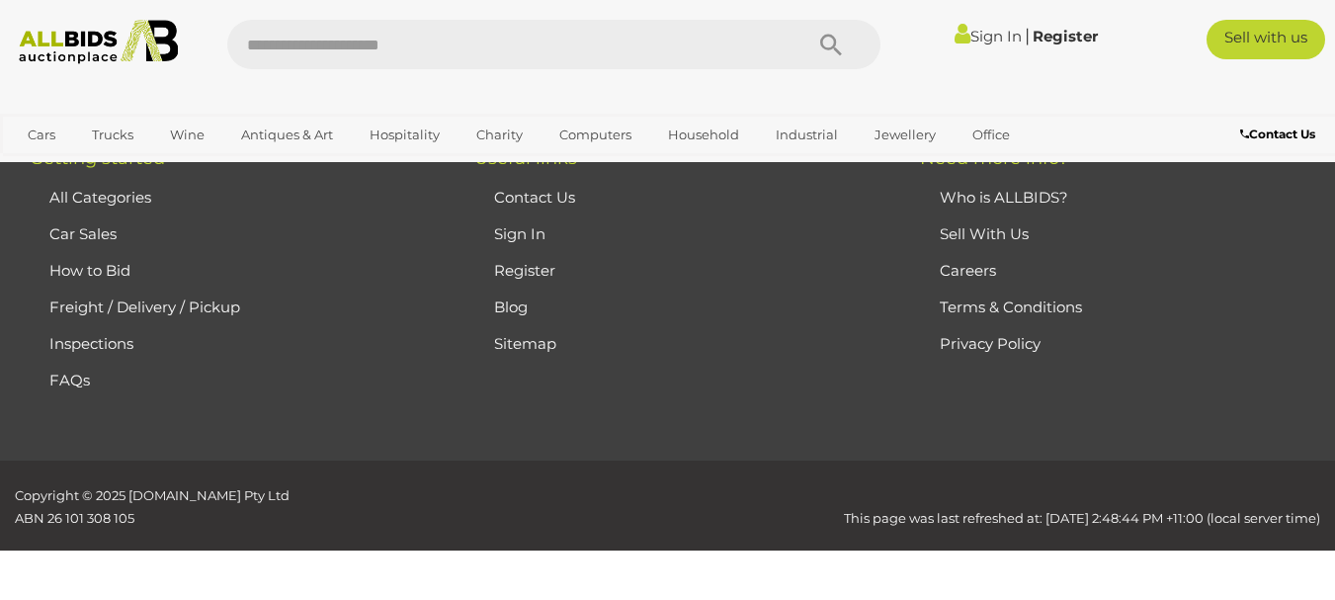
scroll to position [427, 0]
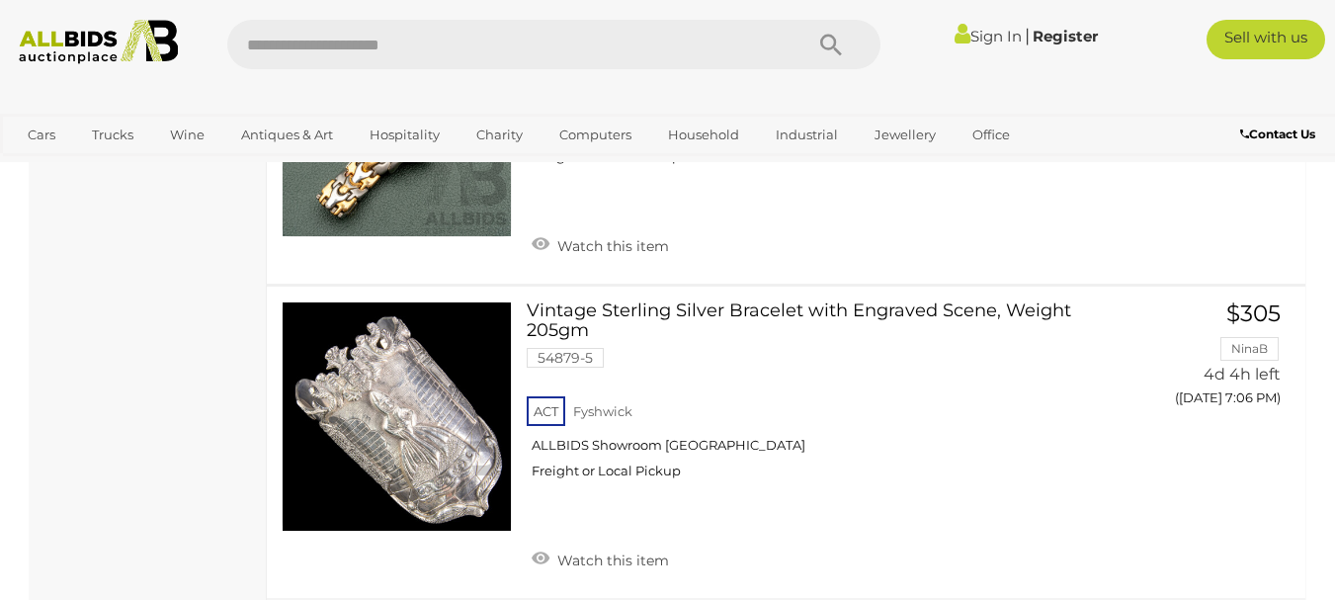
scroll to position [5061, 0]
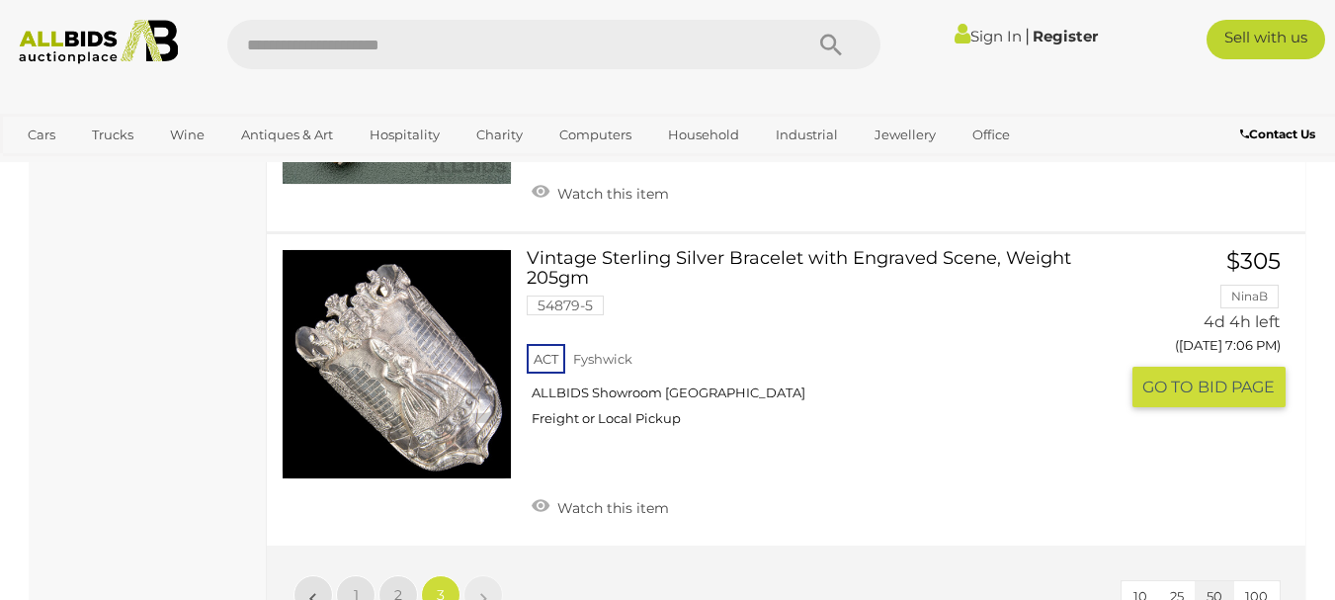
click at [667, 249] on link "Vintage Sterling Silver Bracelet with Engraved Scene, Weight 205gm 54879-5 ACT …" at bounding box center [829, 345] width 576 height 193
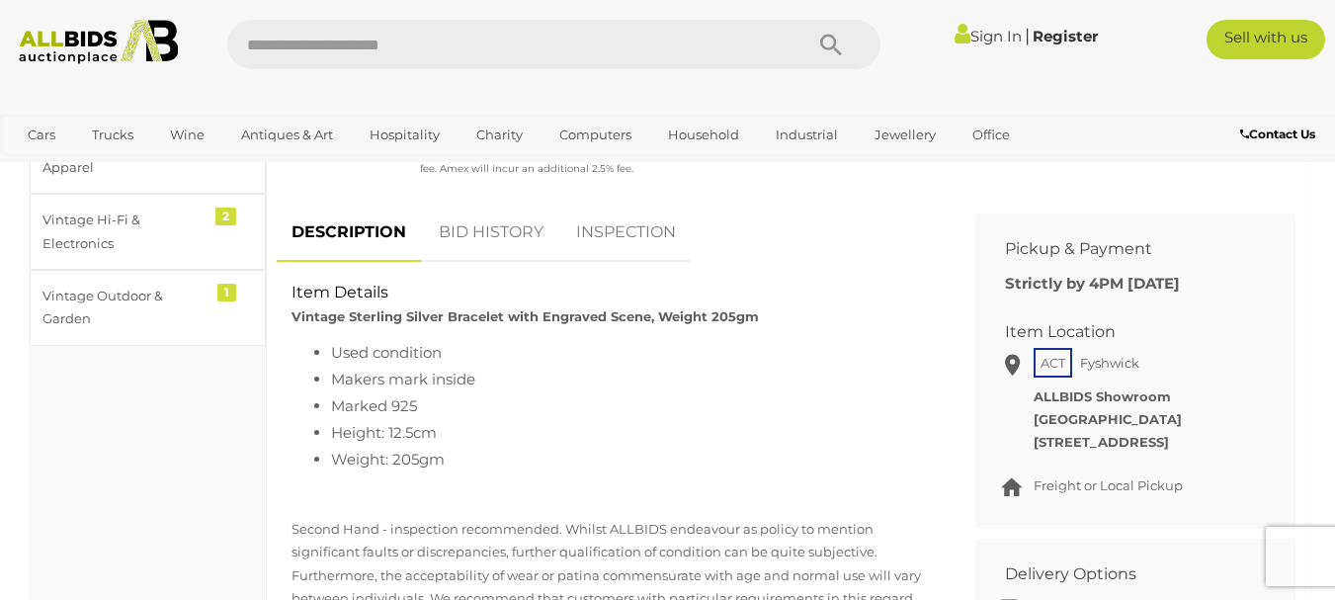
scroll to position [777, 0]
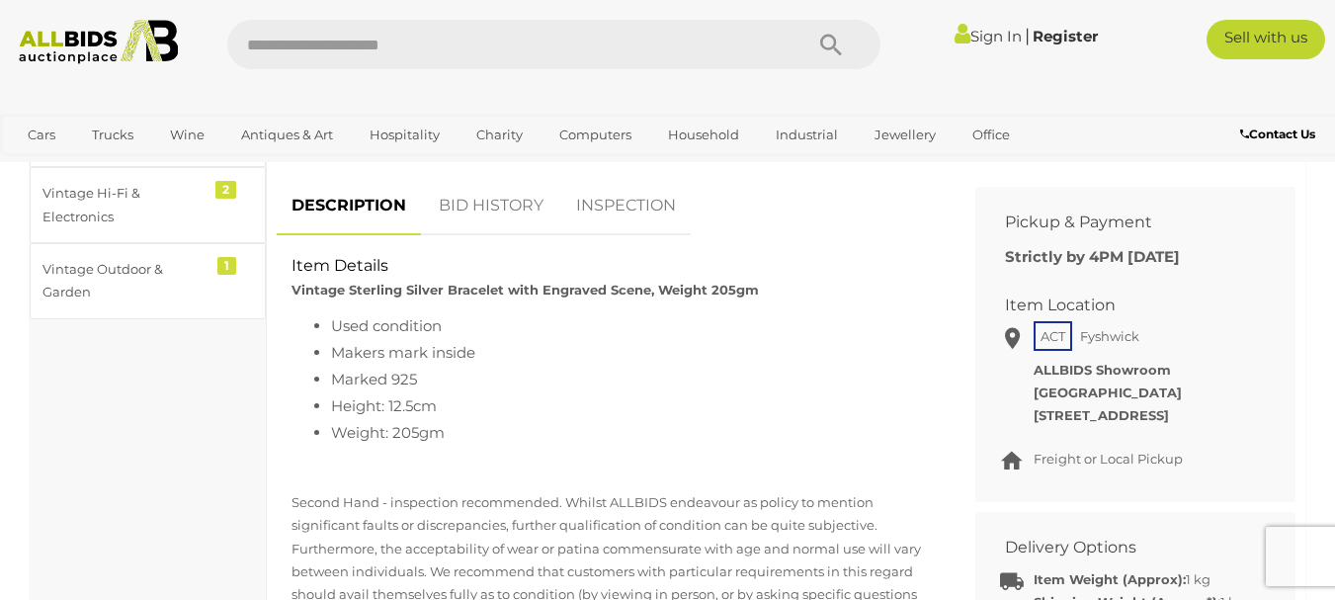
click at [514, 198] on link "BID HISTORY" at bounding box center [491, 206] width 134 height 58
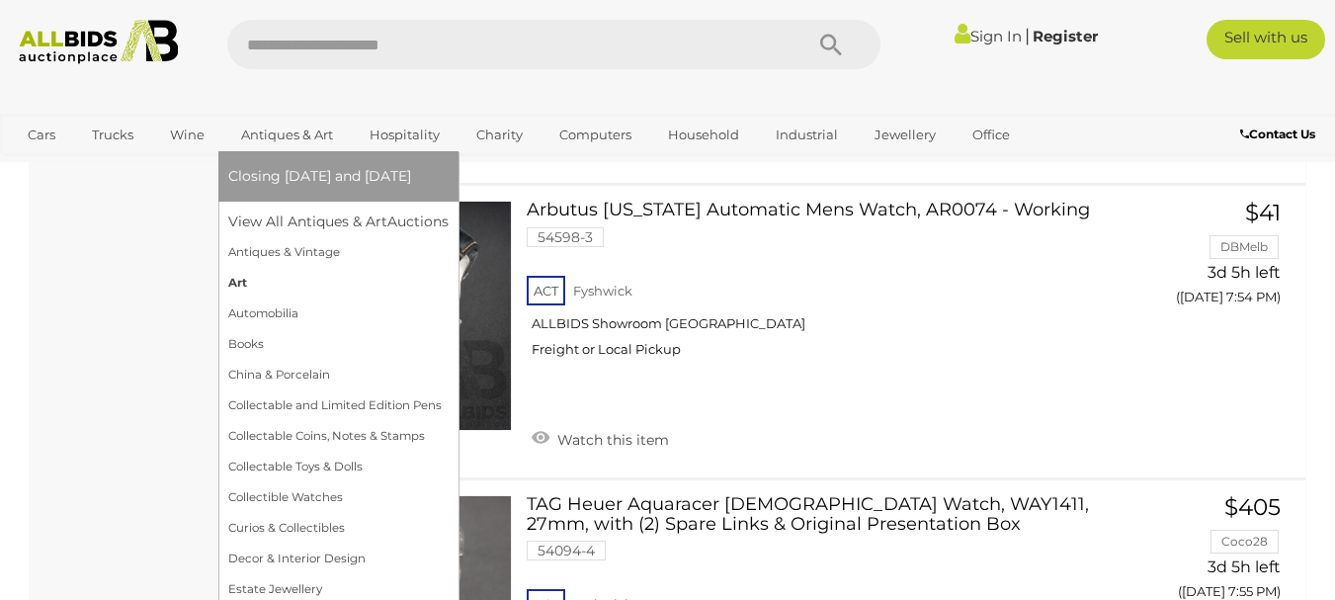
scroll to position [5134, 0]
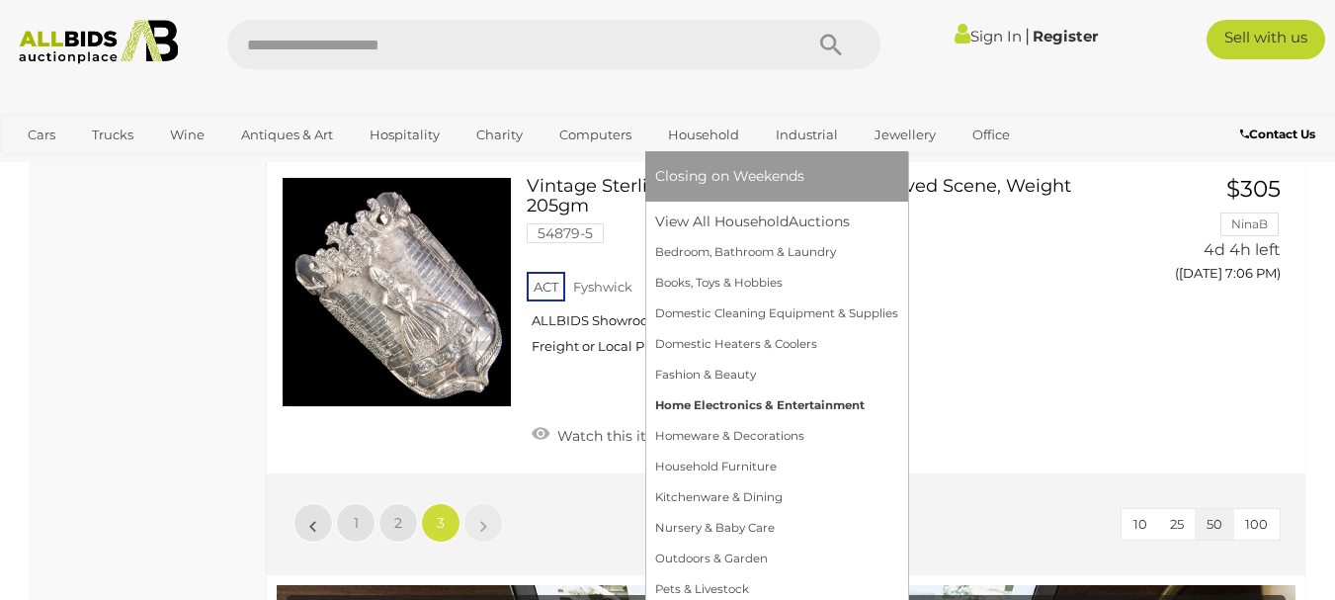
click at [741, 402] on link "Home Electronics & Entertainment" at bounding box center [776, 405] width 243 height 31
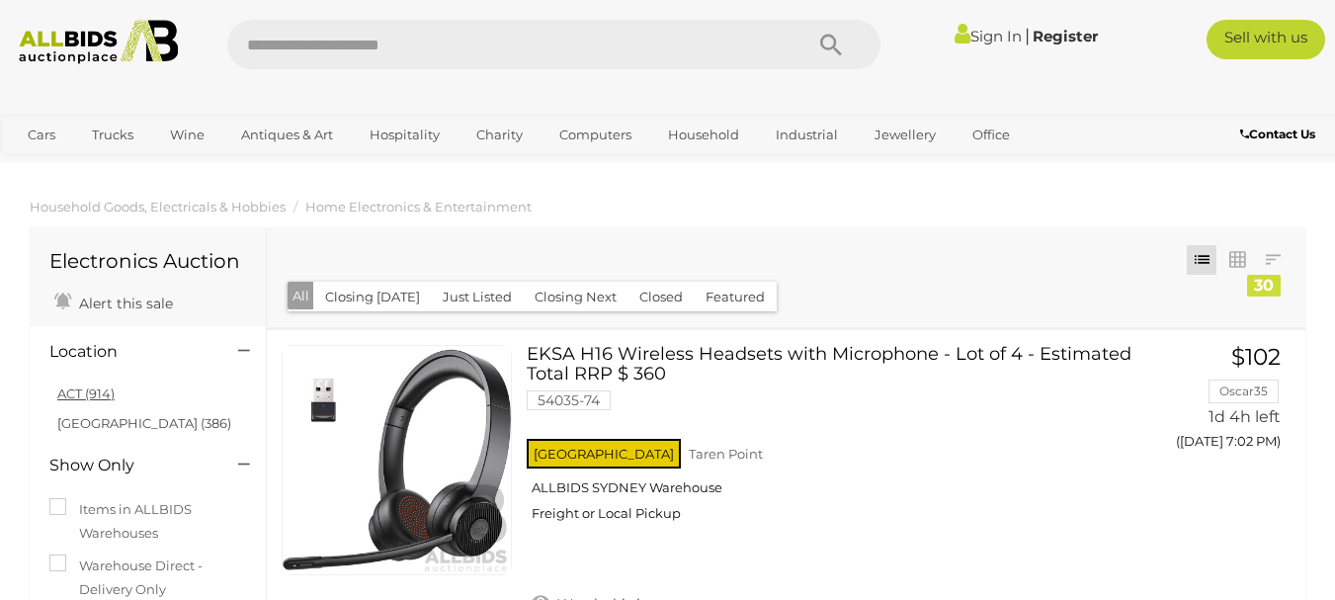
click at [63, 396] on link "ACT (914)" at bounding box center [85, 393] width 57 height 16
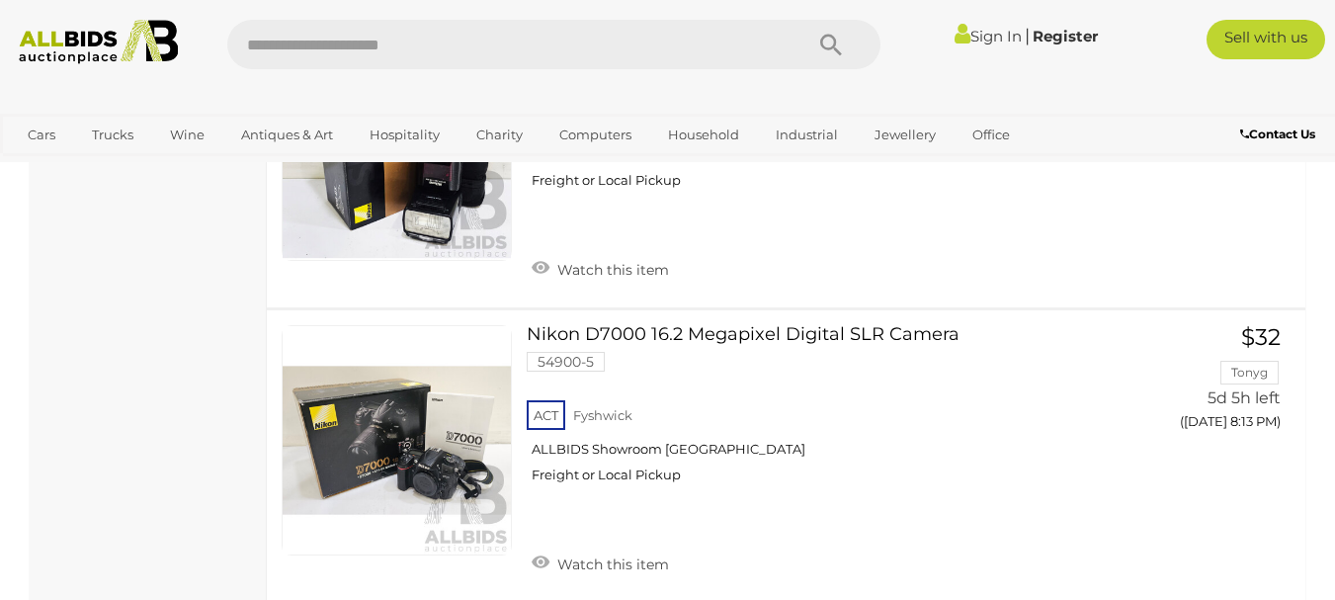
scroll to position [4820, 0]
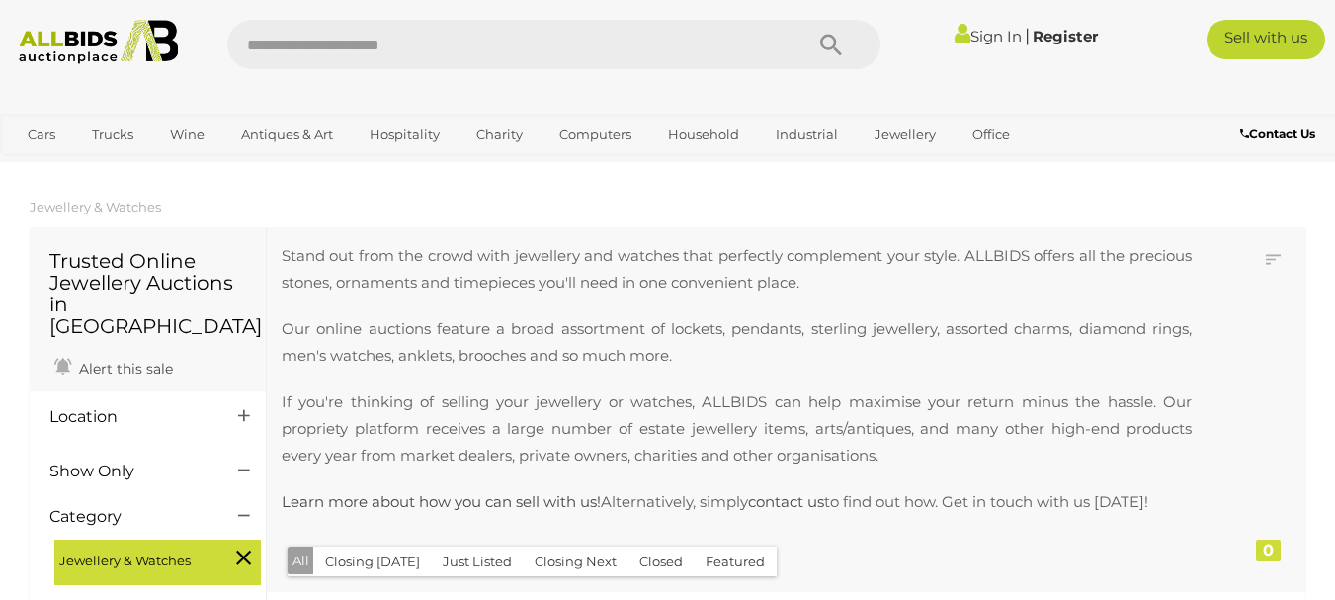
scroll to position [1697, 0]
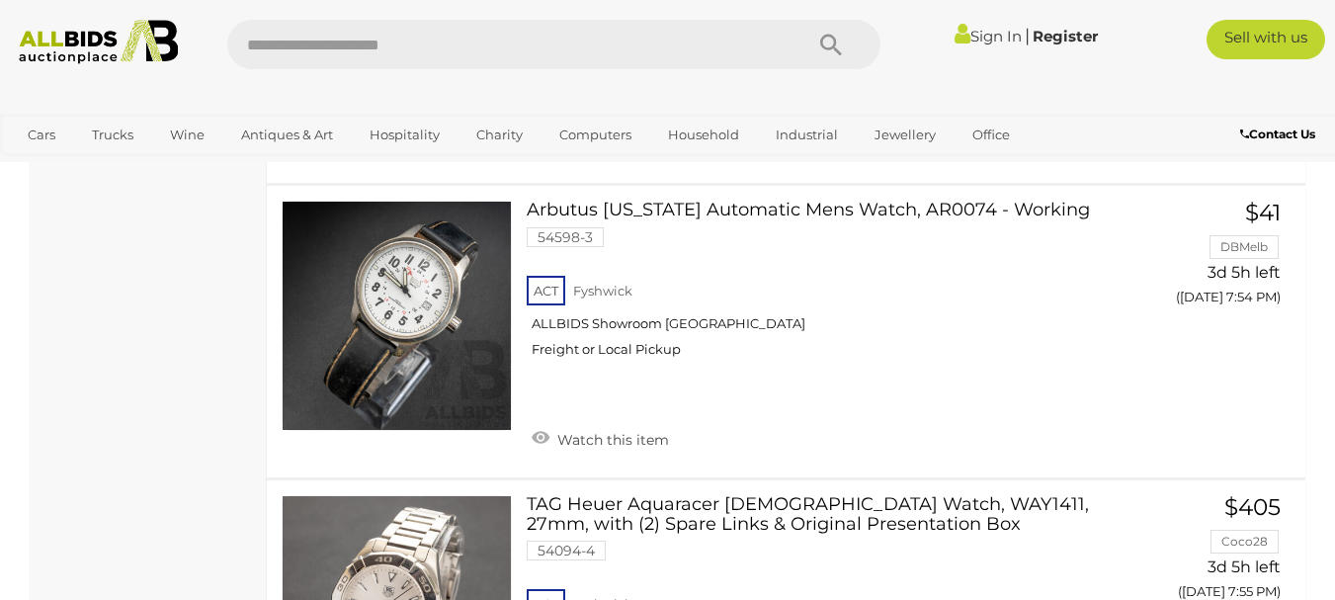
scroll to position [5134, 0]
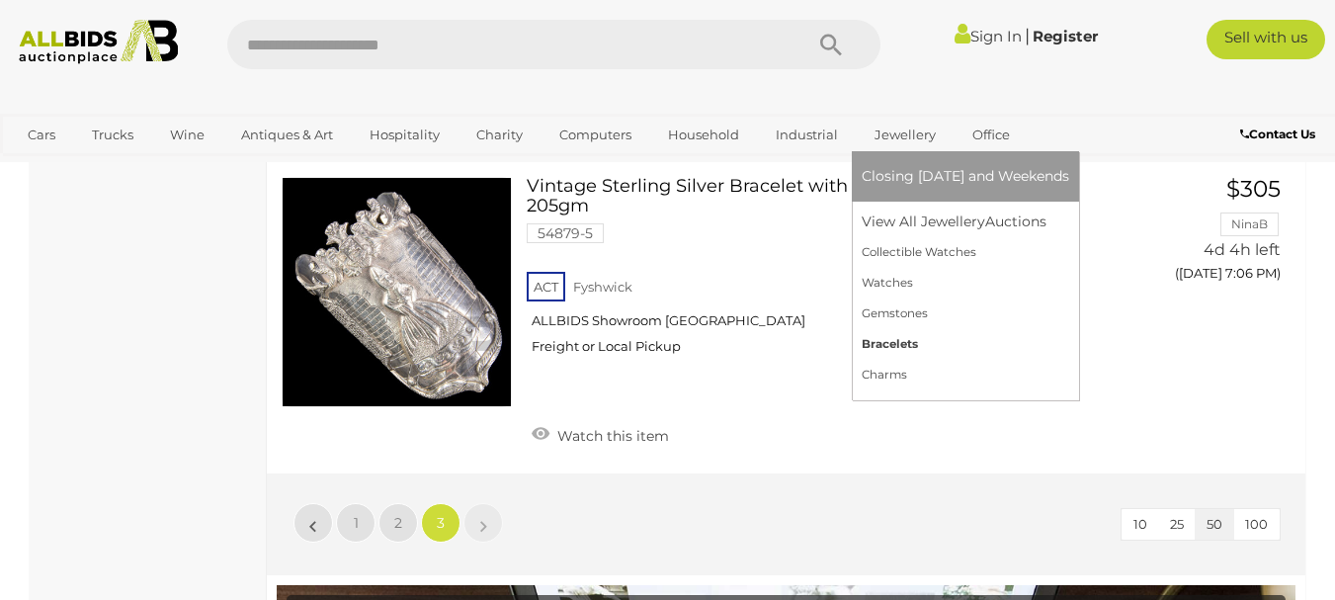
click at [898, 342] on link "Bracelets" at bounding box center [964, 344] width 207 height 31
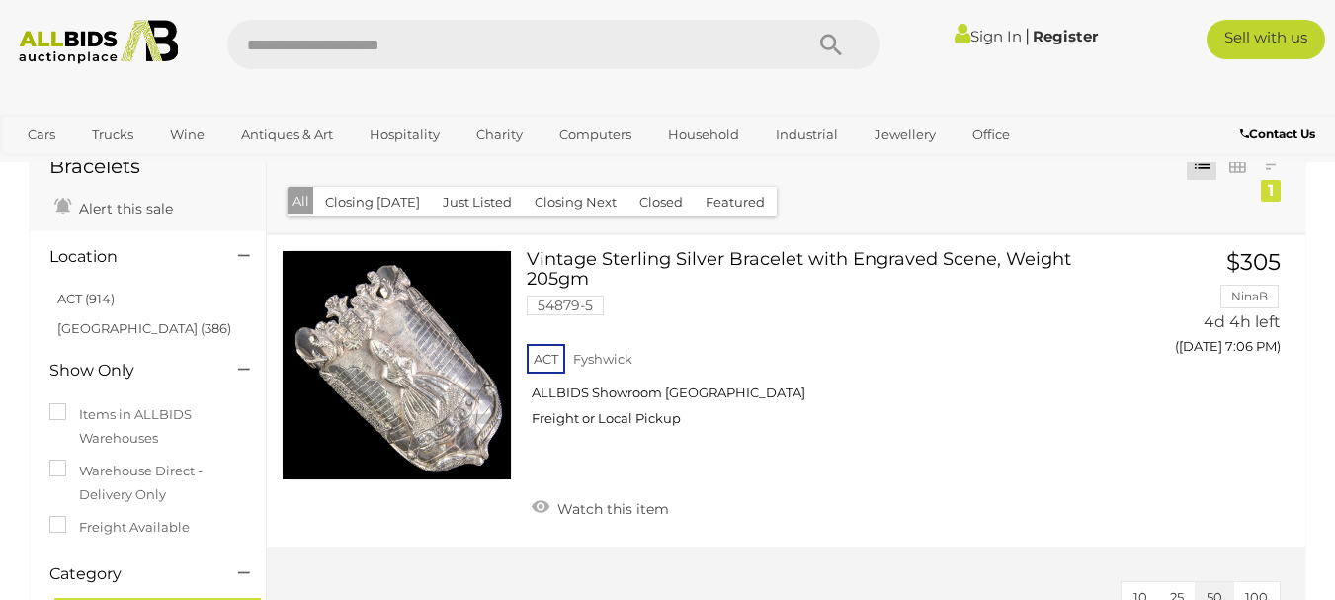
scroll to position [29, 0]
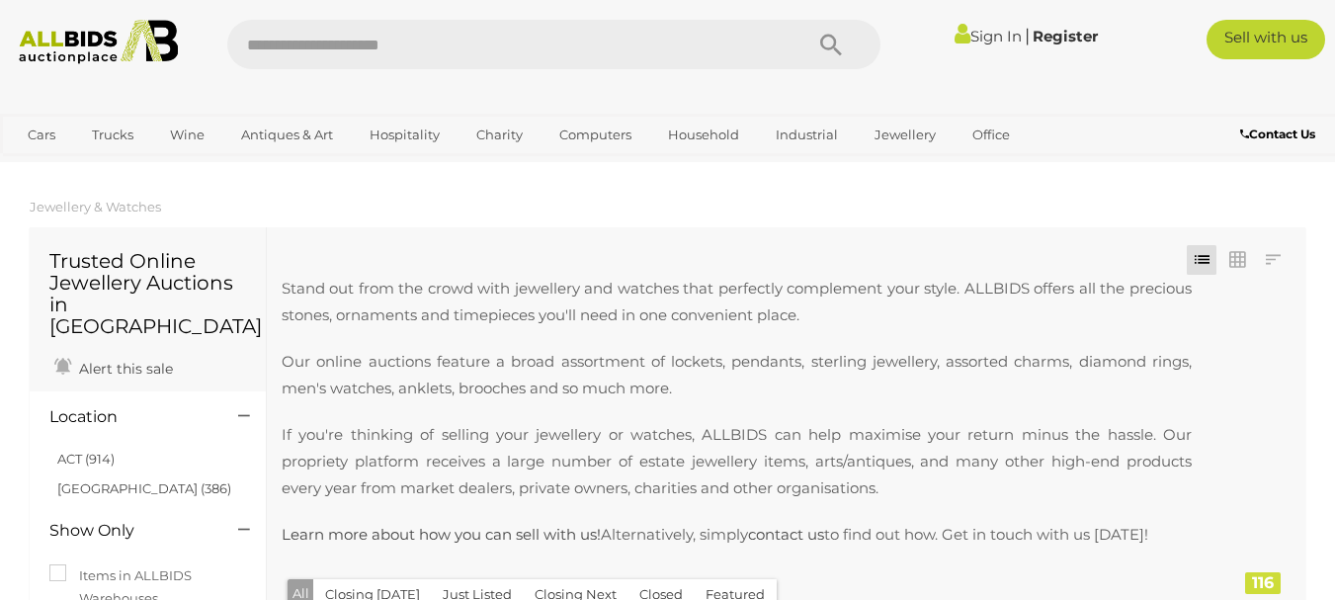
scroll to position [1697, 0]
